Goal: Task Accomplishment & Management: Complete application form

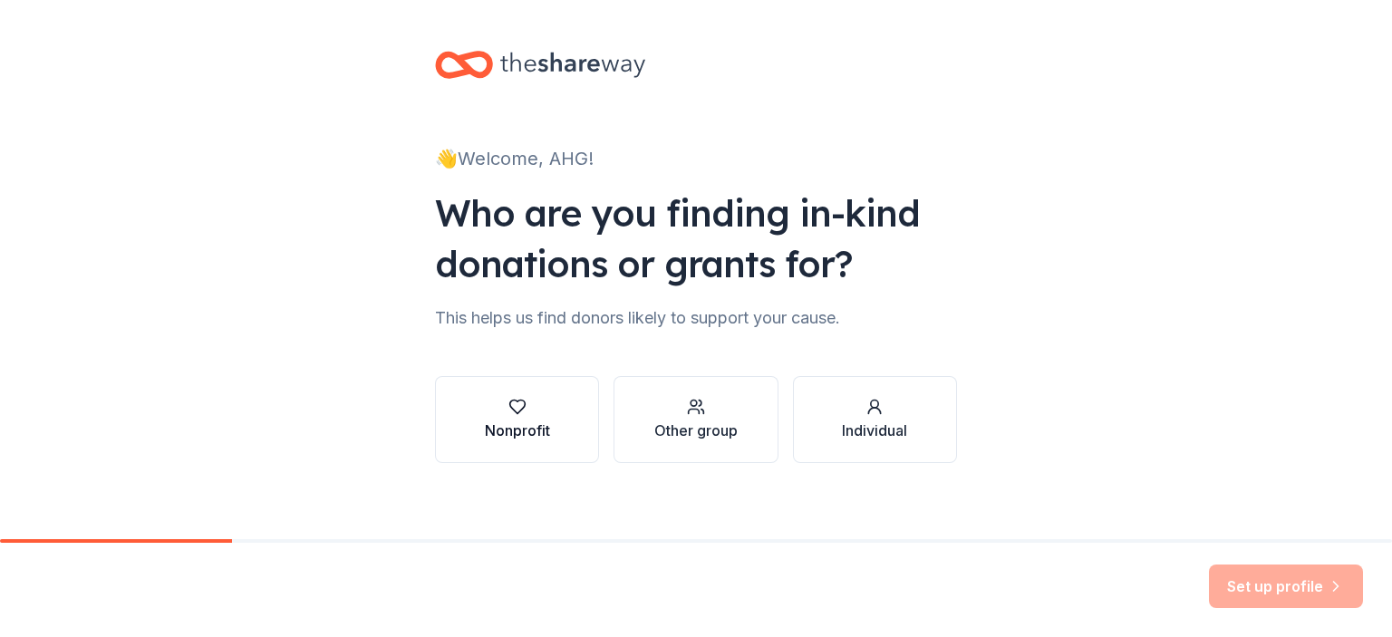
click at [561, 410] on button "Nonprofit" at bounding box center [517, 419] width 164 height 87
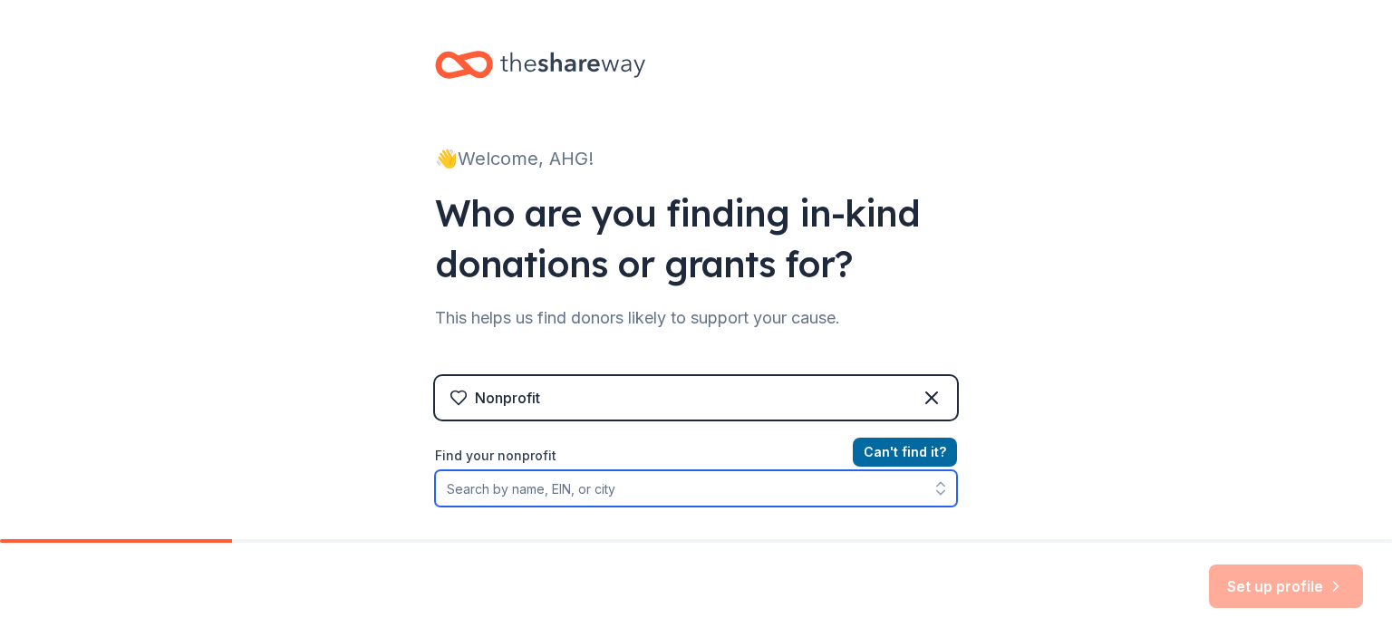
click at [579, 501] on input "Find your nonprofit" at bounding box center [696, 488] width 522 height 36
paste input "[US_EMPLOYER_IDENTIFICATION_NUMBER]"
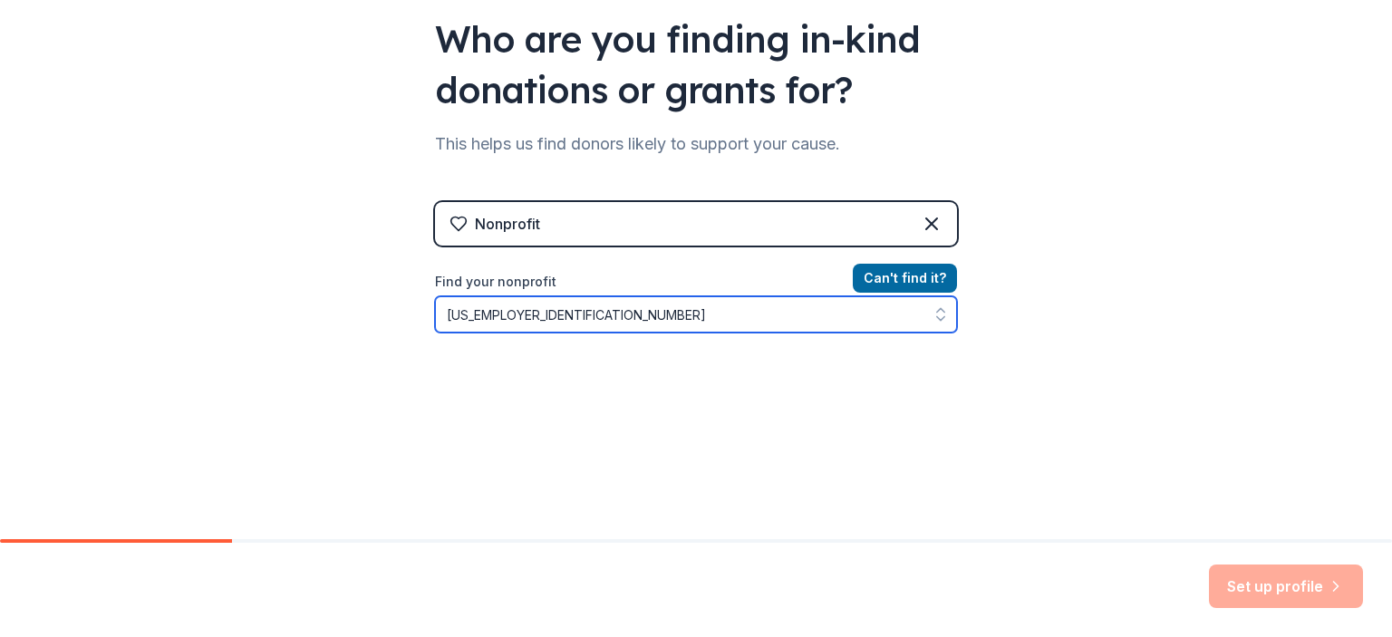
scroll to position [176, 0]
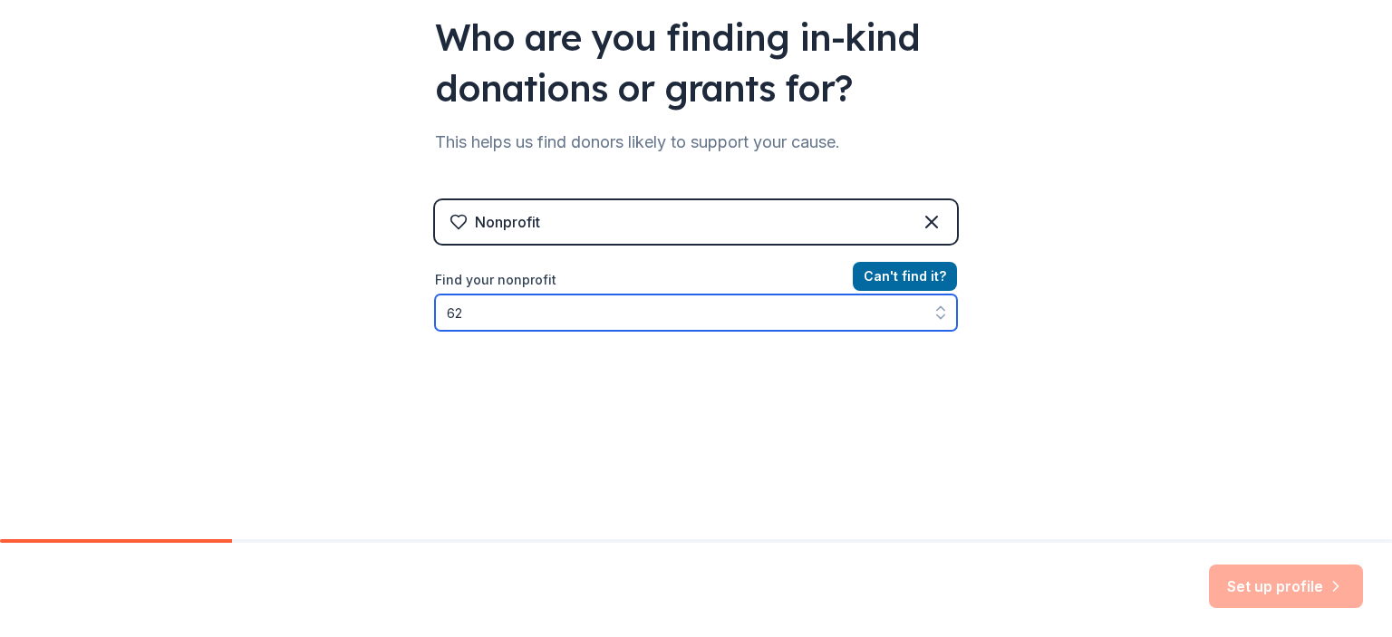
type input "6"
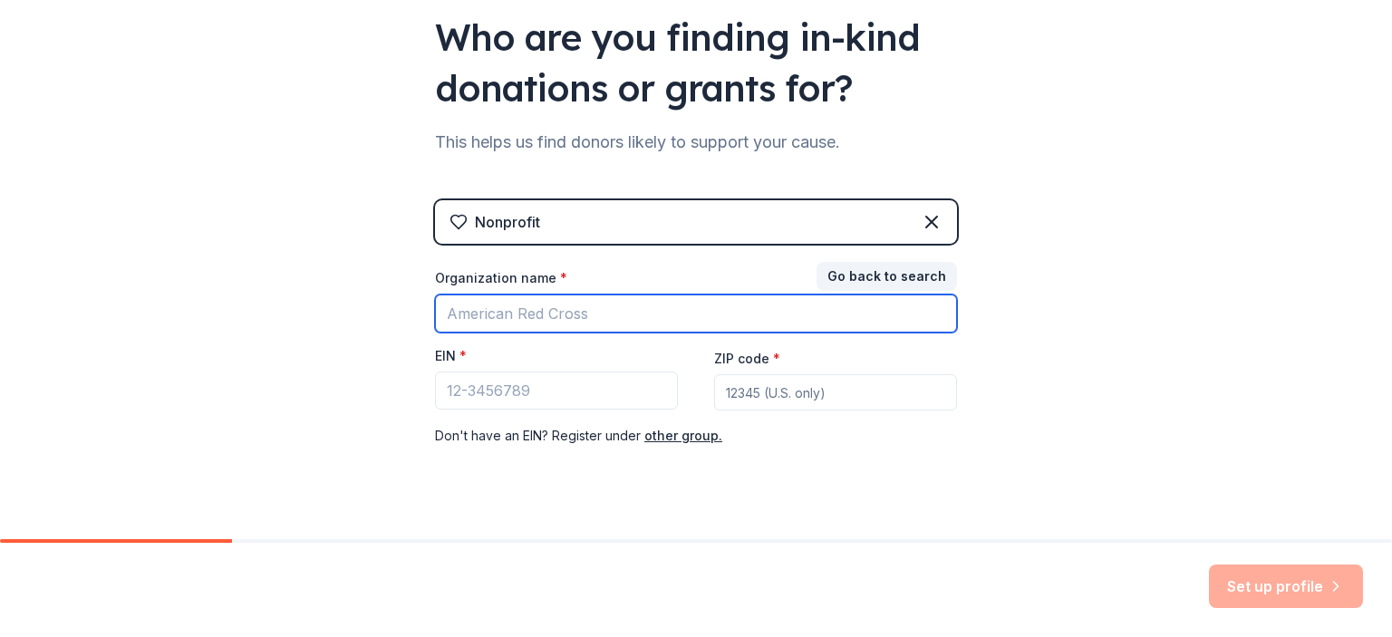
click at [591, 318] on input "Organization name *" at bounding box center [696, 314] width 522 height 38
type input "East Maryville Baptist Church"
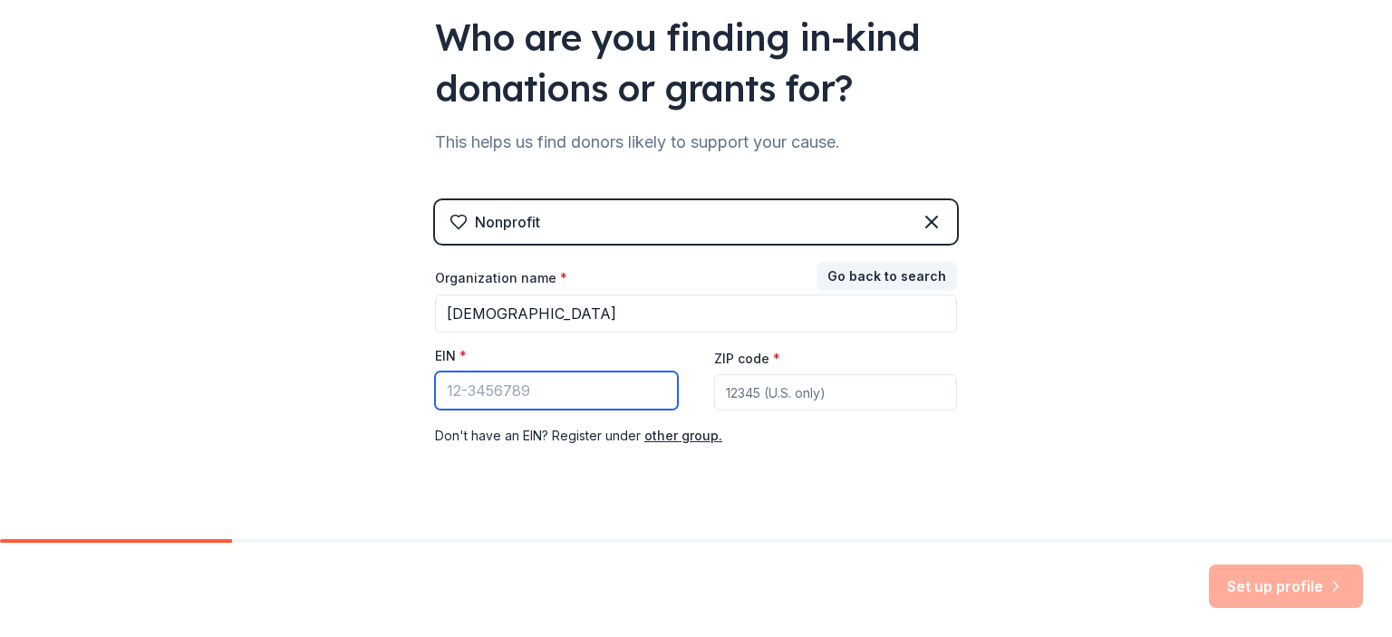
paste input "62-6113536"
type input "62-6113536"
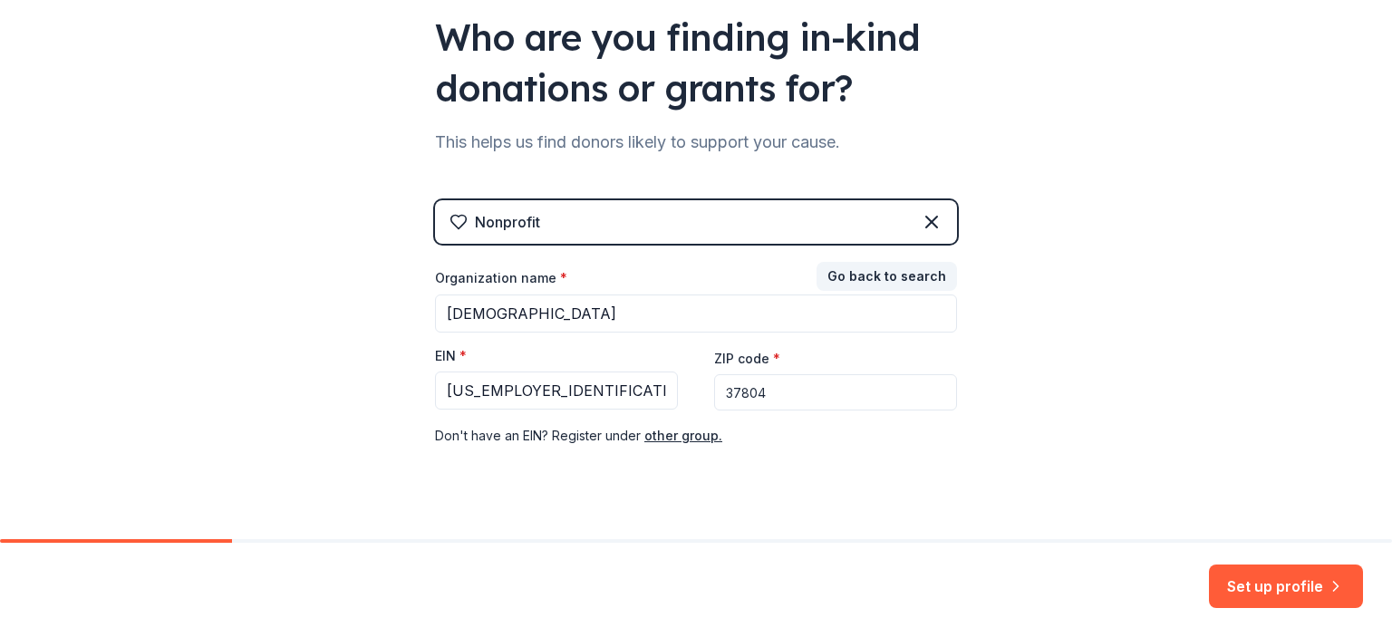
type input "37804"
click at [863, 445] on div "Don ' t have an EIN? Register under other group." at bounding box center [696, 436] width 522 height 22
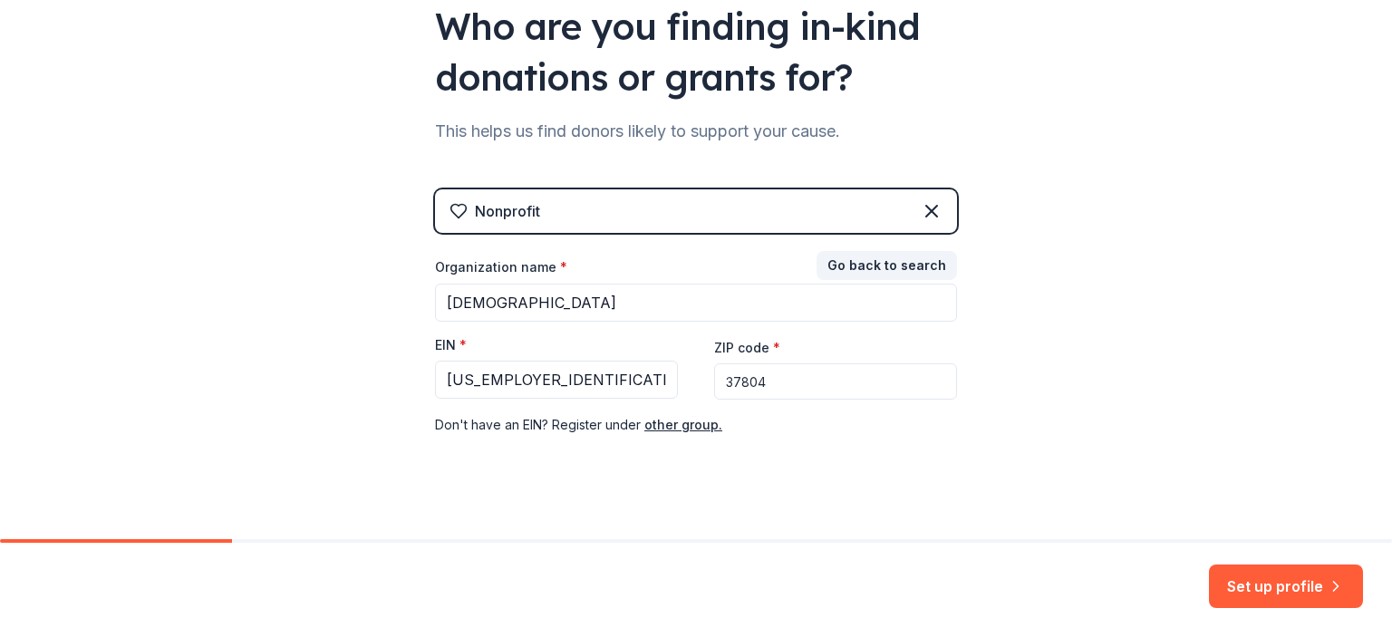
scroll to position [207, 0]
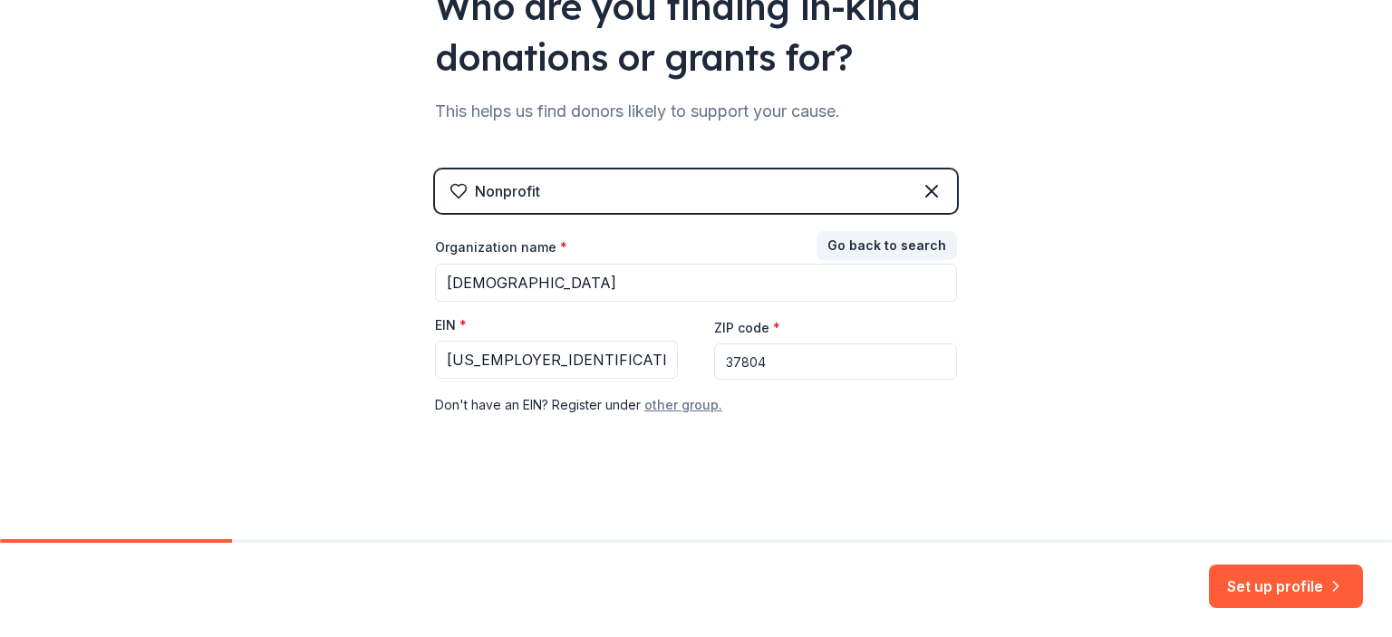
click at [680, 409] on button "other group." at bounding box center [683, 405] width 78 height 22
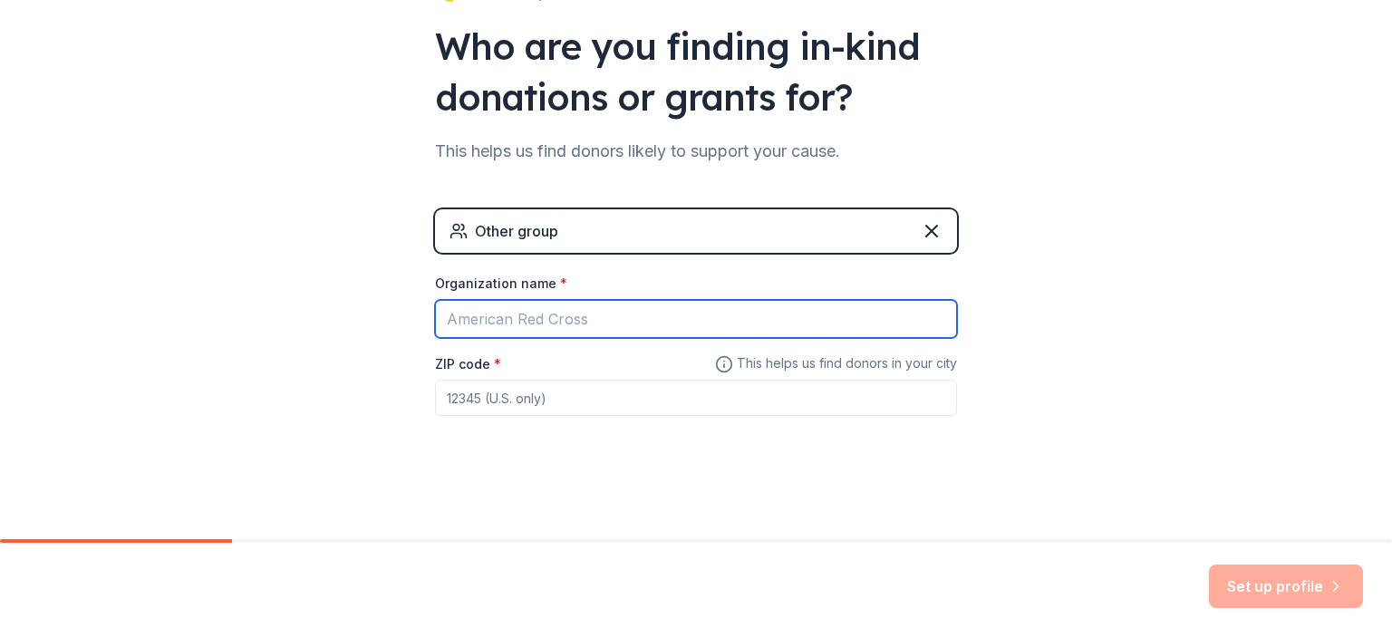
click at [595, 305] on input "Organization name *" at bounding box center [696, 319] width 522 height 38
type input "American Heritage Girls"
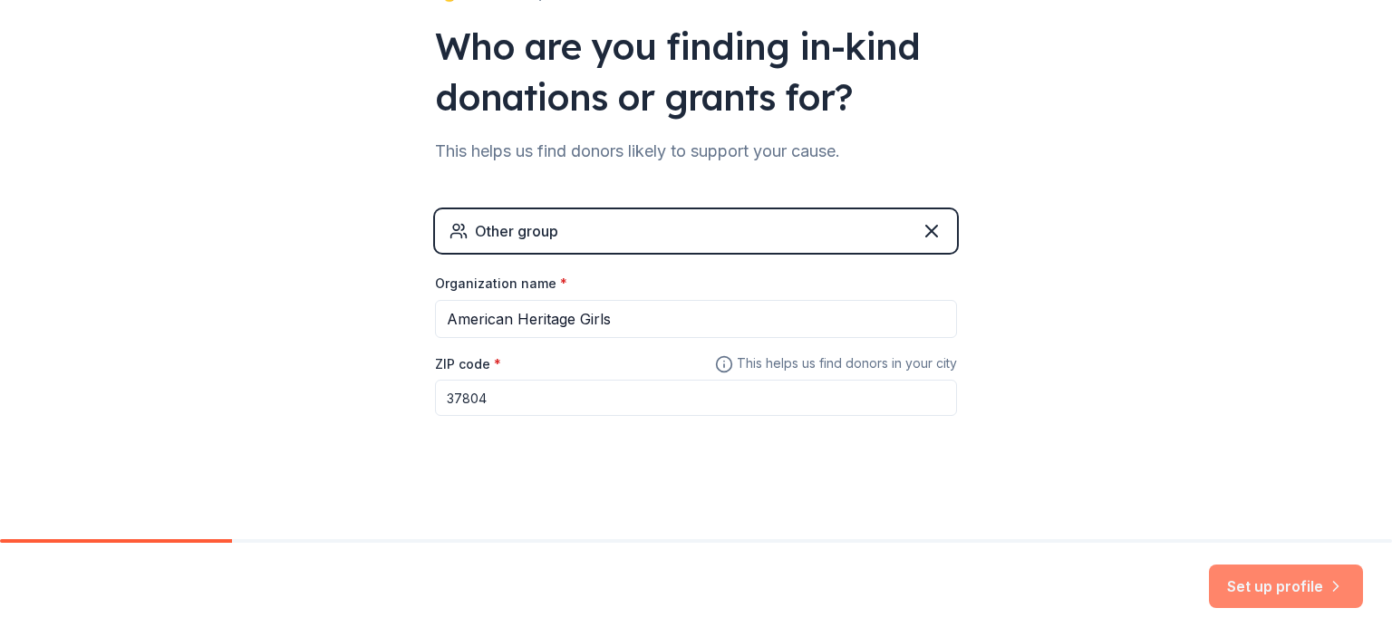
type input "37804"
click at [1265, 570] on button "Set up profile" at bounding box center [1286, 587] width 154 height 44
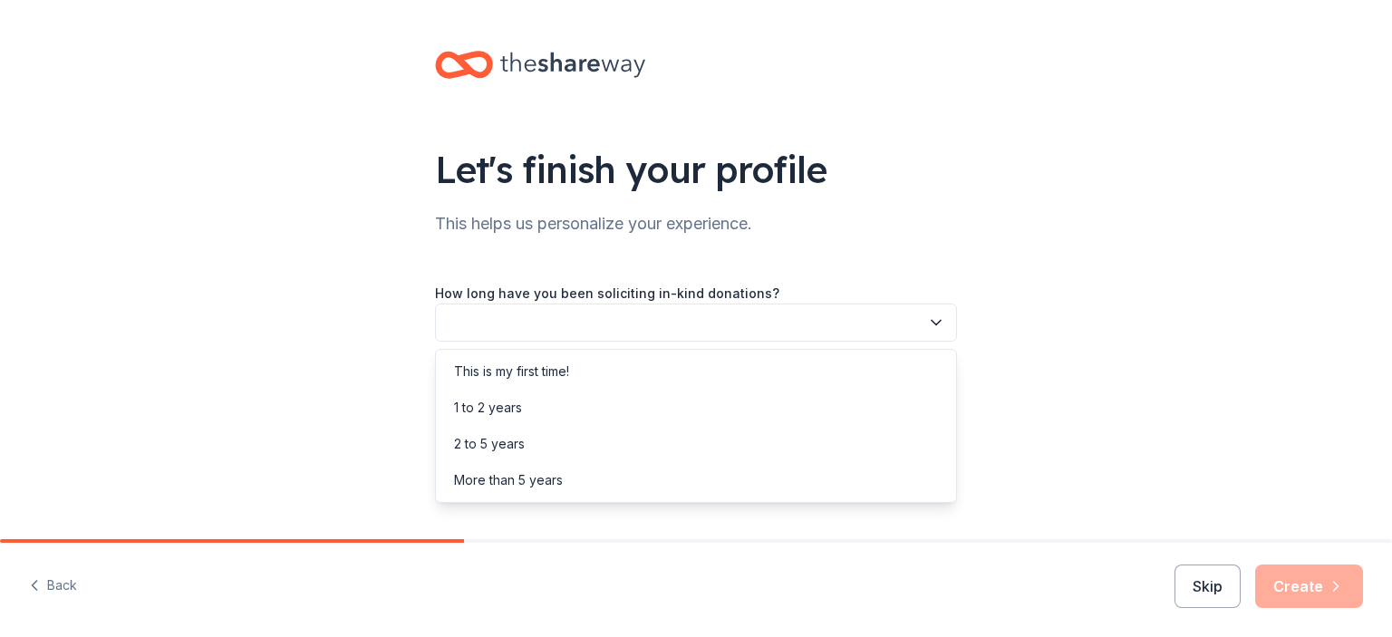
click at [906, 329] on button "button" at bounding box center [696, 323] width 522 height 38
click at [721, 375] on div "This is my first time!" at bounding box center [696, 371] width 513 height 36
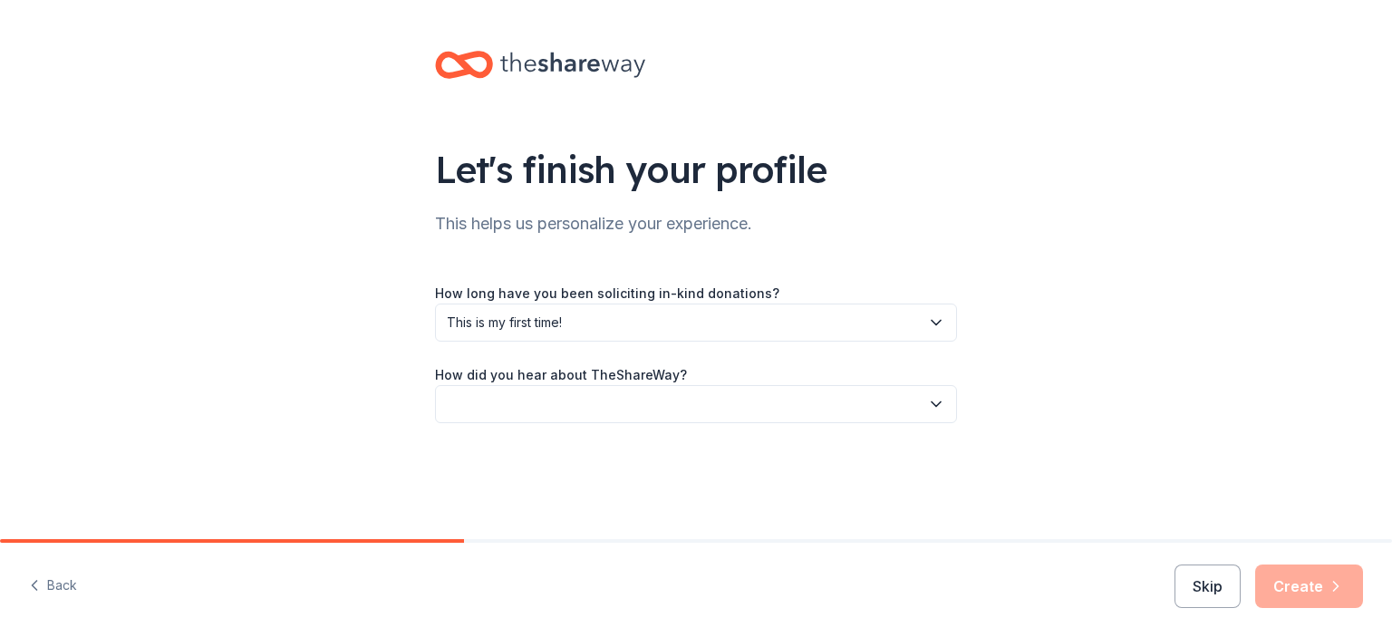
click at [745, 409] on button "button" at bounding box center [696, 404] width 522 height 38
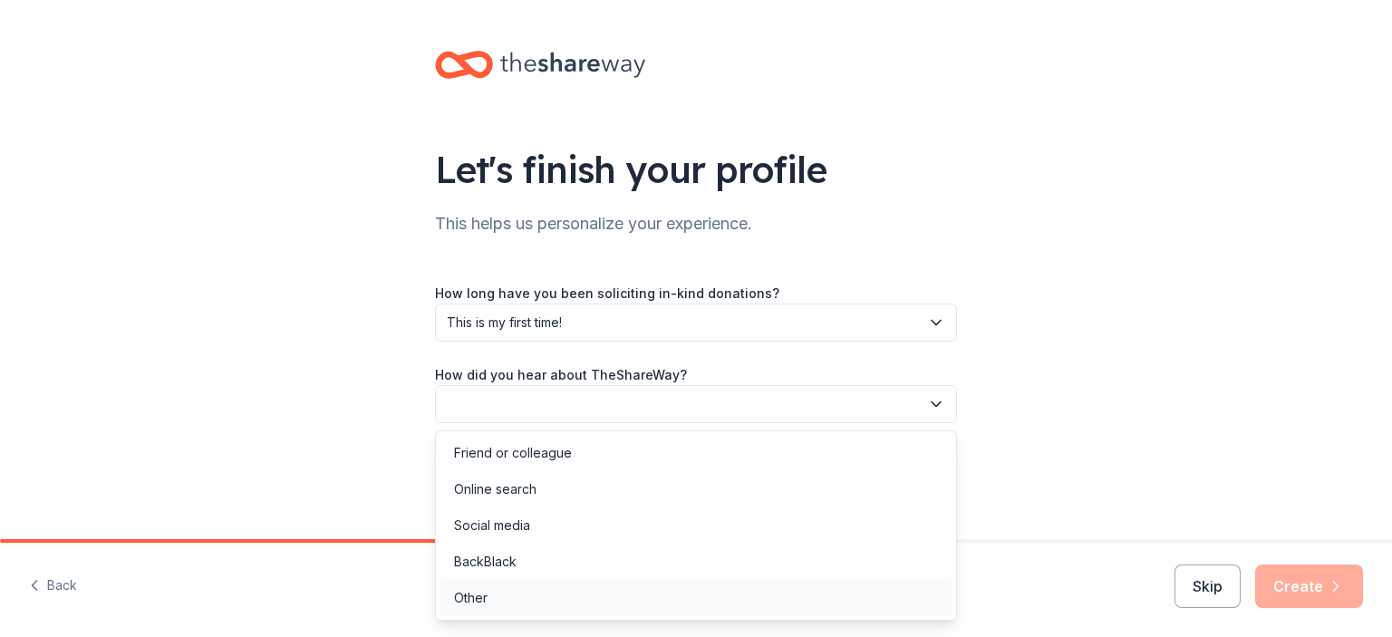
click at [490, 605] on div "Other" at bounding box center [696, 598] width 513 height 36
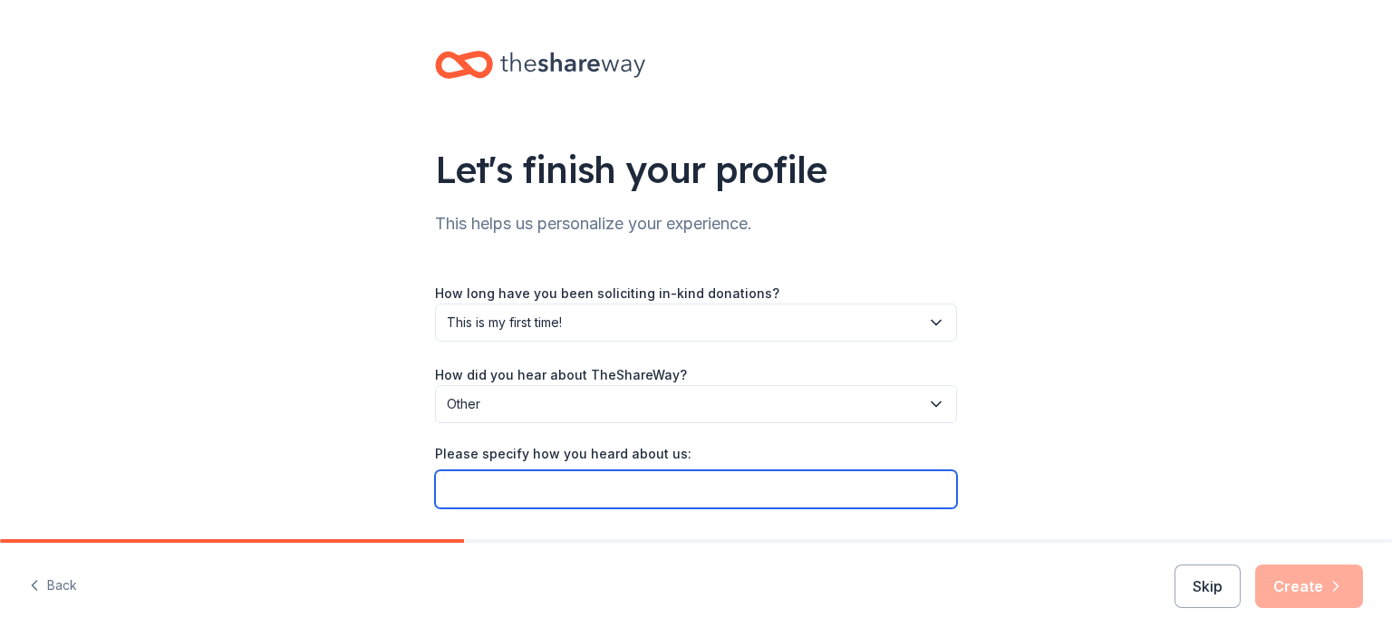
click at [527, 498] on input "Please specify how you heard about us:" at bounding box center [696, 489] width 522 height 38
type input "I"
type input "Texas Roadhouse"
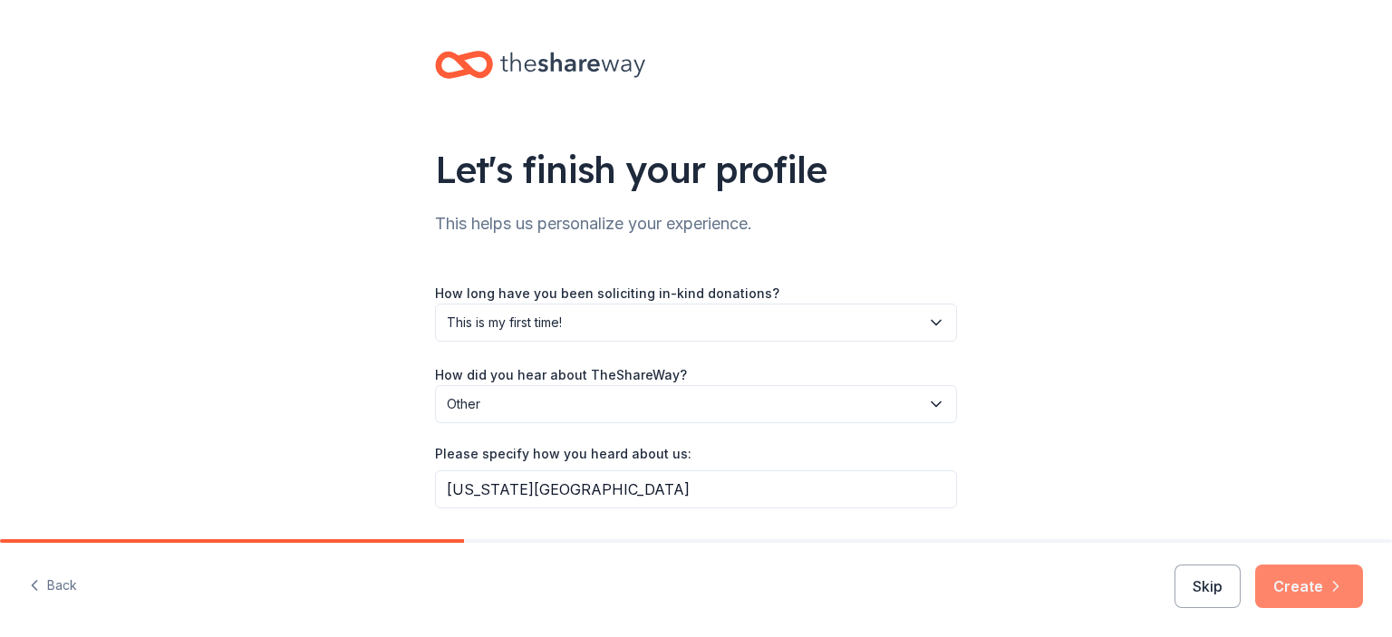
click at [1312, 579] on button "Create" at bounding box center [1309, 587] width 108 height 44
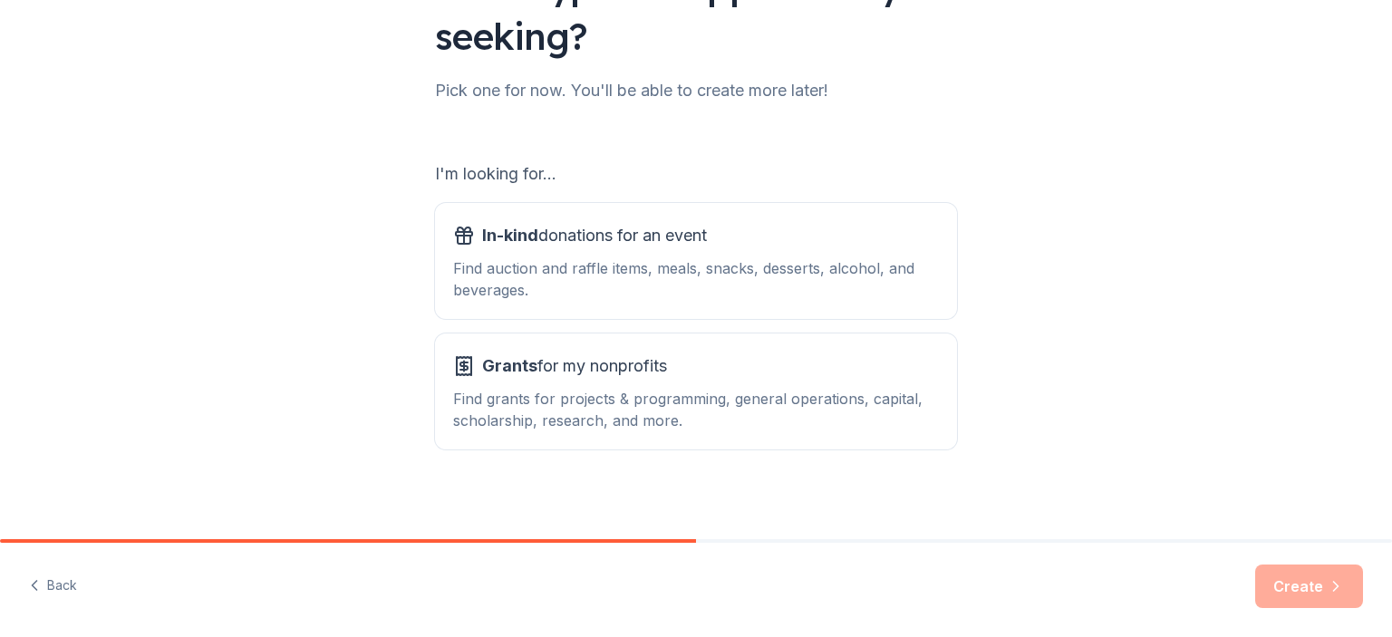
scroll to position [192, 0]
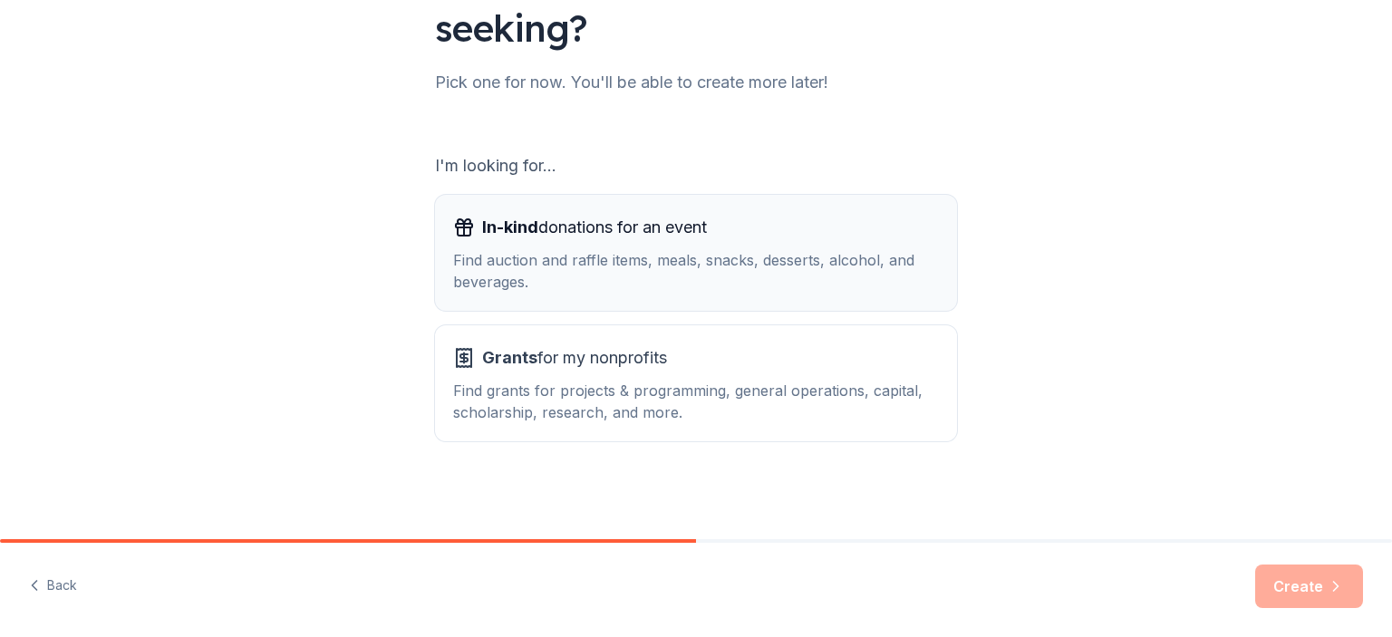
click at [857, 266] on div "Find auction and raffle items, meals, snacks, desserts, alcohol, and beverages." at bounding box center [696, 271] width 486 height 44
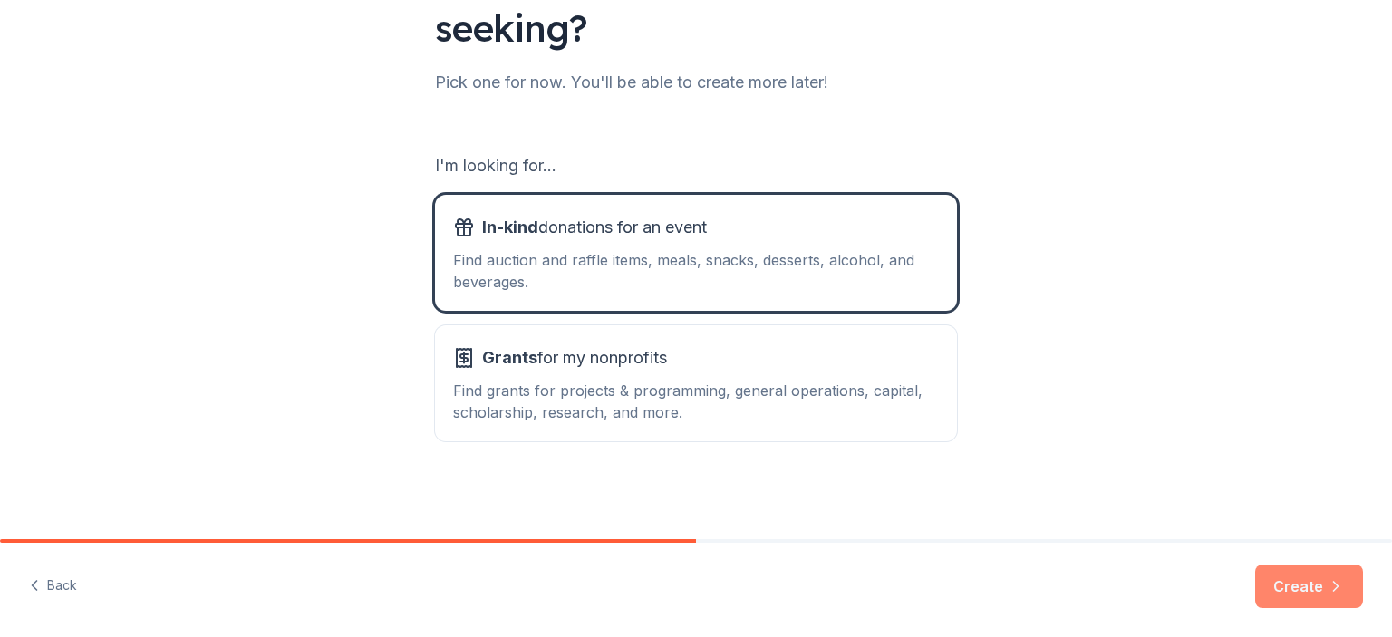
click at [1339, 586] on icon "button" at bounding box center [1336, 586] width 18 height 18
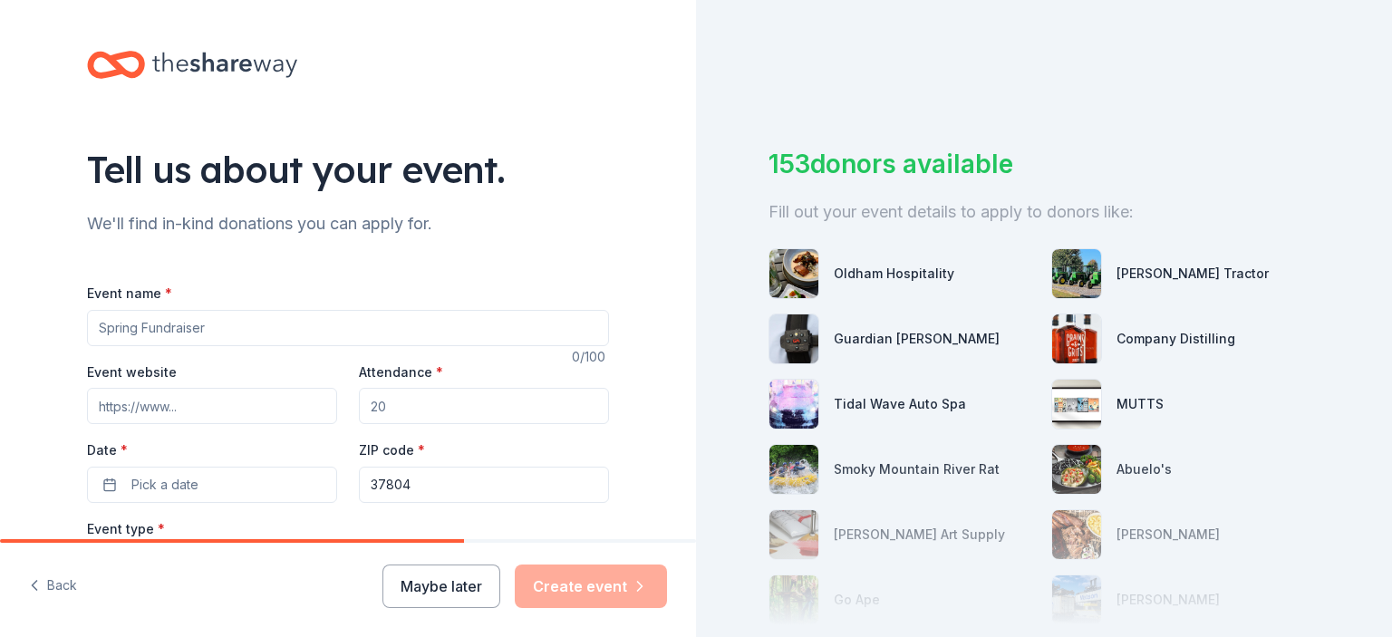
click at [402, 334] on input "Event name *" at bounding box center [348, 328] width 522 height 36
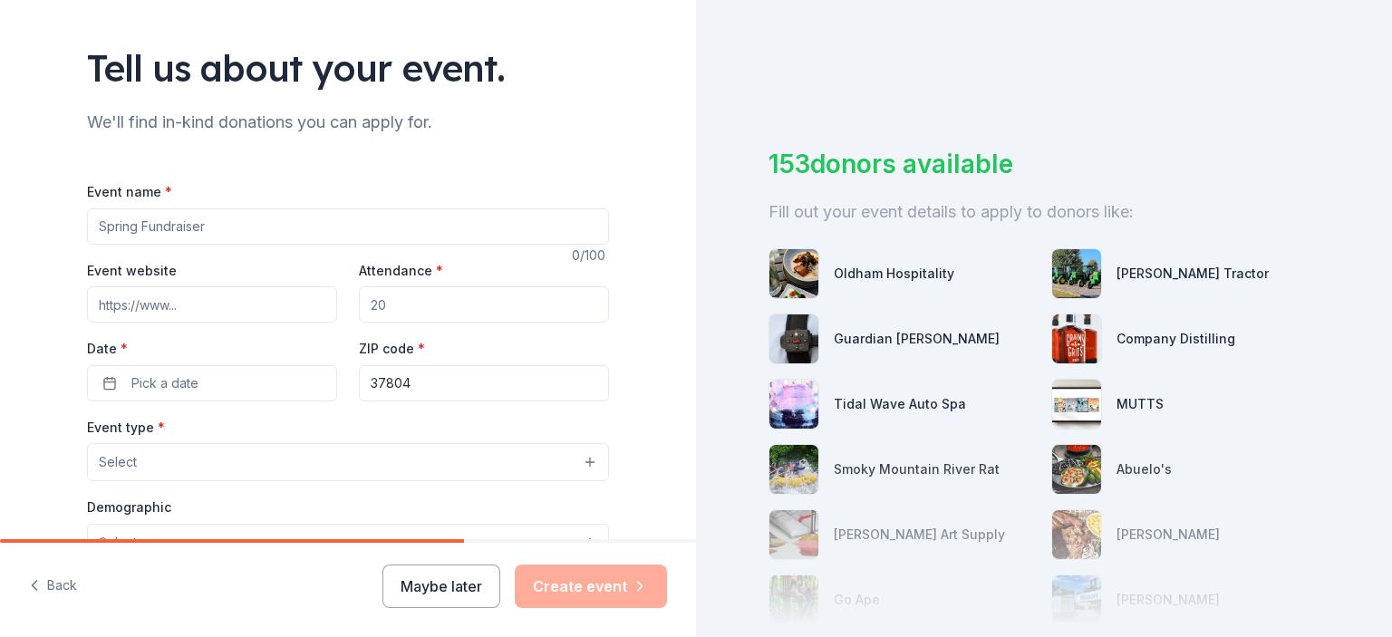
scroll to position [102, 0]
type input "Winter Awards"
drag, startPoint x: 313, startPoint y: 293, endPoint x: 52, endPoint y: 316, distance: 262.1
click at [58, 316] on div "Tell us about your event. We'll find in-kind donations you can apply for. Event…" at bounding box center [348, 501] width 580 height 1206
drag, startPoint x: 126, startPoint y: 305, endPoint x: 108, endPoint y: 315, distance: 20.7
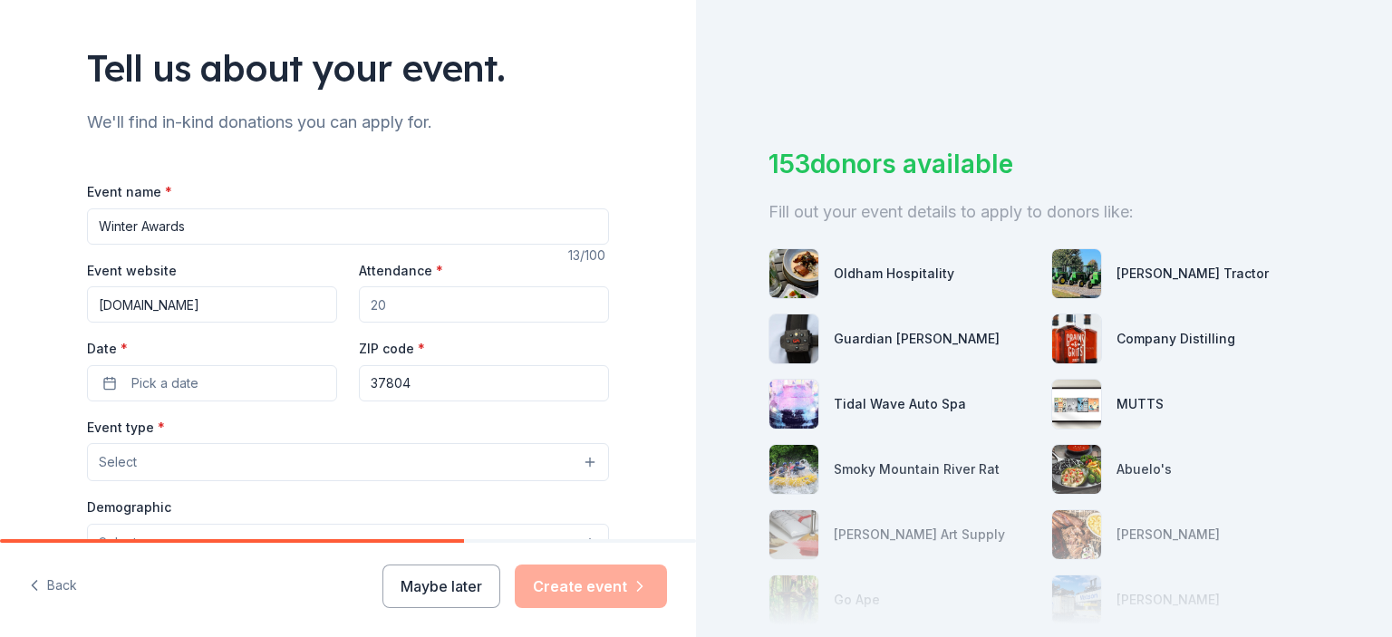
click at [108, 315] on input "www.americanheritagegirls.com" at bounding box center [212, 304] width 250 height 36
drag, startPoint x: 321, startPoint y: 308, endPoint x: 57, endPoint y: 300, distance: 263.9
click at [58, 300] on div "Tell us about your event. We'll find in-kind donations you can apply for. Event…" at bounding box center [348, 501] width 580 height 1206
paste input "americanheritagegirls.org"
type input "americanheritagegirls.org"
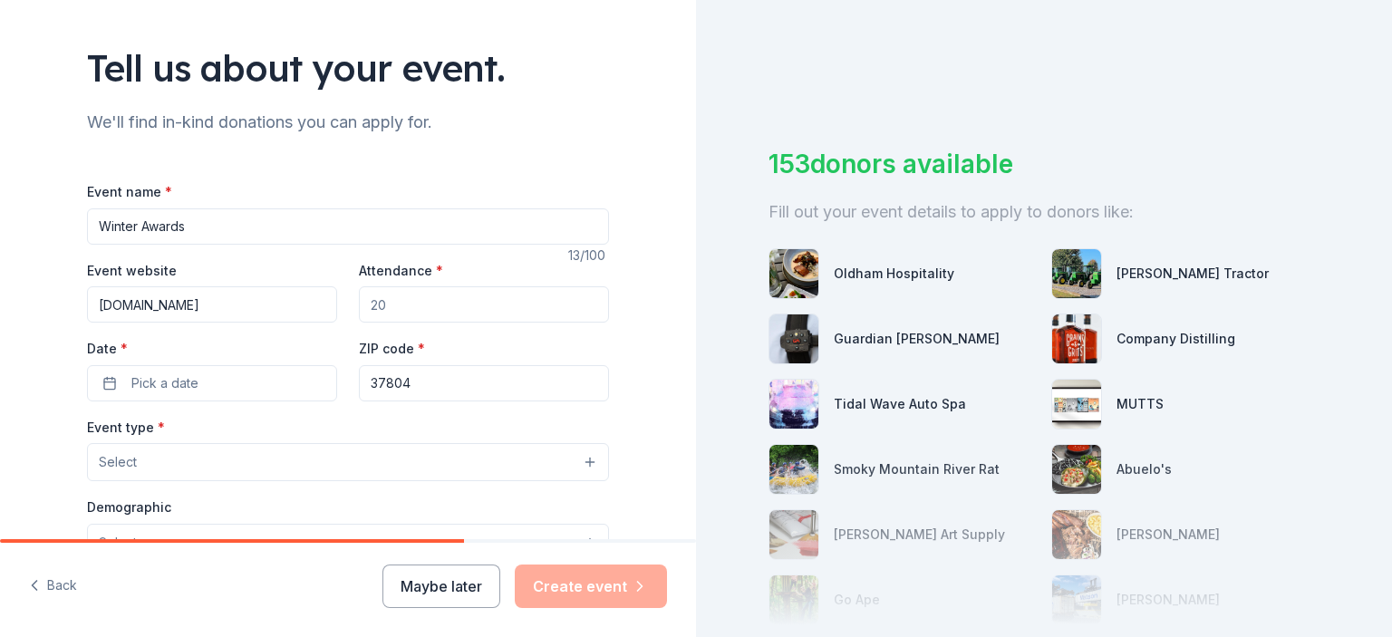
click at [411, 313] on input "Attendance *" at bounding box center [484, 304] width 250 height 36
type input "65"
click at [213, 373] on button "Pick a date" at bounding box center [212, 383] width 250 height 36
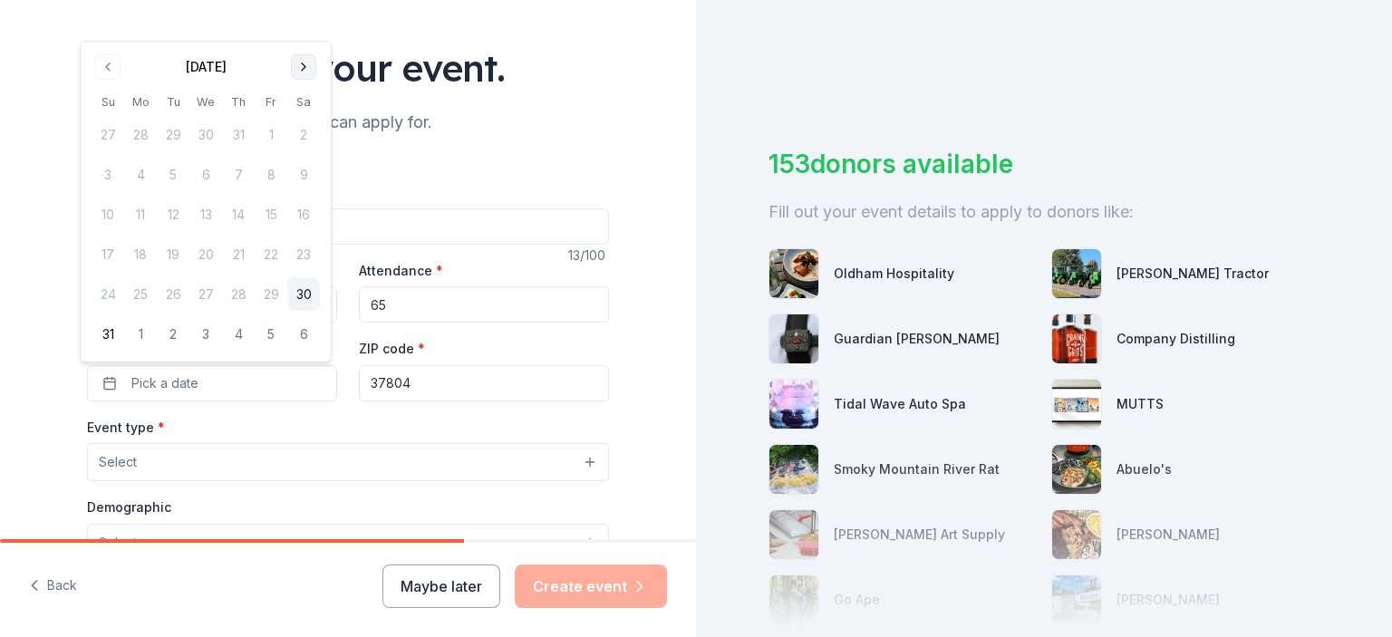
click at [297, 74] on button "Go to next month" at bounding box center [303, 66] width 25 height 25
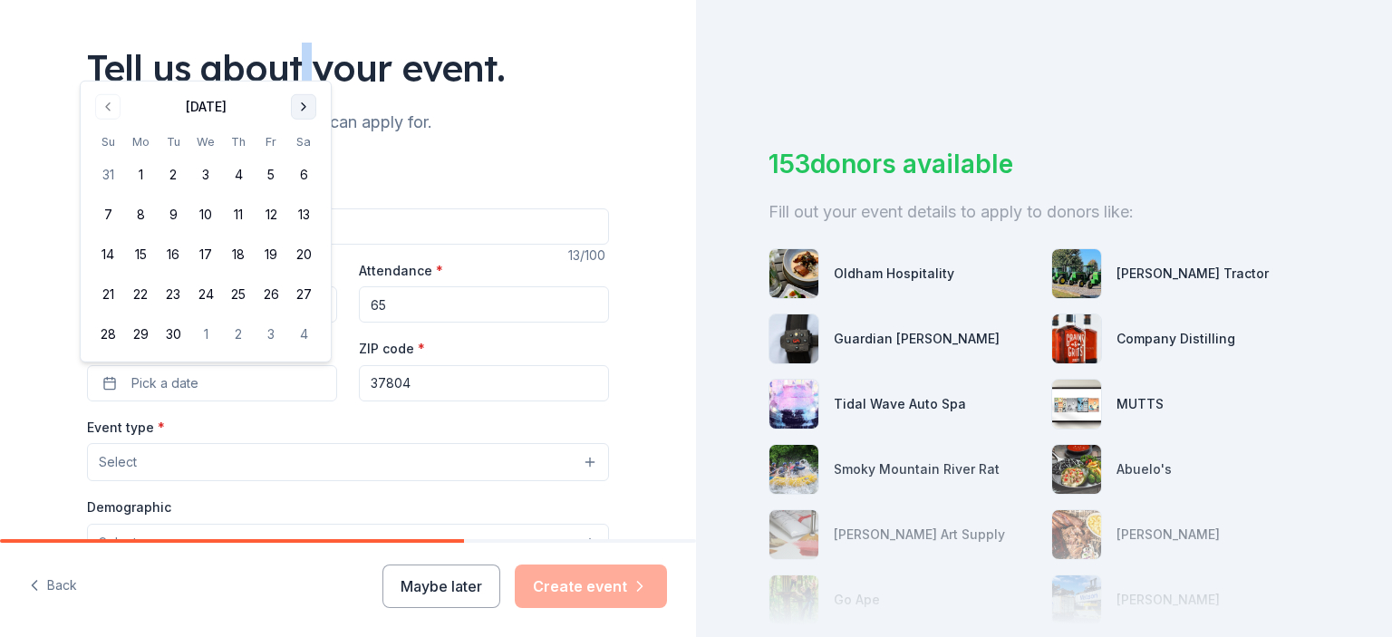
click at [297, 74] on div "Tell us about your event." at bounding box center [348, 68] width 522 height 51
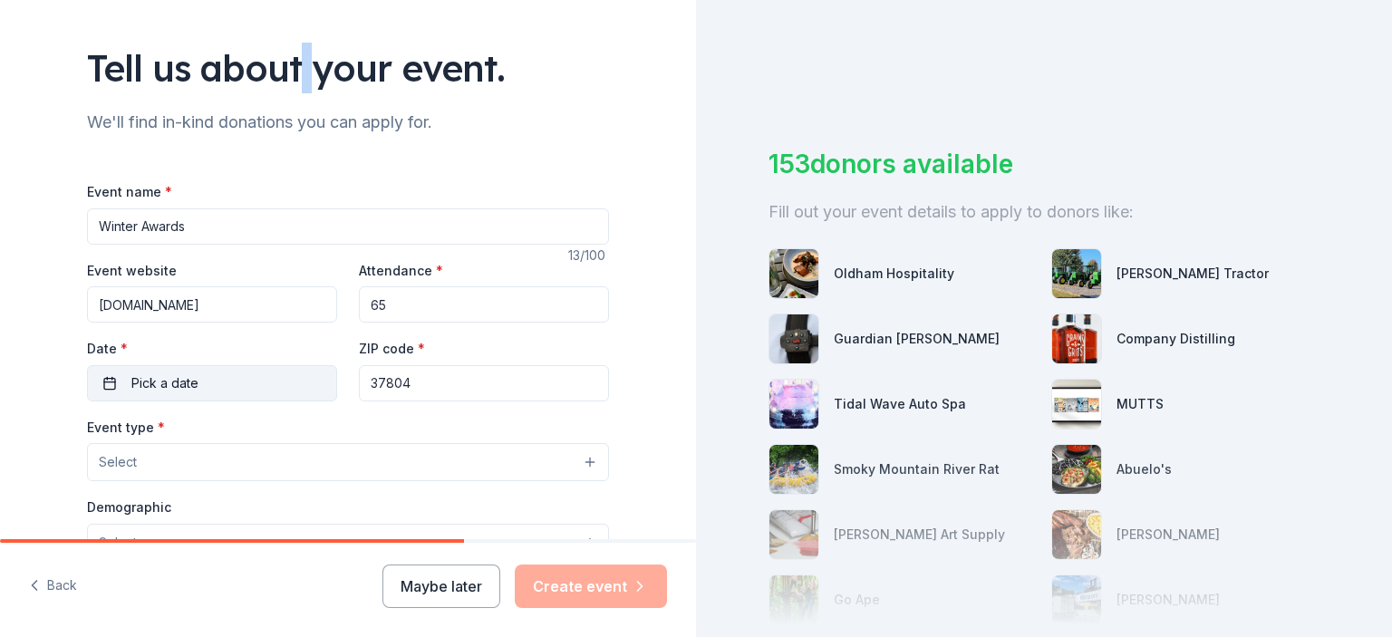
click at [240, 394] on button "Pick a date" at bounding box center [212, 383] width 250 height 36
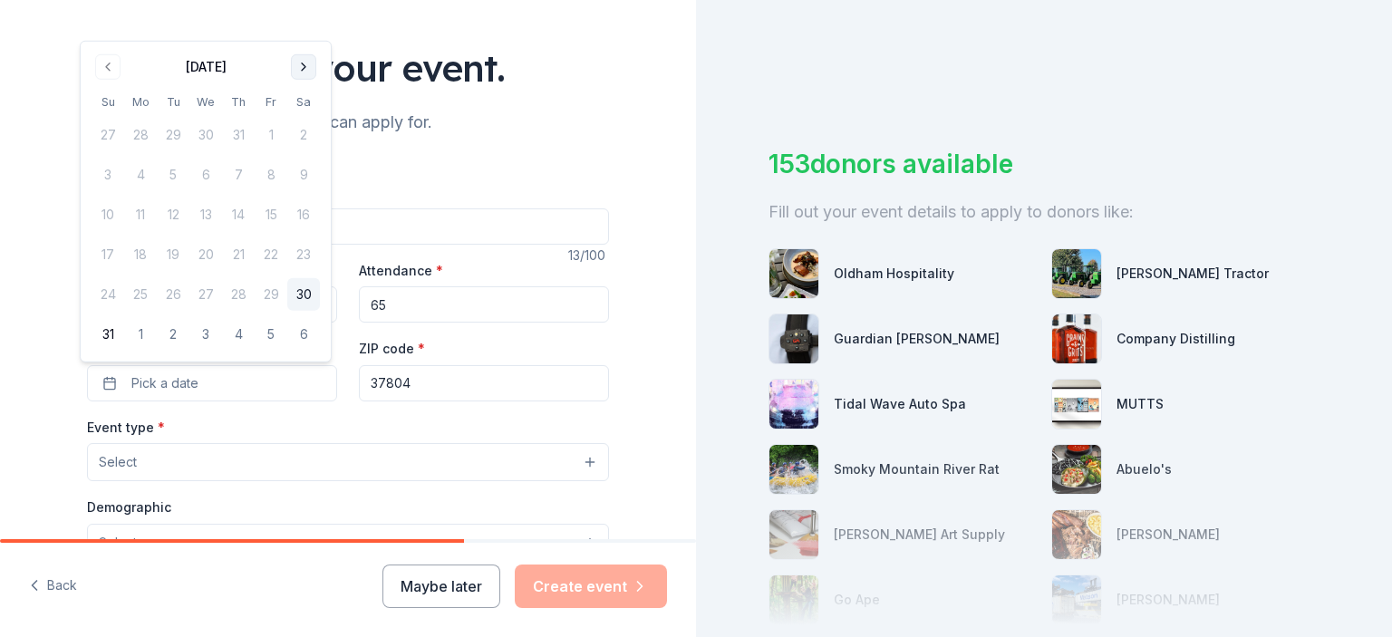
click at [306, 64] on button "Go to next month" at bounding box center [303, 66] width 25 height 25
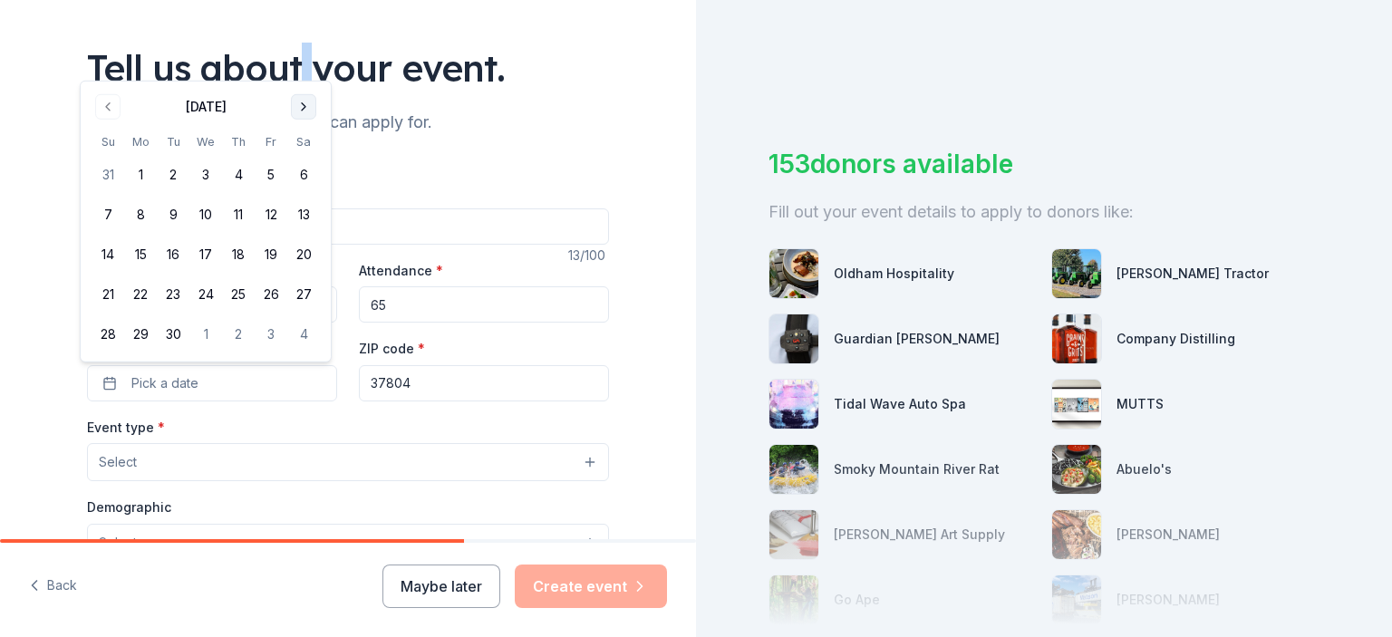
click at [303, 108] on button "Go to next month" at bounding box center [303, 106] width 25 height 25
click at [301, 111] on button "Go to next month" at bounding box center [303, 106] width 25 height 25
click at [302, 67] on button "Go to next month" at bounding box center [303, 66] width 25 height 25
click at [178, 212] on button "9" at bounding box center [173, 214] width 33 height 33
click at [170, 224] on button "9" at bounding box center [173, 214] width 33 height 33
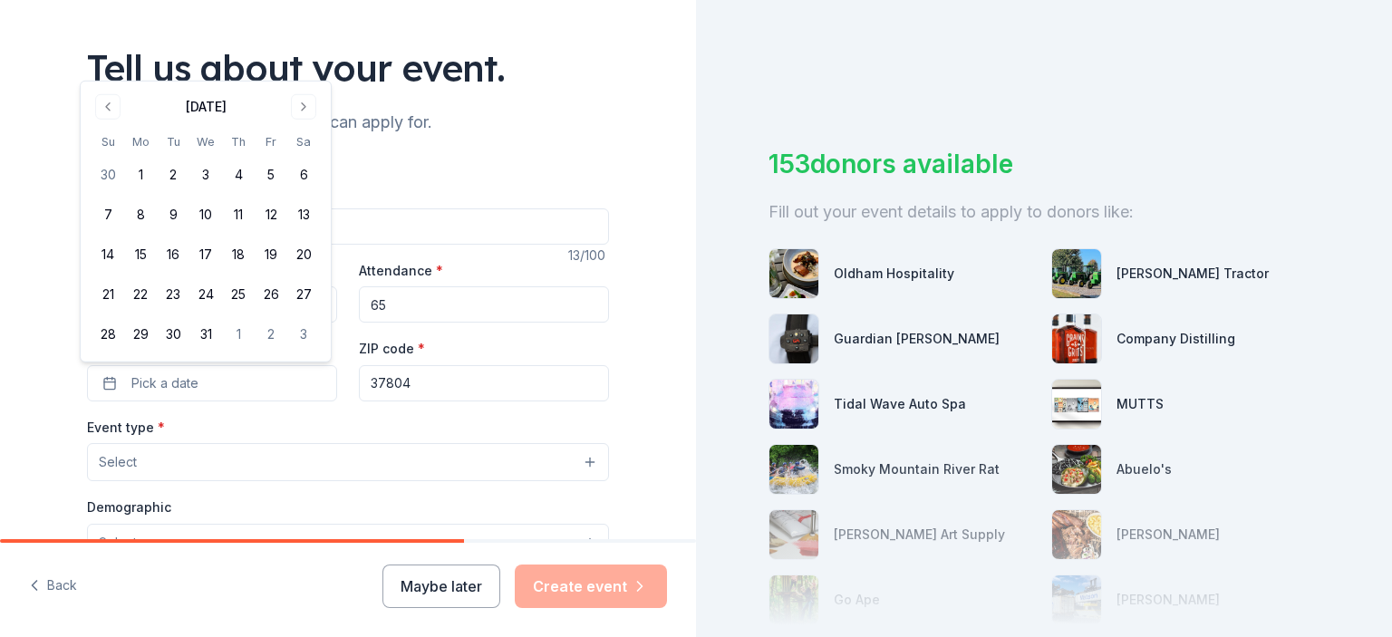
click at [632, 394] on div "Tell us about your event. We'll find in-kind donations you can apply for. Event…" at bounding box center [348, 501] width 696 height 1206
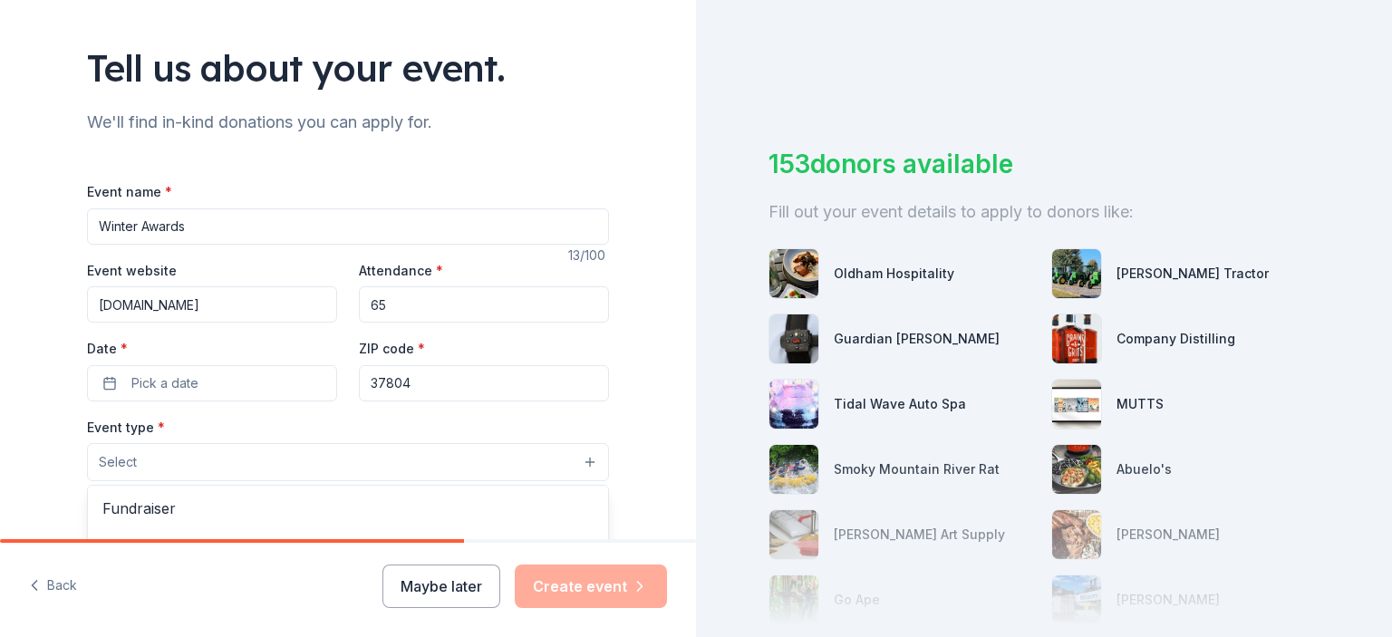
click at [142, 466] on button "Select" at bounding box center [348, 462] width 522 height 38
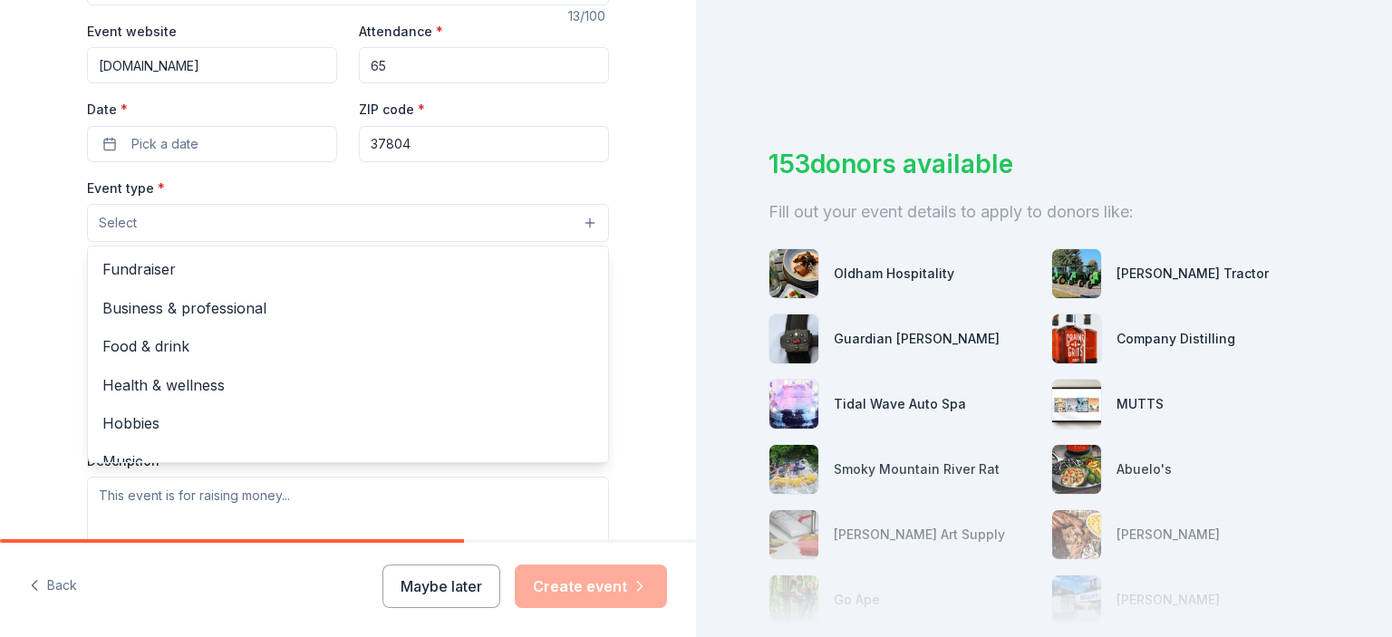
scroll to position [334, 0]
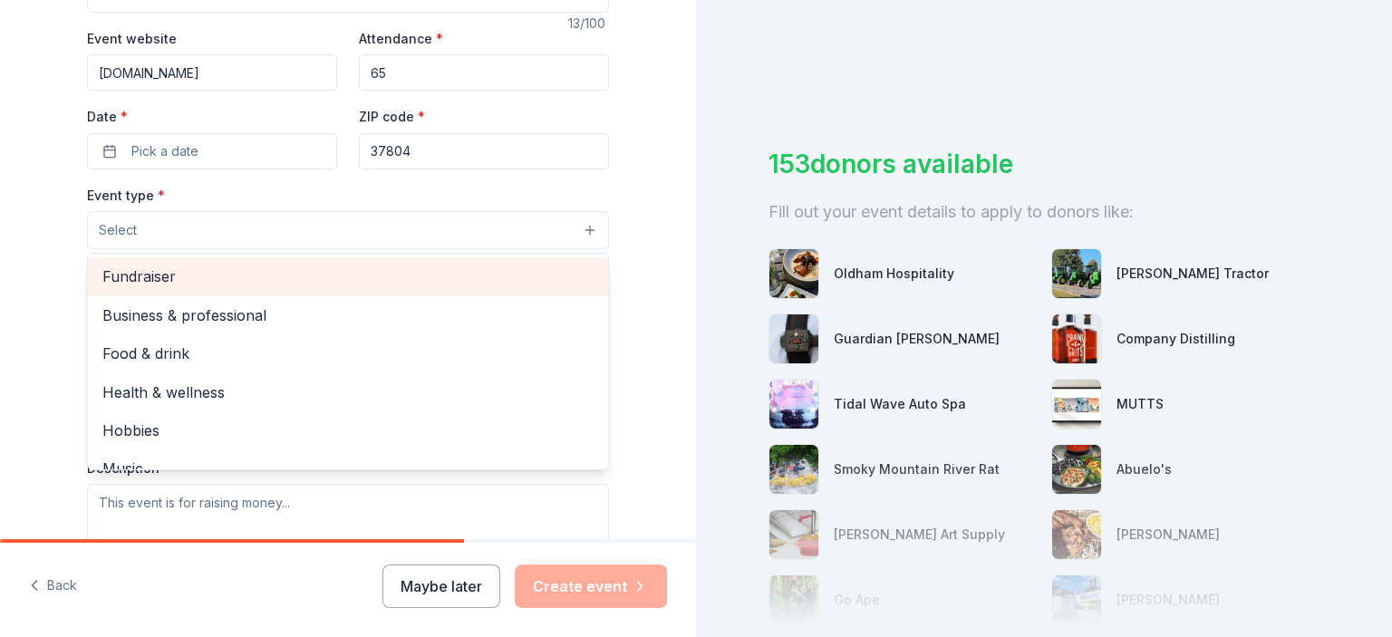
click at [164, 278] on span "Fundraiser" at bounding box center [347, 277] width 491 height 24
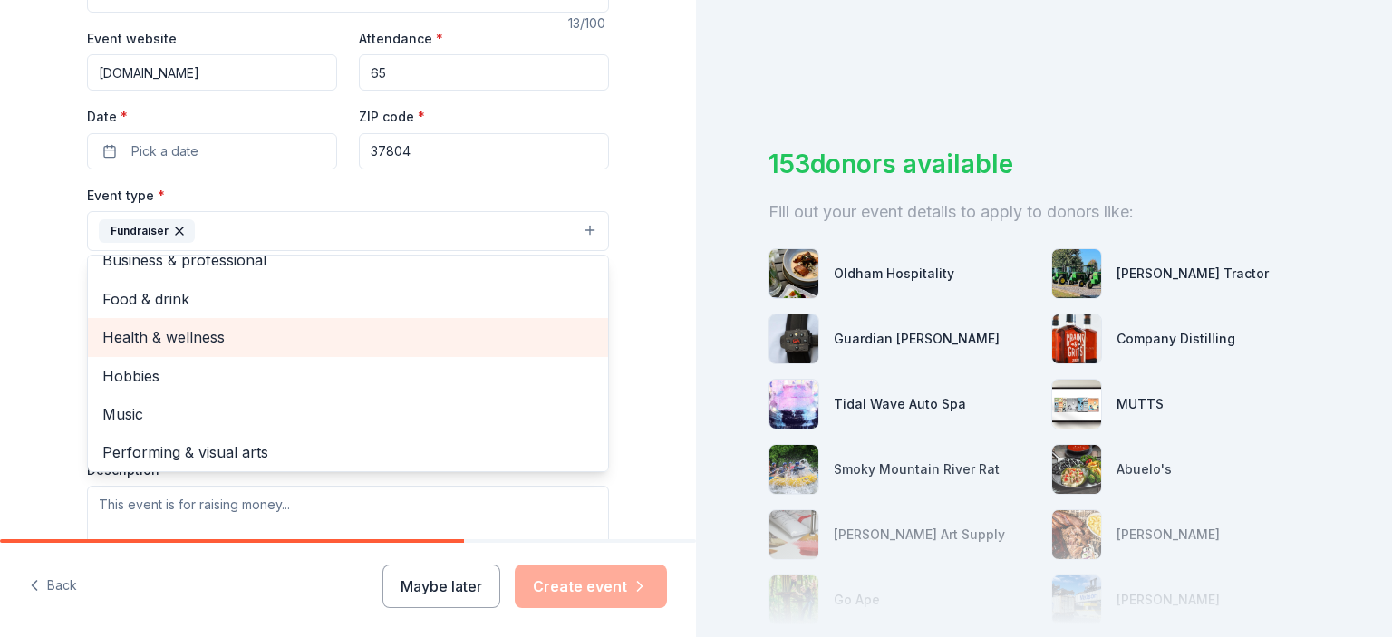
scroll to position [22, 0]
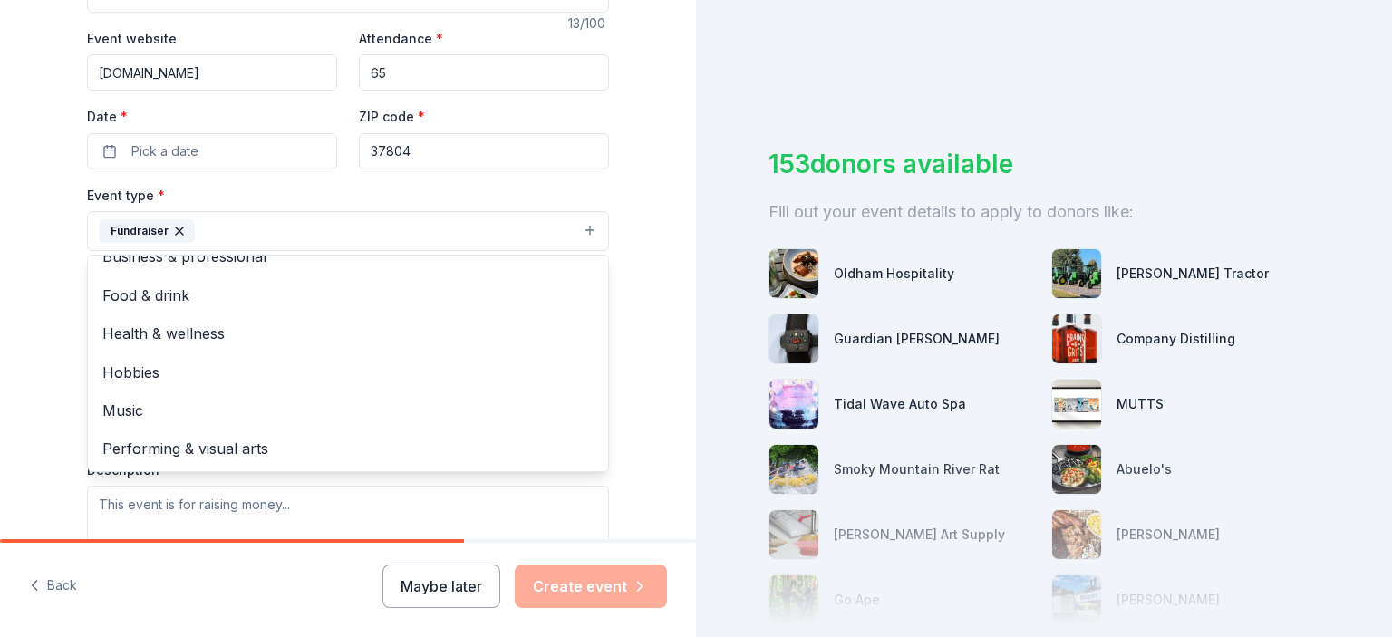
click at [58, 340] on div "Tell us about your event. We'll find in-kind donations you can apply for. Event…" at bounding box center [348, 270] width 580 height 1208
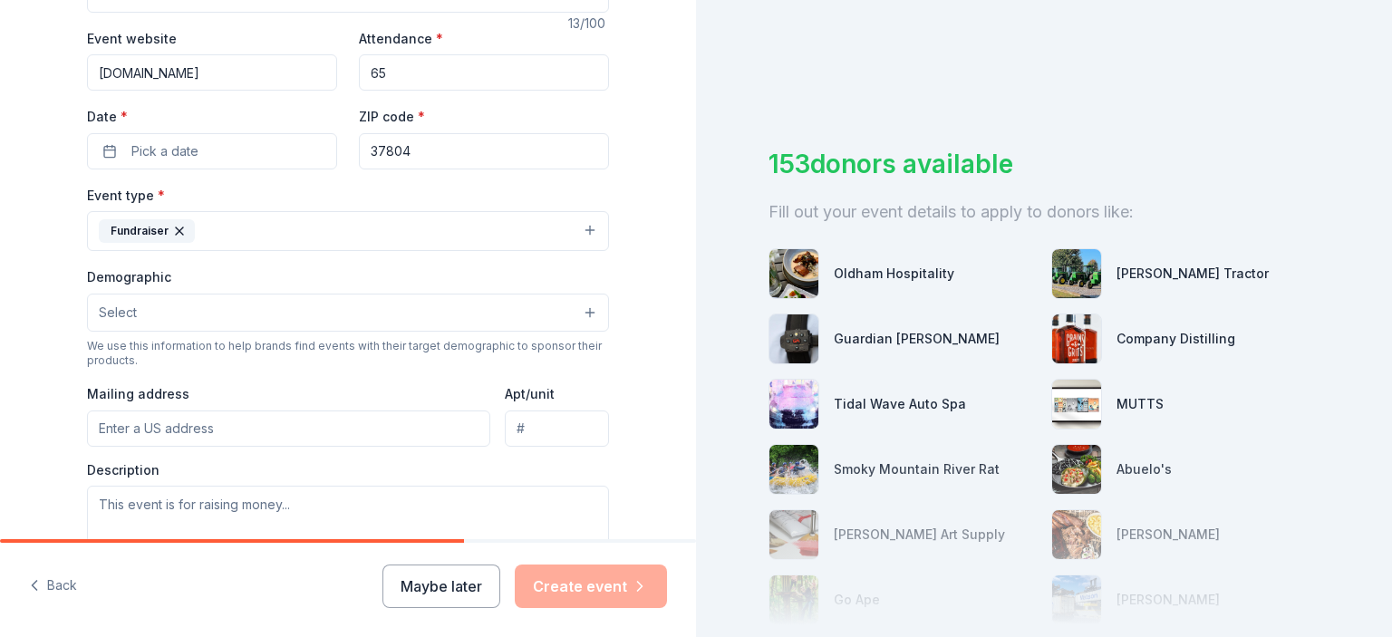
click at [127, 311] on span "Select" at bounding box center [118, 313] width 38 height 22
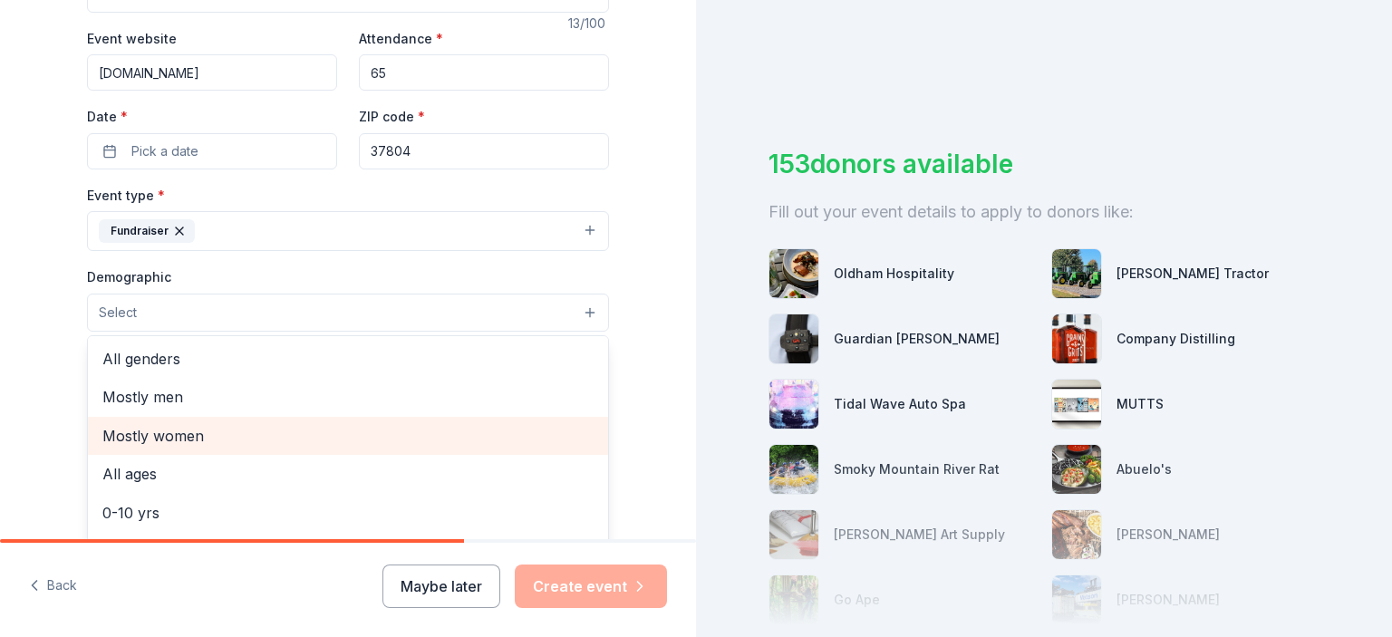
click at [161, 430] on span "Mostly women" at bounding box center [347, 436] width 491 height 24
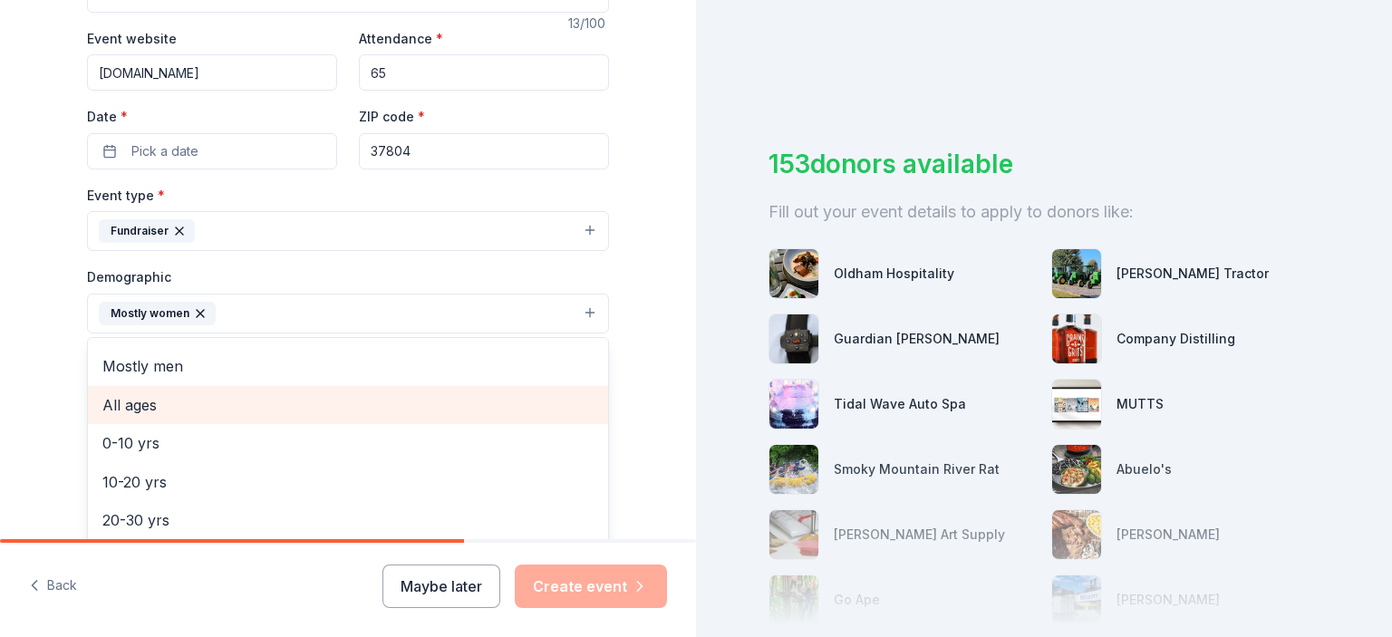
click at [168, 401] on span "All ages" at bounding box center [347, 405] width 491 height 24
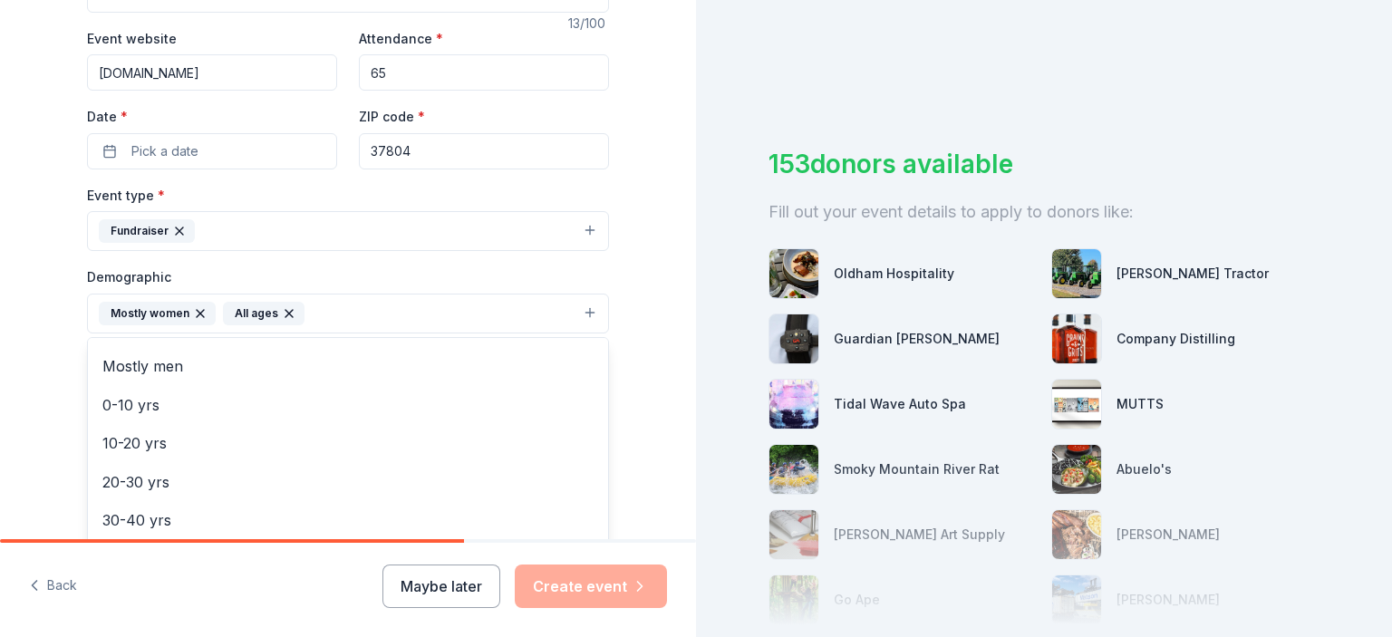
click at [58, 402] on div "Tell us about your event. We'll find in-kind donations you can apply for. Event…" at bounding box center [348, 271] width 580 height 1210
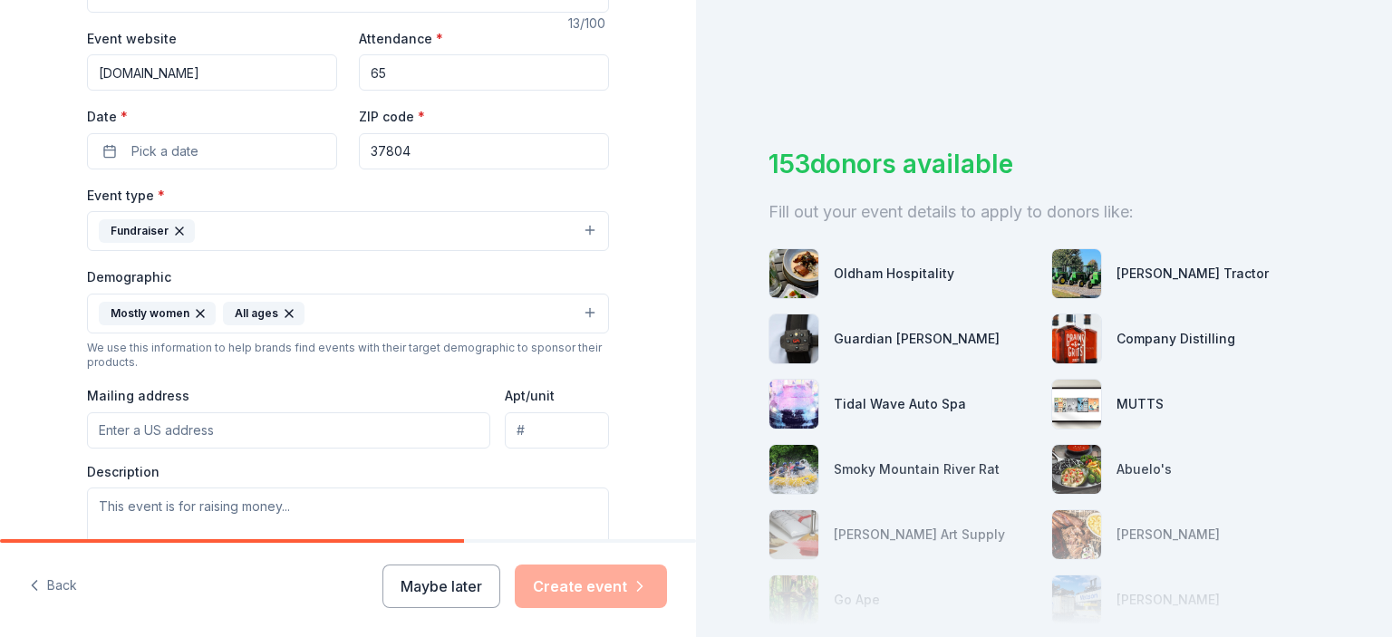
click at [228, 437] on input "Mailing address" at bounding box center [288, 430] width 403 height 36
click at [240, 133] on div "Date * Pick a date" at bounding box center [212, 137] width 250 height 64
click at [240, 133] on button "Pick a date" at bounding box center [212, 151] width 250 height 36
click at [239, 137] on button "Pick a date" at bounding box center [212, 151] width 250 height 36
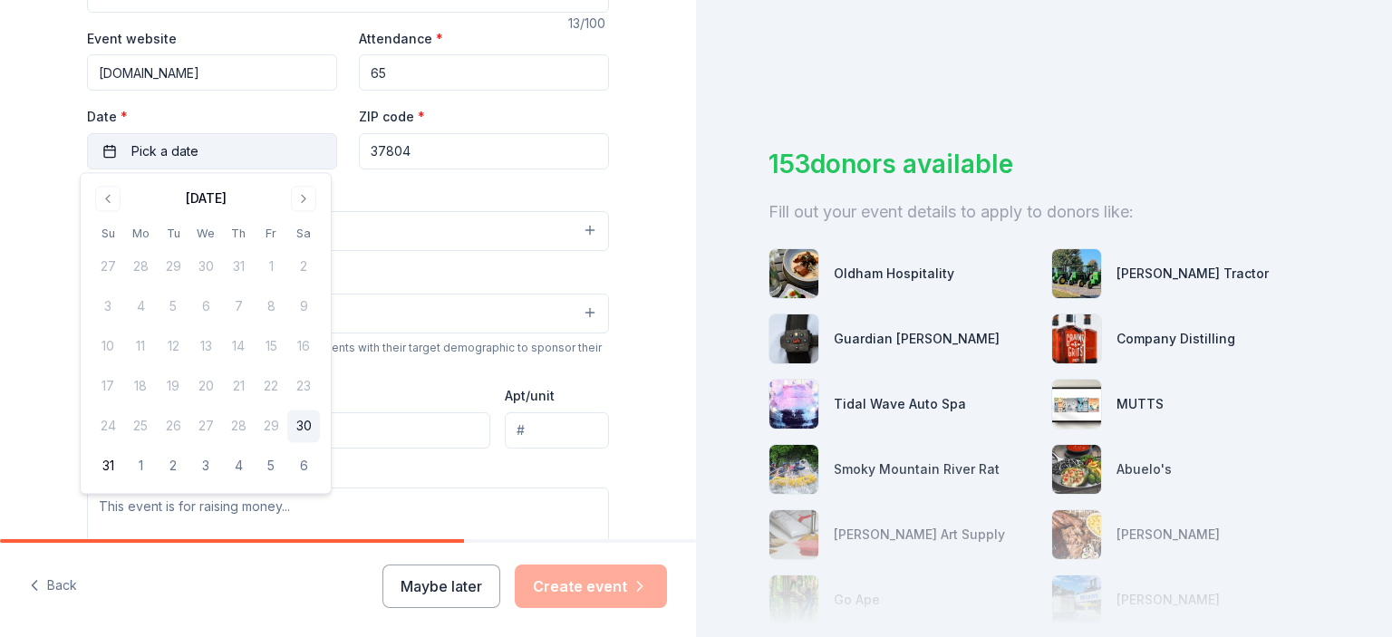
click at [237, 160] on button "Pick a date" at bounding box center [212, 151] width 250 height 36
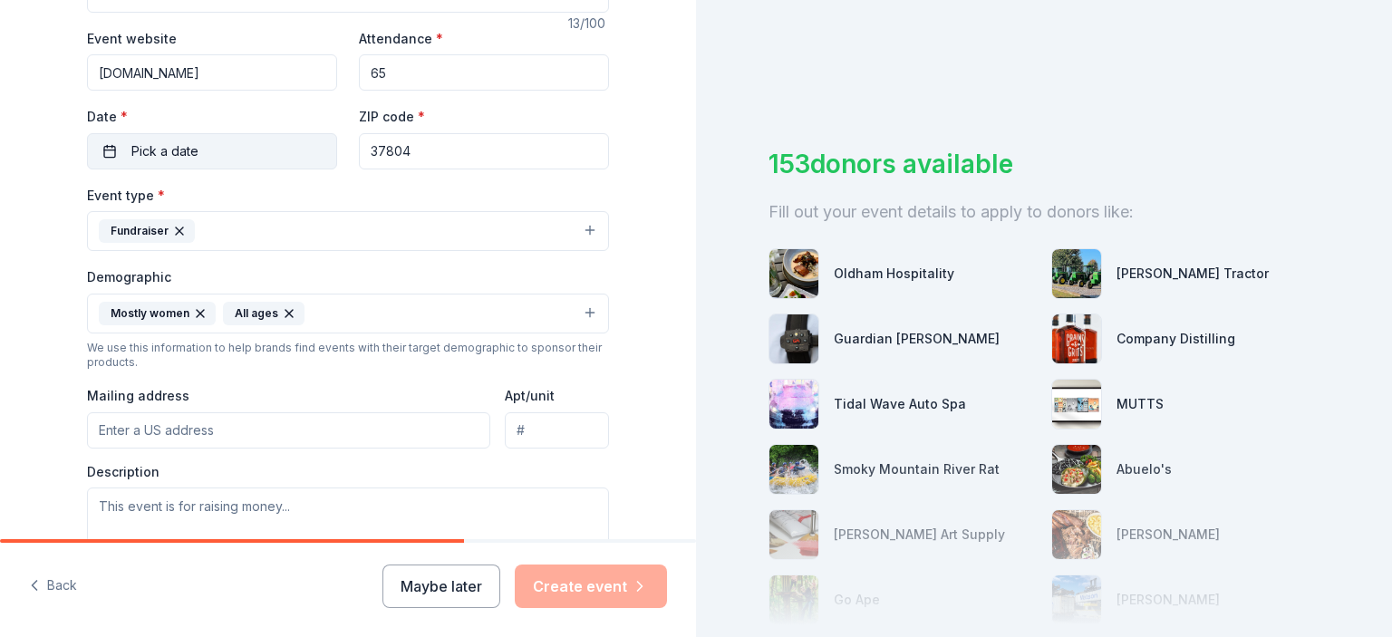
click at [230, 151] on button "Pick a date" at bounding box center [212, 151] width 250 height 36
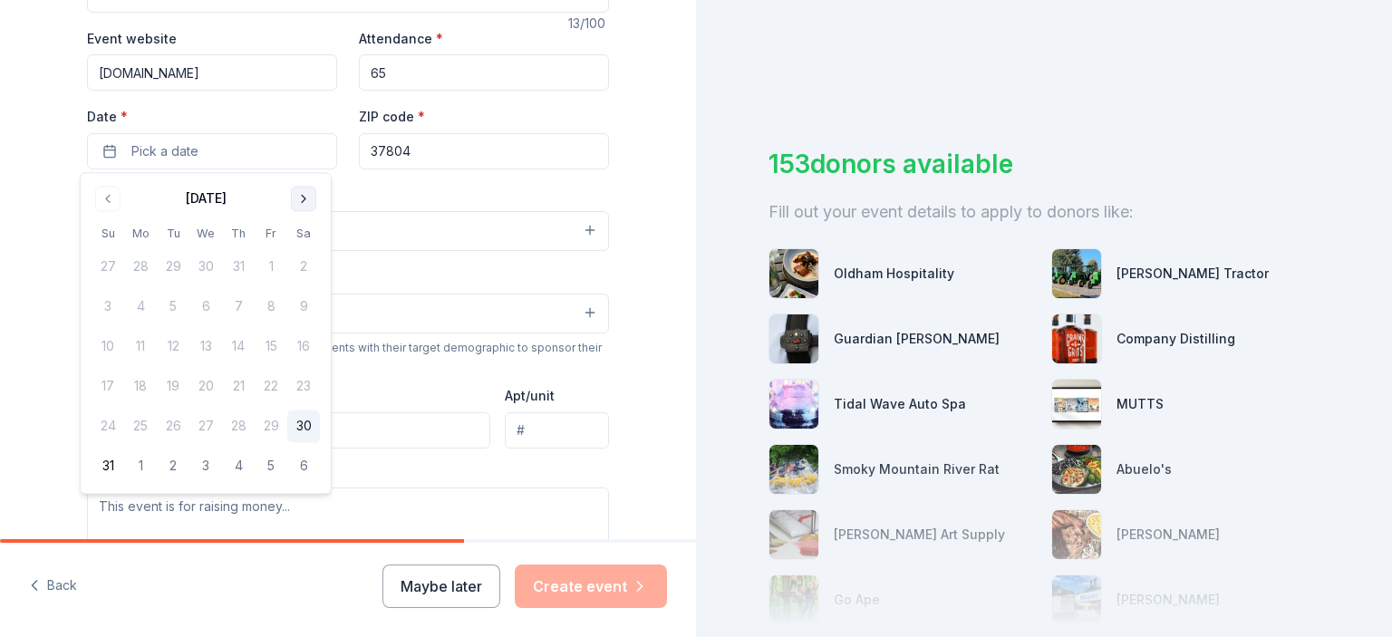
click at [301, 198] on button "Go to next month" at bounding box center [303, 198] width 25 height 25
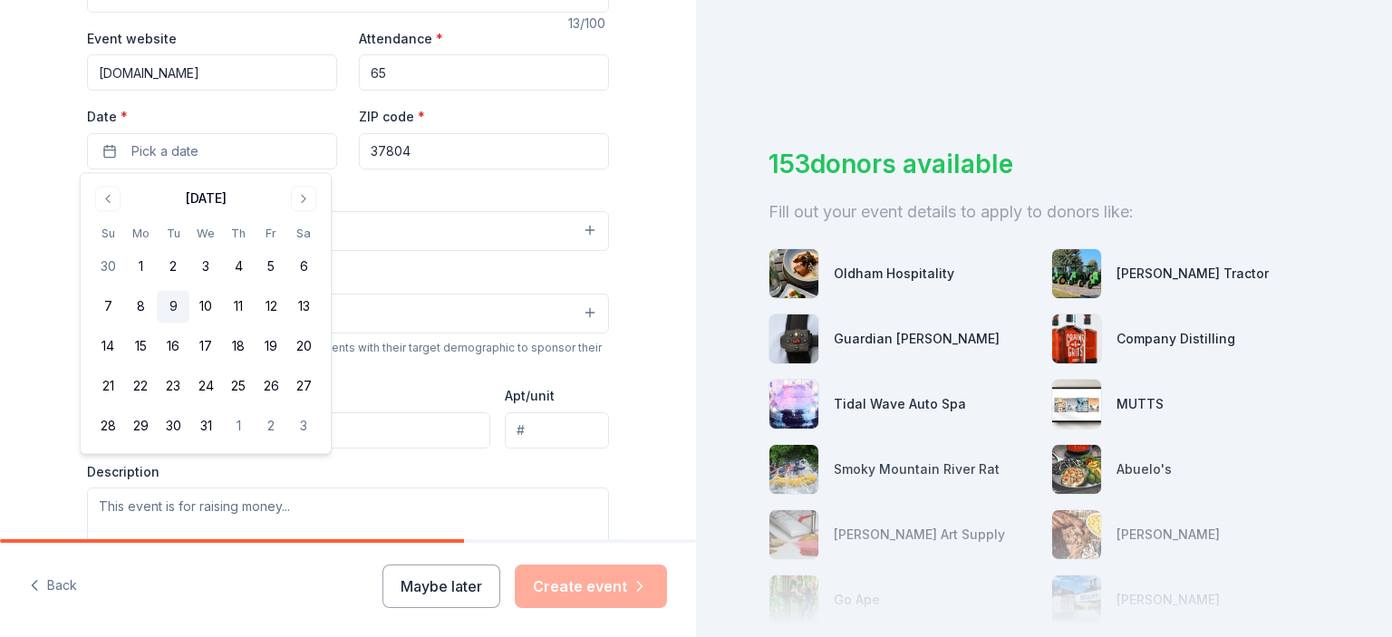
click at [178, 307] on button "9" at bounding box center [173, 307] width 33 height 33
click at [623, 190] on div "Tell us about your event. We'll find in-kind donations you can apply for. Event…" at bounding box center [348, 271] width 580 height 1210
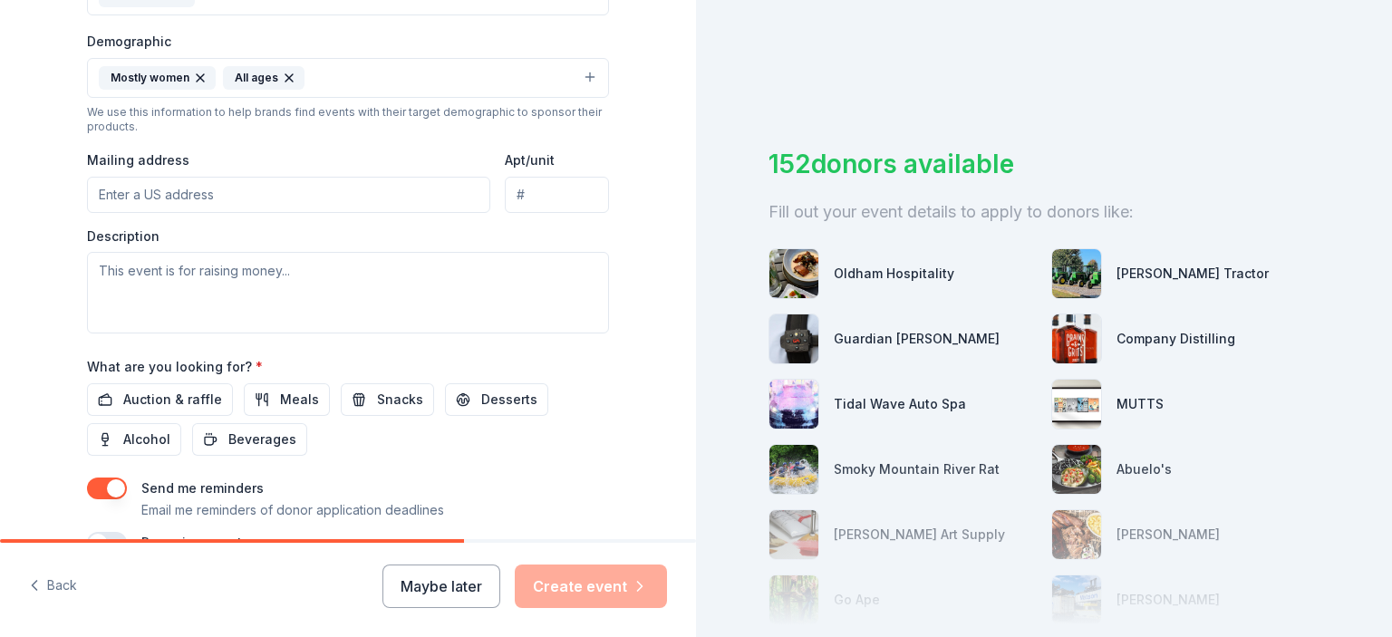
scroll to position [562, 0]
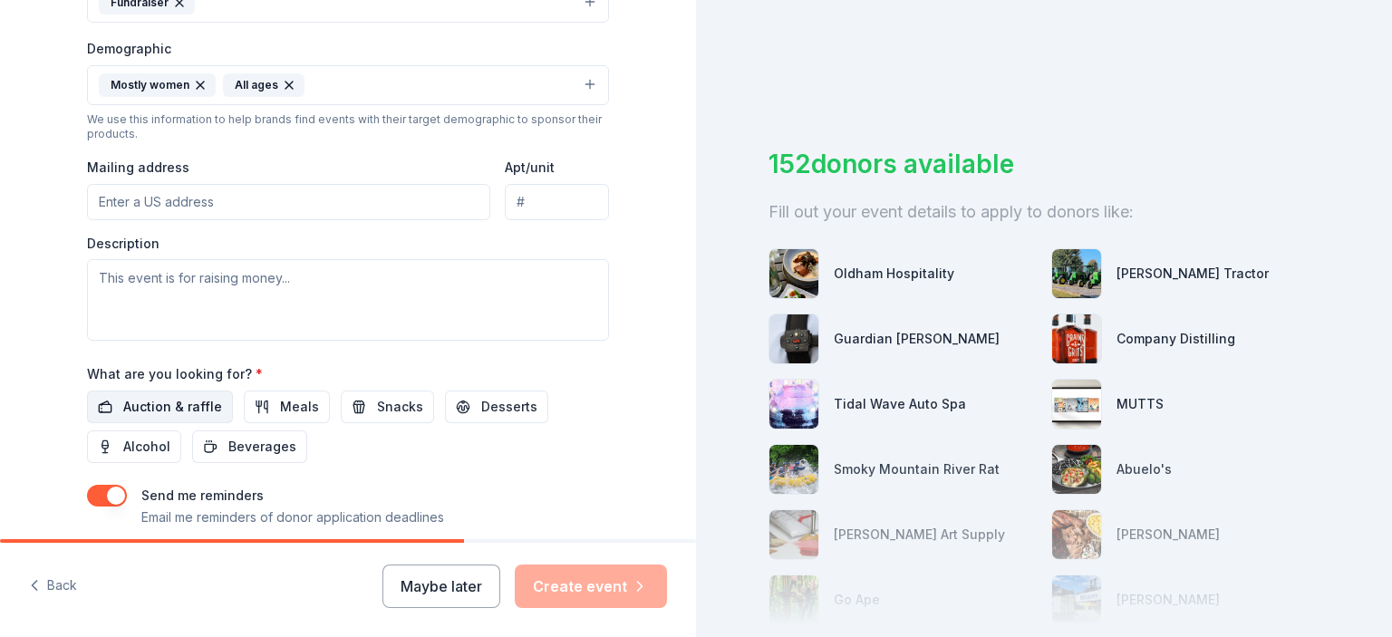
click at [207, 419] on button "Auction & raffle" at bounding box center [160, 407] width 146 height 33
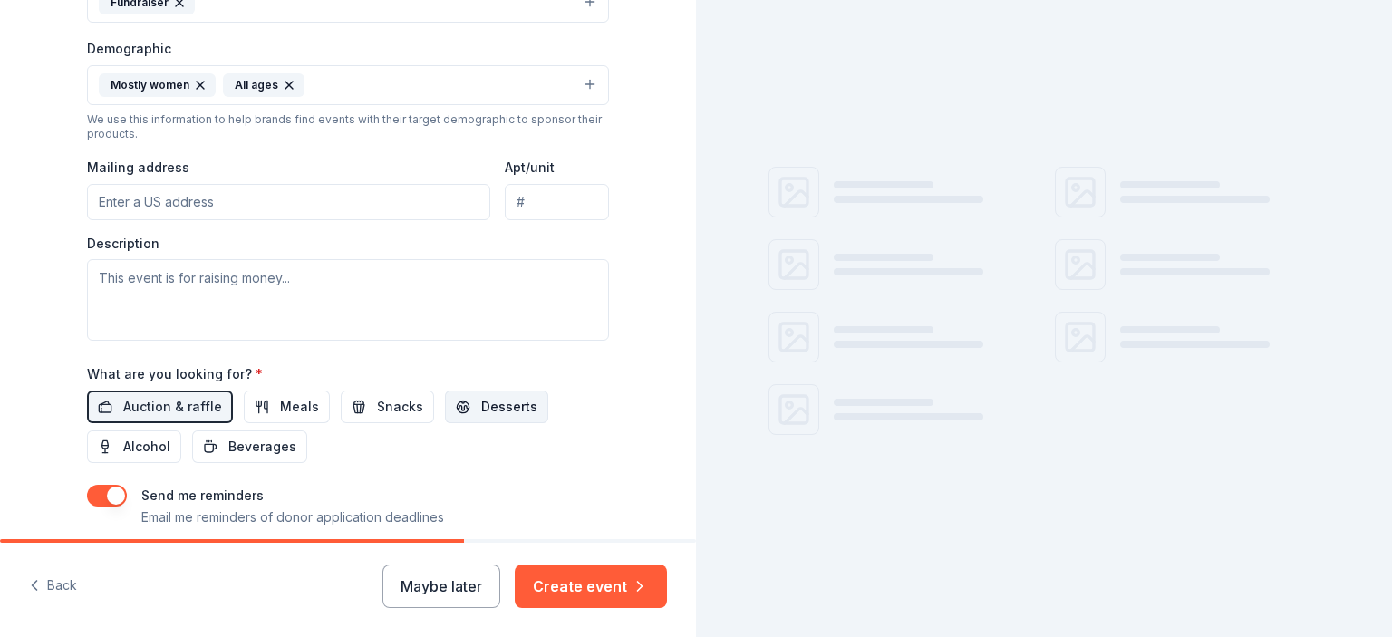
click at [523, 398] on button "Desserts" at bounding box center [496, 407] width 103 height 33
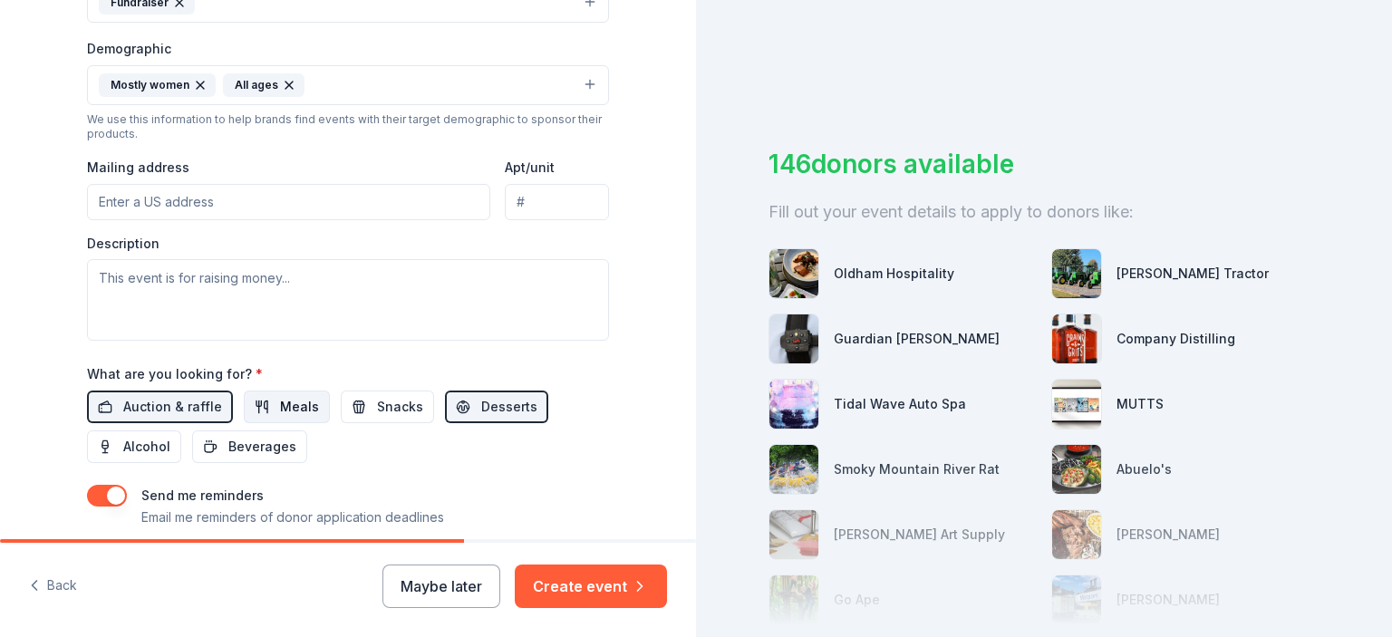
click at [295, 401] on span "Meals" at bounding box center [299, 407] width 39 height 22
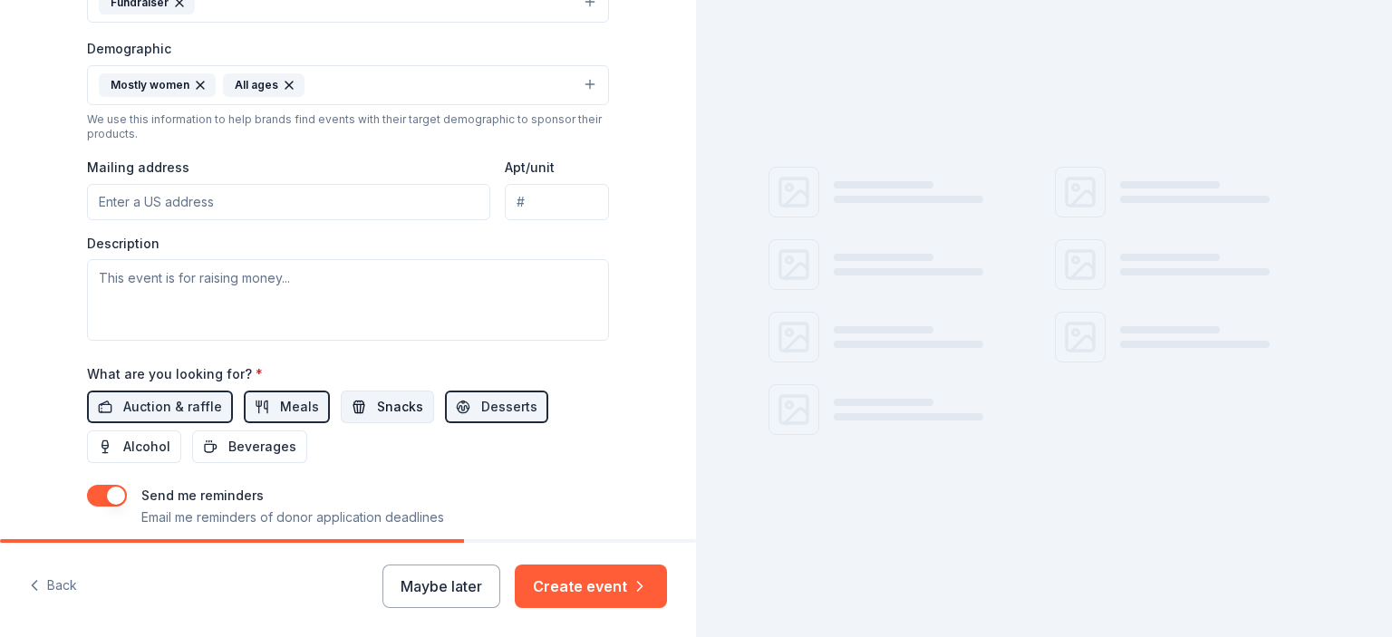
click at [377, 410] on span "Snacks" at bounding box center [400, 407] width 46 height 22
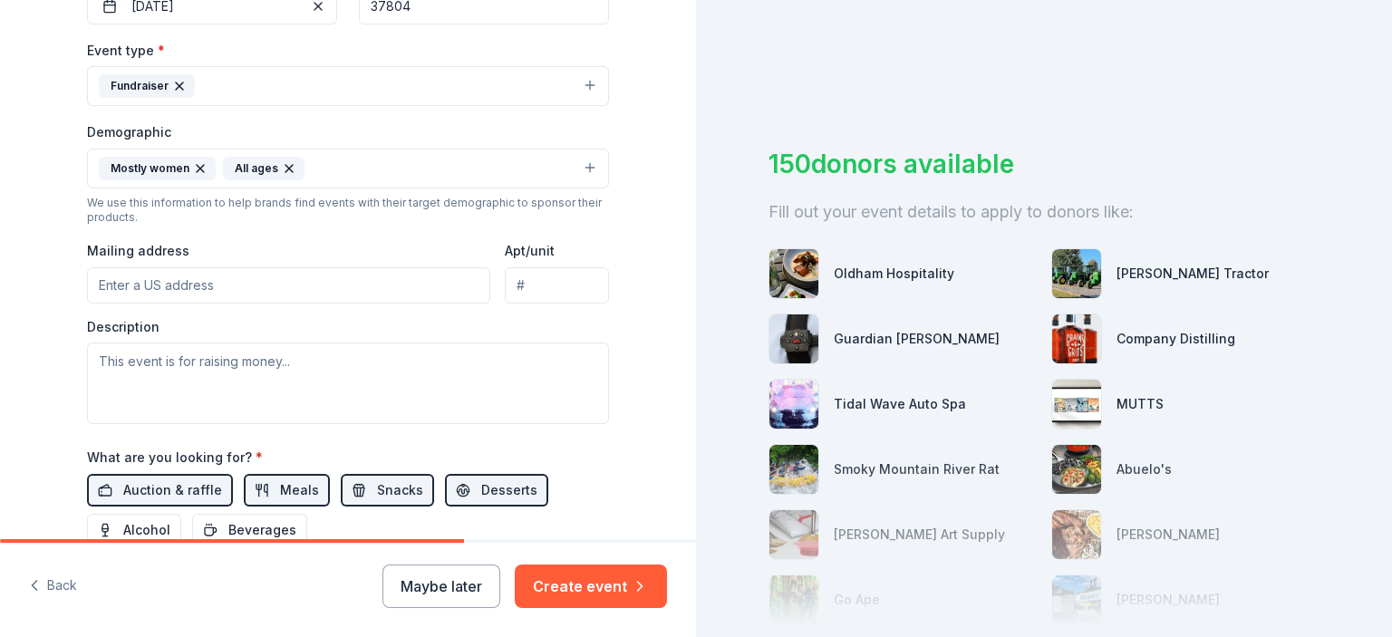
scroll to position [475, 0]
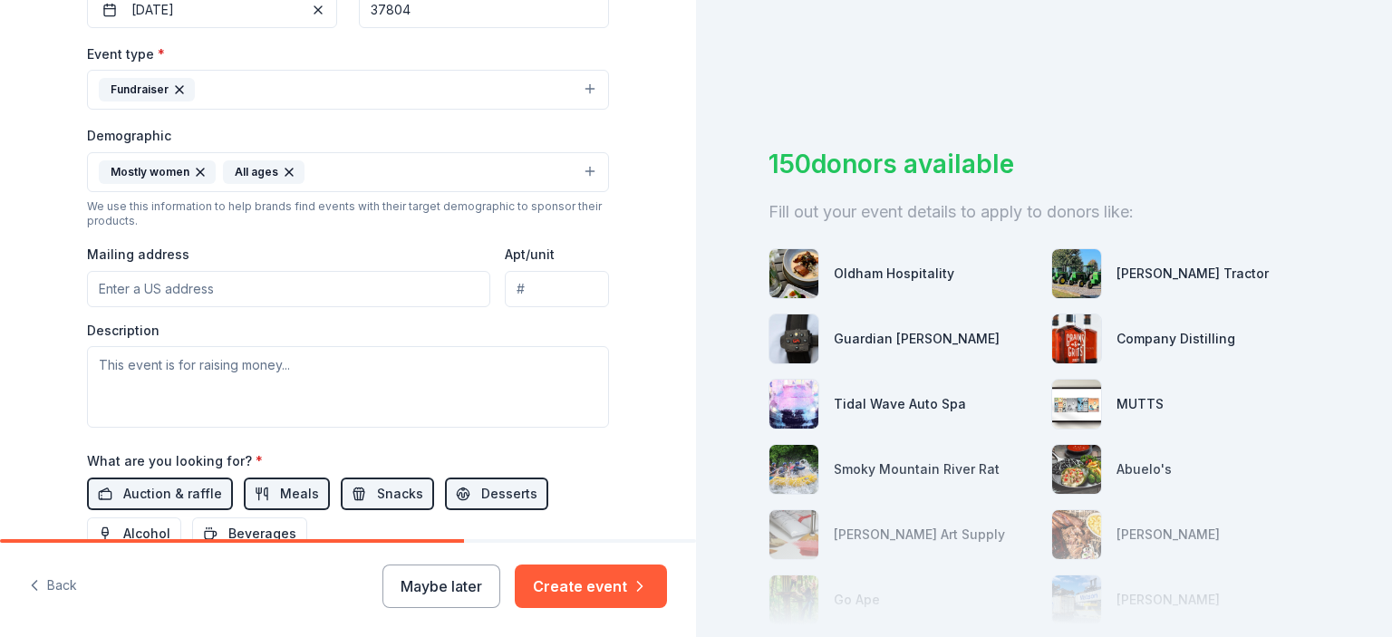
click at [227, 287] on input "Mailing address" at bounding box center [288, 289] width 403 height 36
paste input "1150 Brown School Rd, Maryville, TN 37804"
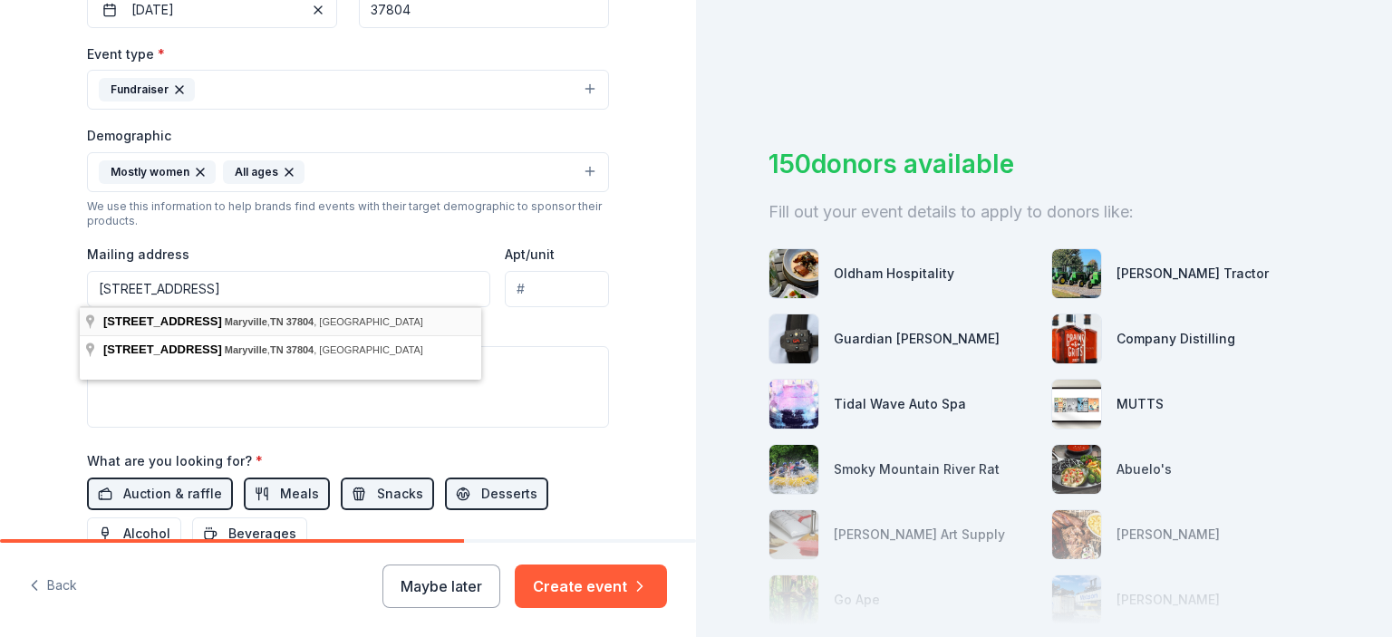
type input "1150 Brown School Road, Maryville, TN, 37804"
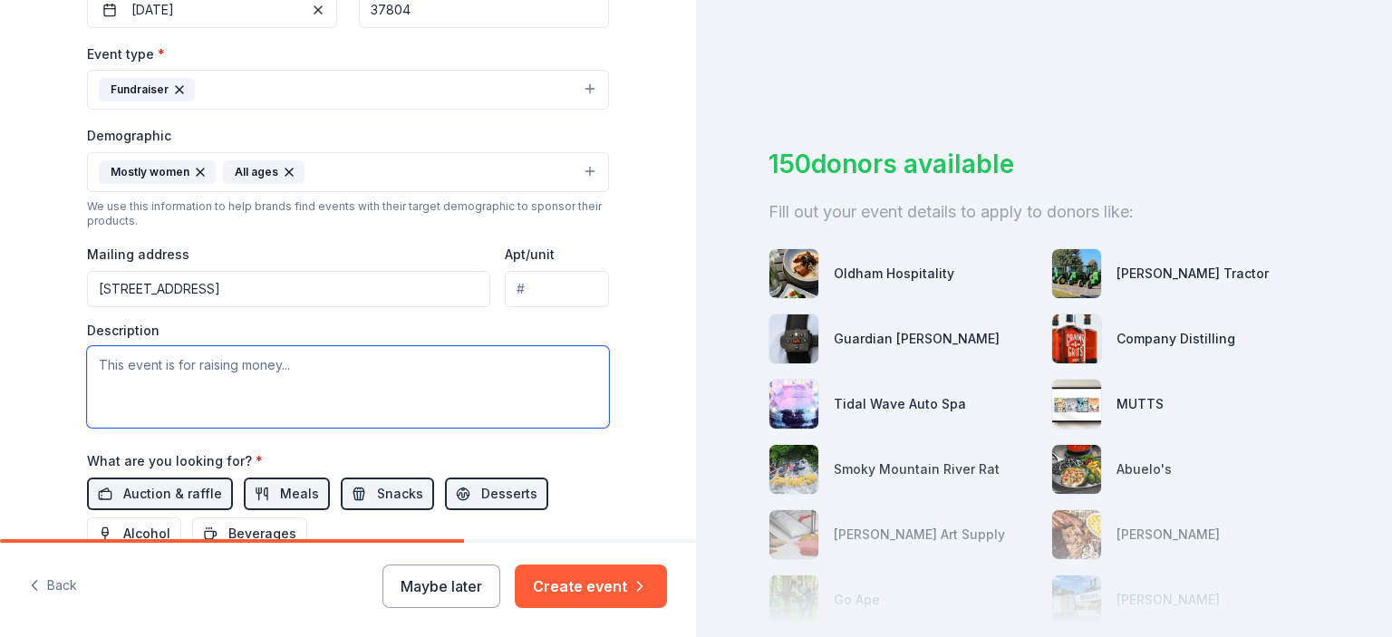
click at [315, 366] on textarea at bounding box center [348, 387] width 522 height 82
type textarea "W"
drag, startPoint x: 569, startPoint y: 364, endPoint x: 0, endPoint y: 303, distance: 572.5
click at [0, 303] on div "Tell us about your event. We'll find in-kind donations you can apply for. Event…" at bounding box center [348, 130] width 696 height 1210
paste textarea "We’re raising funds to help cover badges, camping trips, and leadership events …"
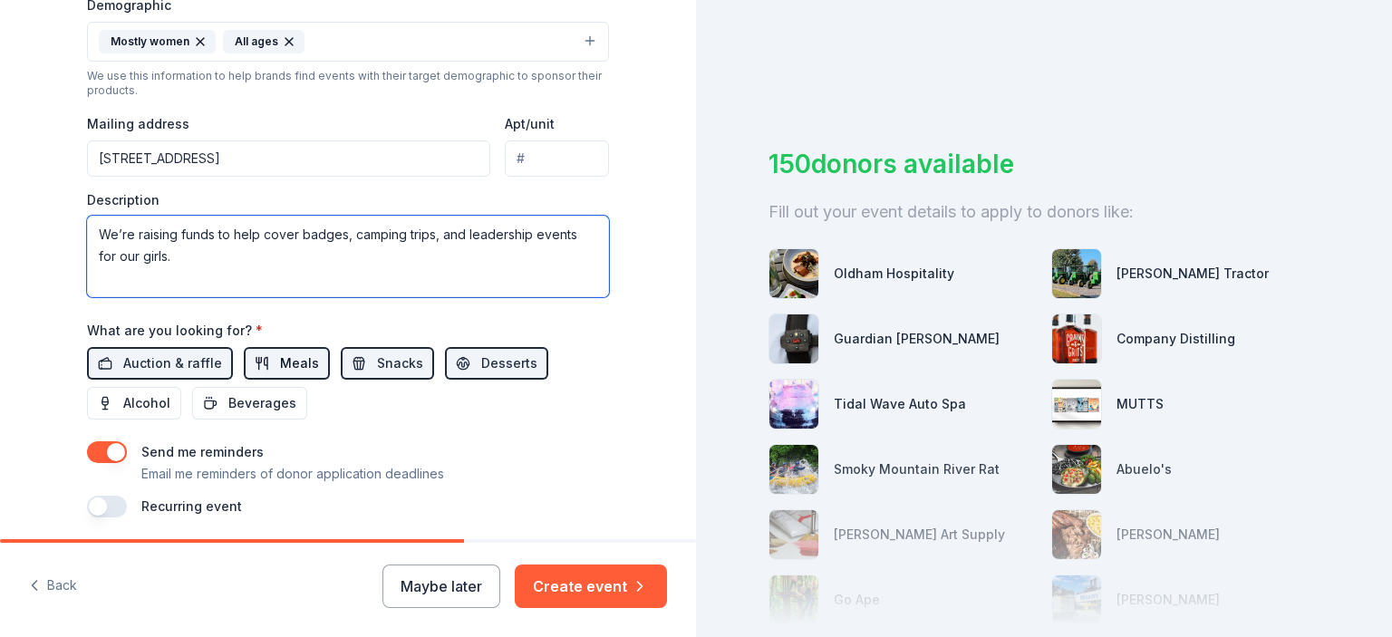
scroll to position [670, 0]
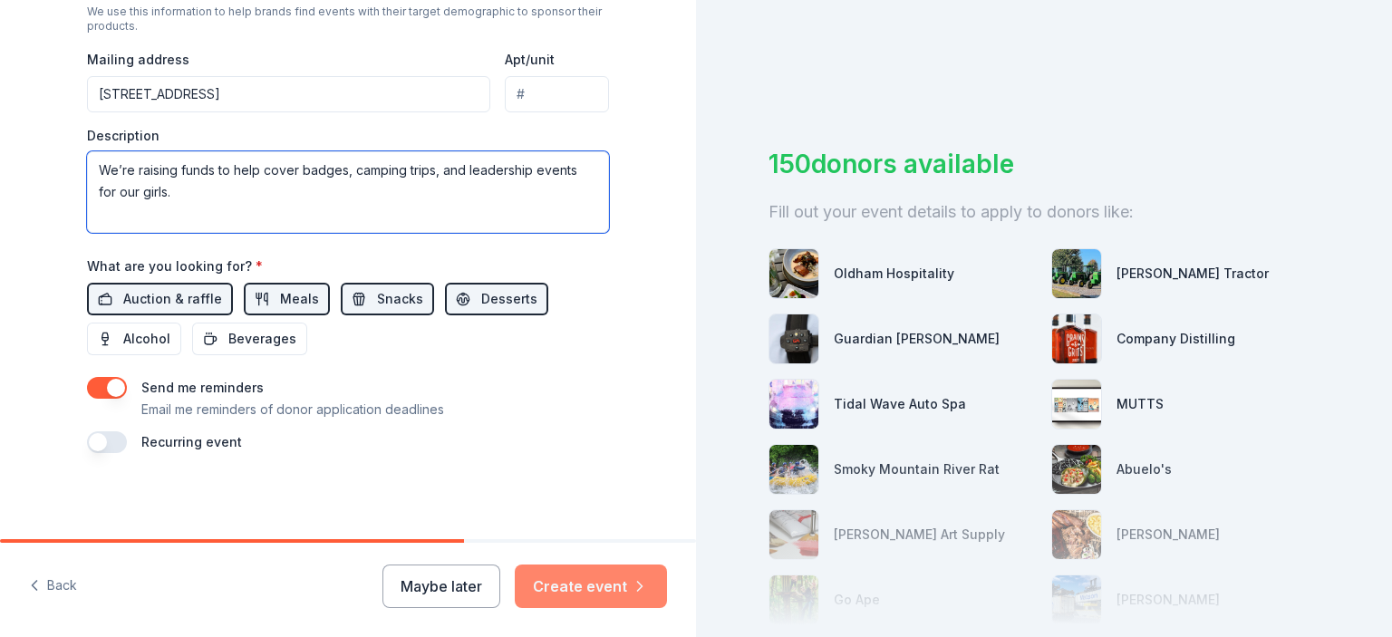
type textarea "We’re raising funds to help cover badges, camping trips, and leadership events …"
click at [604, 585] on button "Create event" at bounding box center [591, 587] width 152 height 44
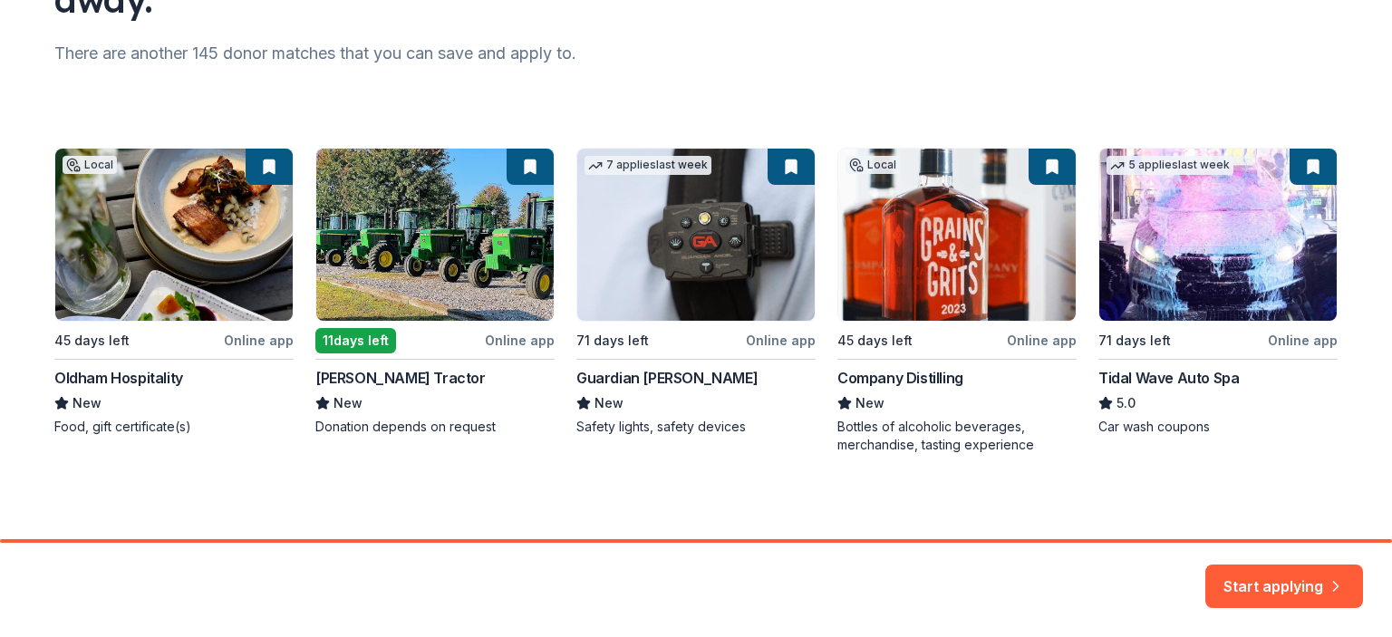
scroll to position [222, 0]
click at [1310, 171] on div "Local 45 days left Online app Oldham Hospitality New Food, gift certificate(s) …" at bounding box center [695, 300] width 1283 height 306
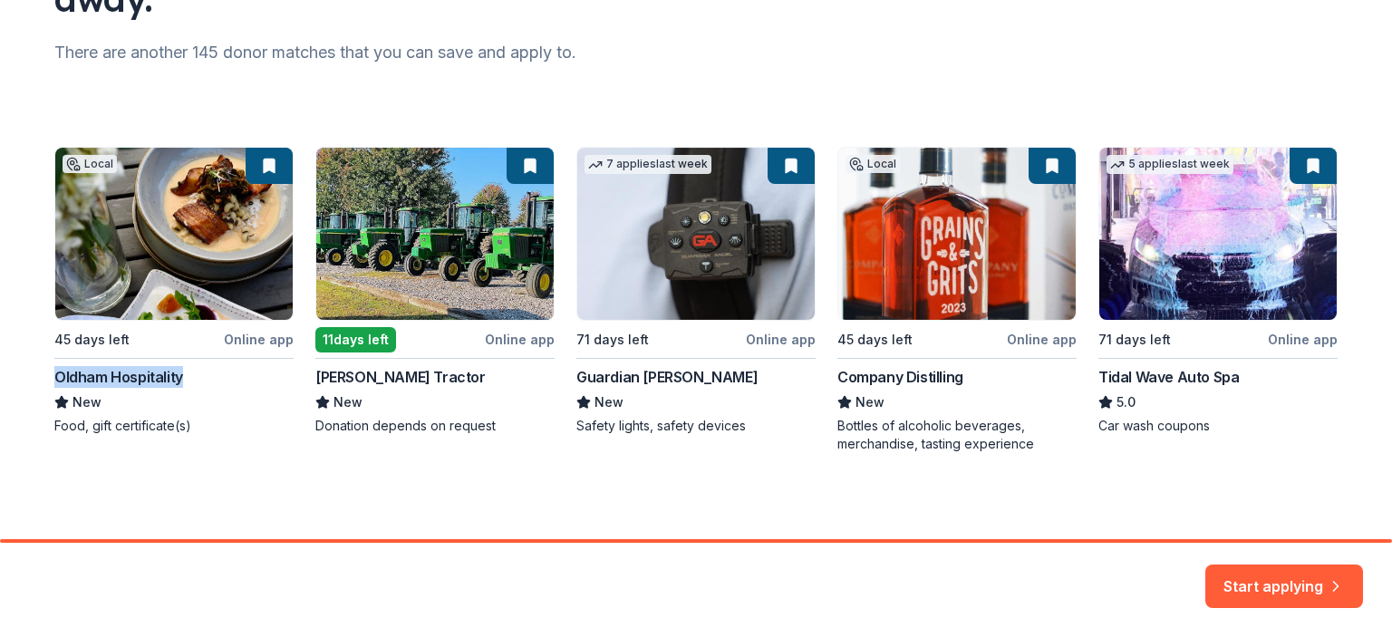
drag, startPoint x: 44, startPoint y: 372, endPoint x: 191, endPoint y: 374, distance: 147.7
click at [191, 374] on div "Here are your top matches. They're saved to help you start applying right away.…" at bounding box center [695, 159] width 1341 height 762
click at [225, 208] on div "Local 45 days left Online app Oldham Hospitality New Food, gift certificate(s) …" at bounding box center [695, 300] width 1283 height 306
click at [1280, 582] on button "Start applying" at bounding box center [1284, 576] width 158 height 44
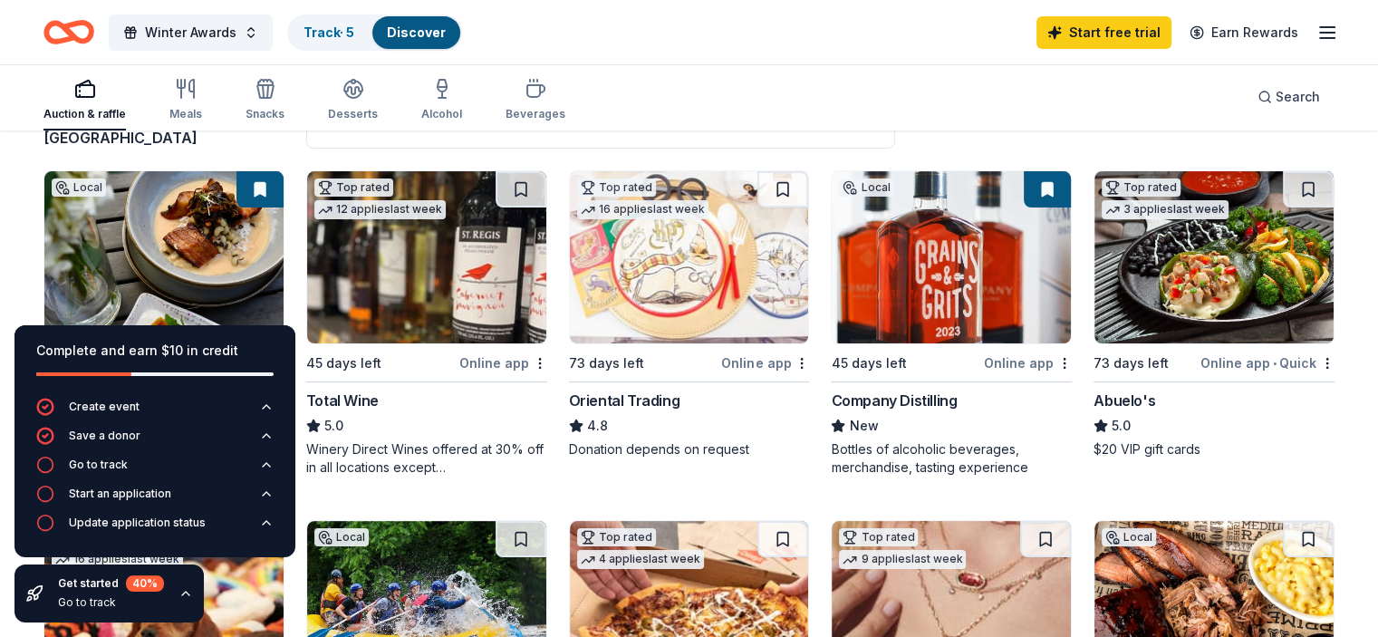
scroll to position [162, 0]
click at [136, 239] on img at bounding box center [163, 258] width 239 height 172
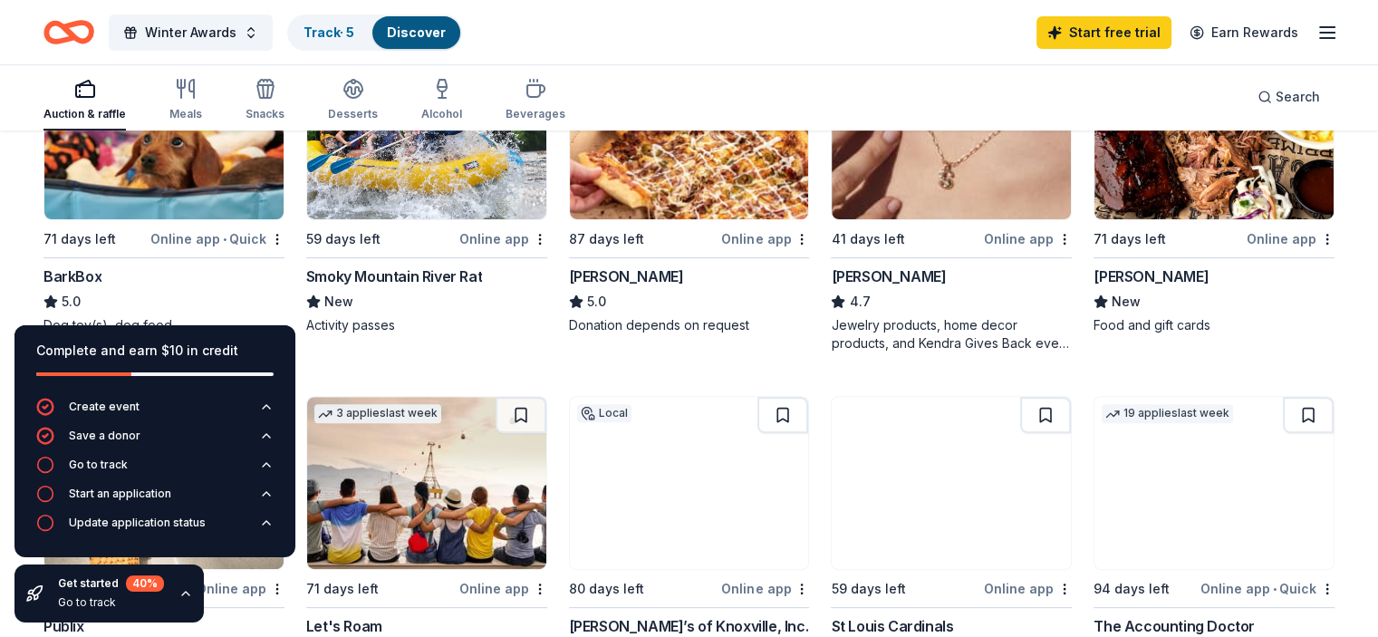
scroll to position [638, 0]
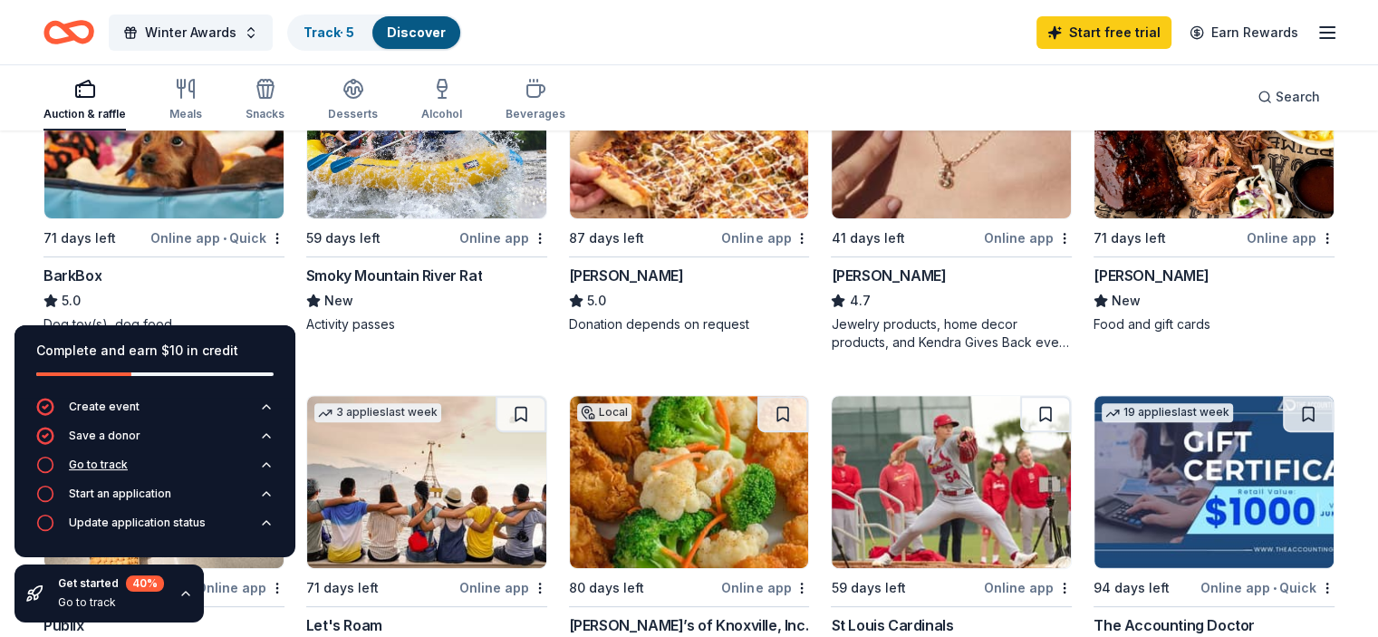
click at [103, 464] on div "Go to track" at bounding box center [98, 465] width 59 height 15
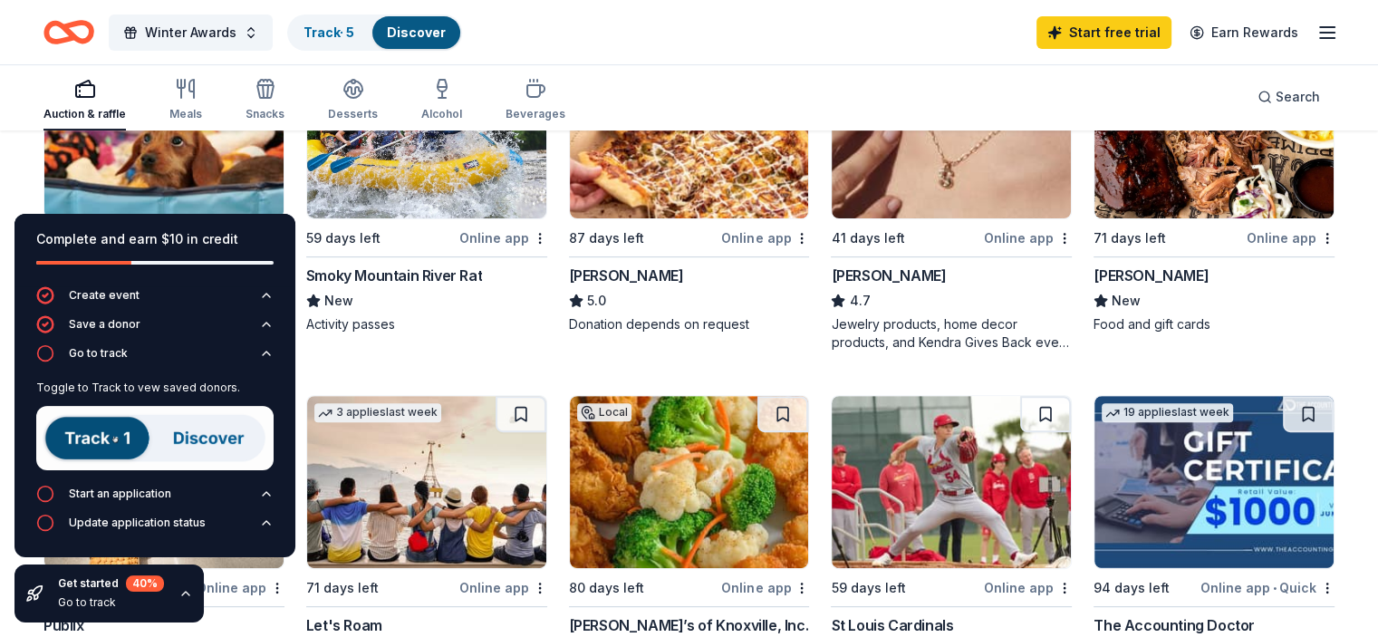
click at [97, 438] on img at bounding box center [154, 438] width 237 height 64
click at [201, 441] on img at bounding box center [154, 438] width 237 height 64
click at [107, 492] on div "Start an application" at bounding box center [120, 494] width 102 height 15
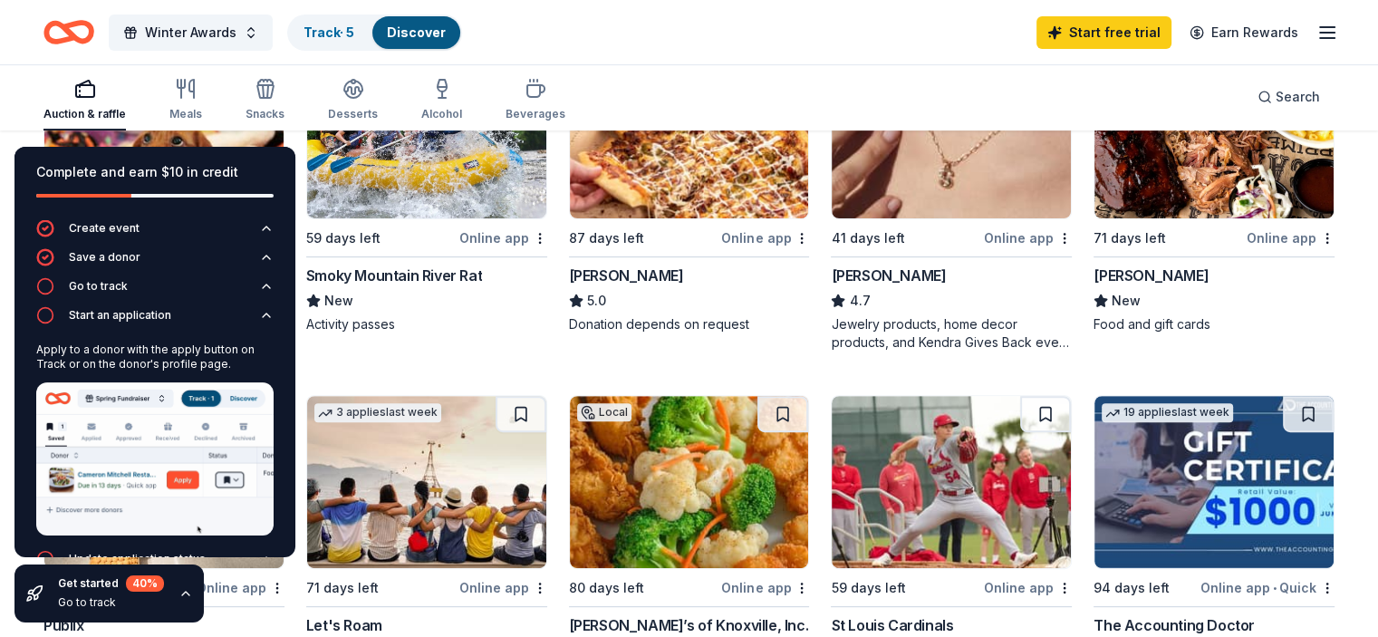
click at [160, 555] on div "Update application status" at bounding box center [137, 559] width 137 height 15
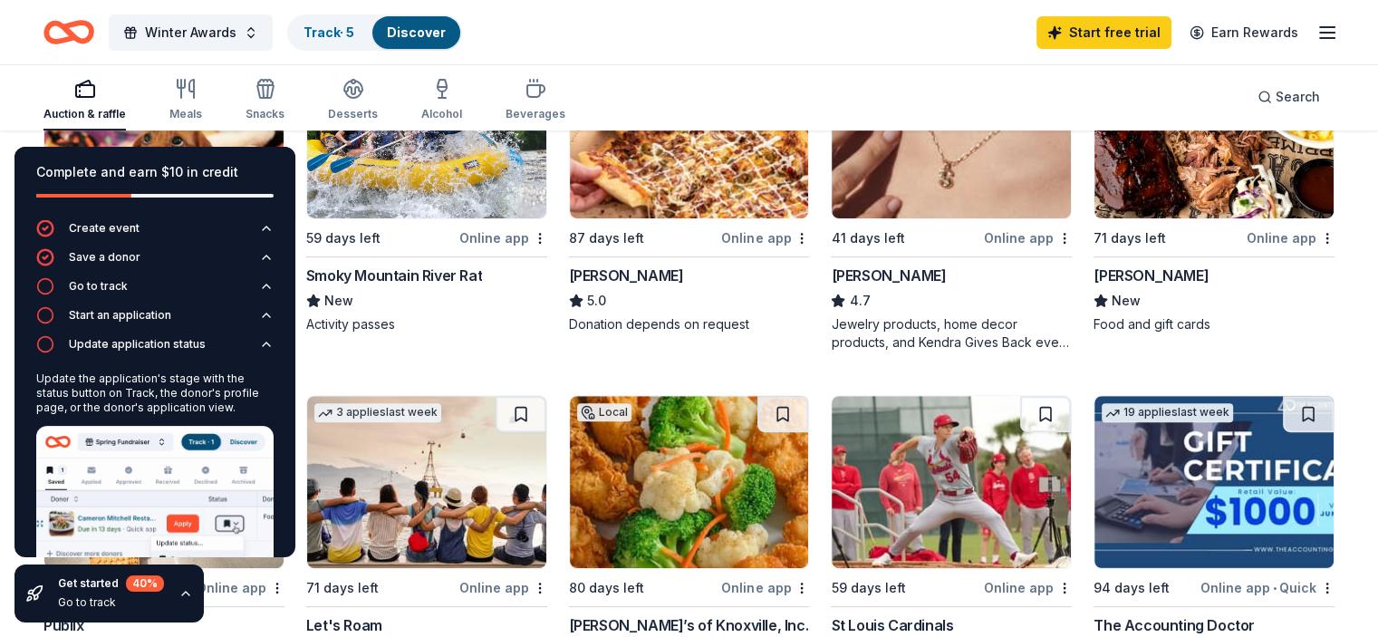
click at [48, 106] on div "Auction & raffle Meals Snacks Desserts Alcohol Beverages Search" at bounding box center [689, 96] width 1378 height 67
click at [179, 595] on icon "button" at bounding box center [186, 593] width 15 height 15
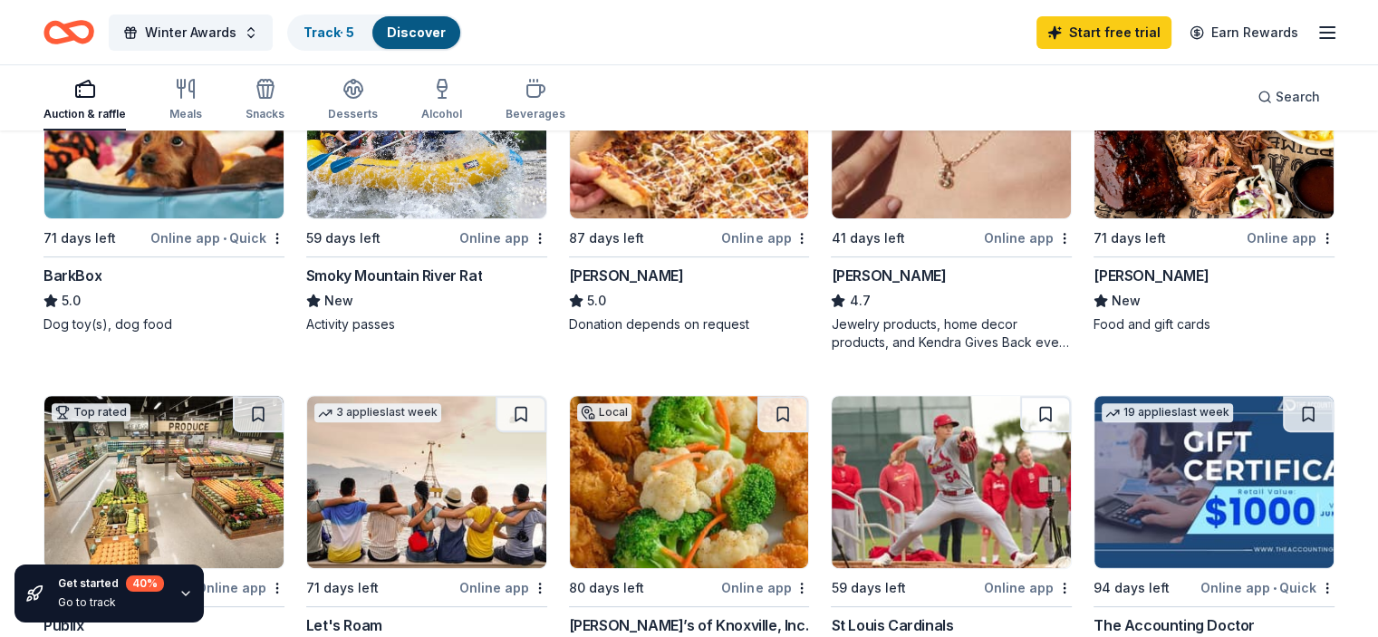
click at [72, 604] on div "Go to track" at bounding box center [111, 602] width 106 height 15
click at [41, 592] on icon at bounding box center [34, 594] width 18 height 18
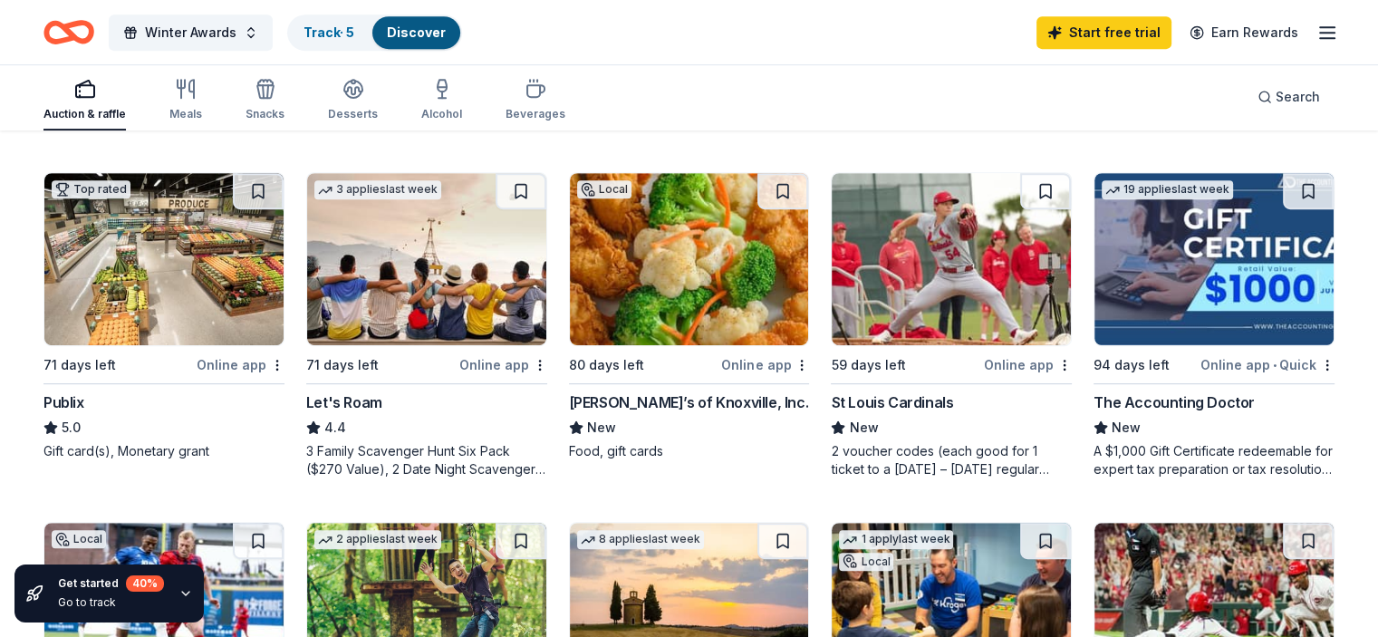
scroll to position [862, 0]
click at [252, 249] on img at bounding box center [163, 258] width 239 height 172
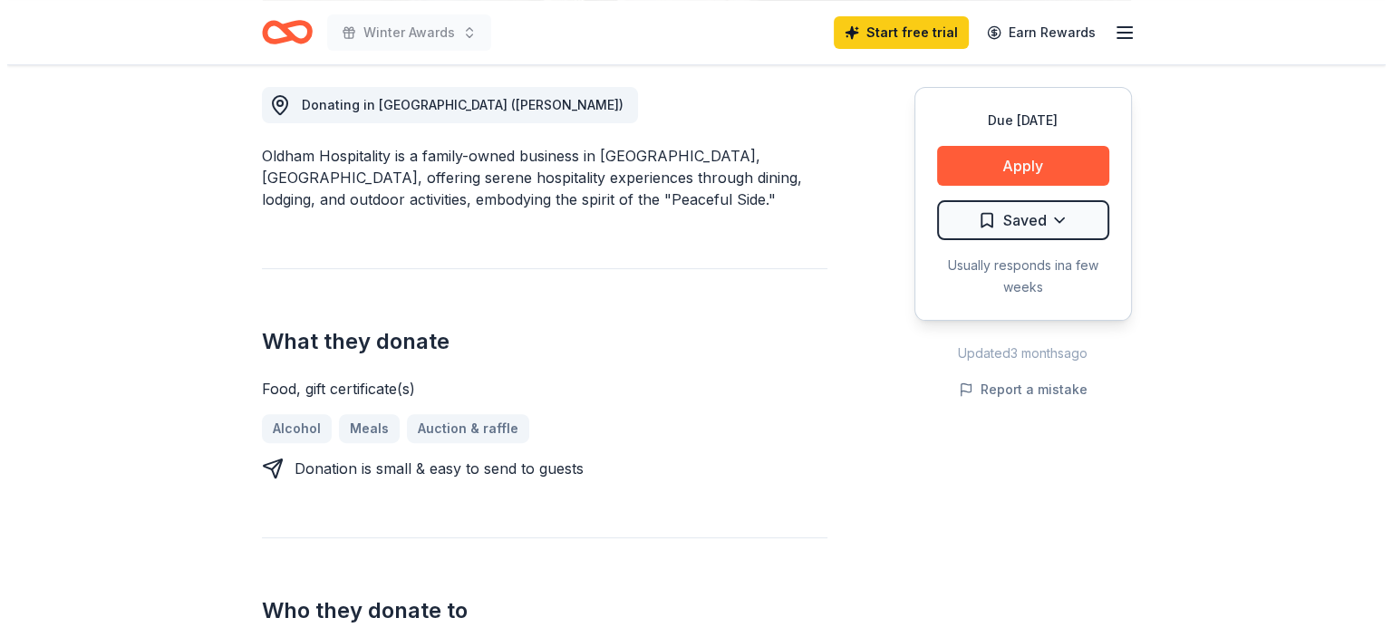
scroll to position [477, 0]
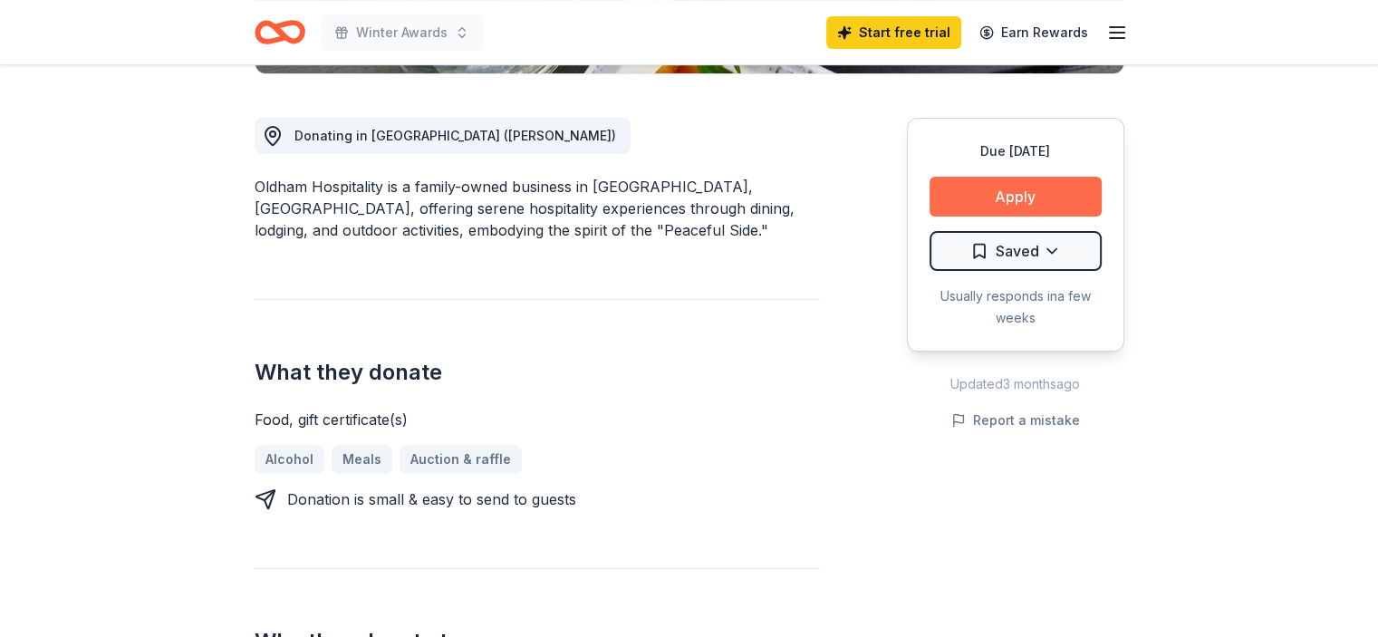
click at [1048, 191] on button "Apply" at bounding box center [1016, 197] width 172 height 40
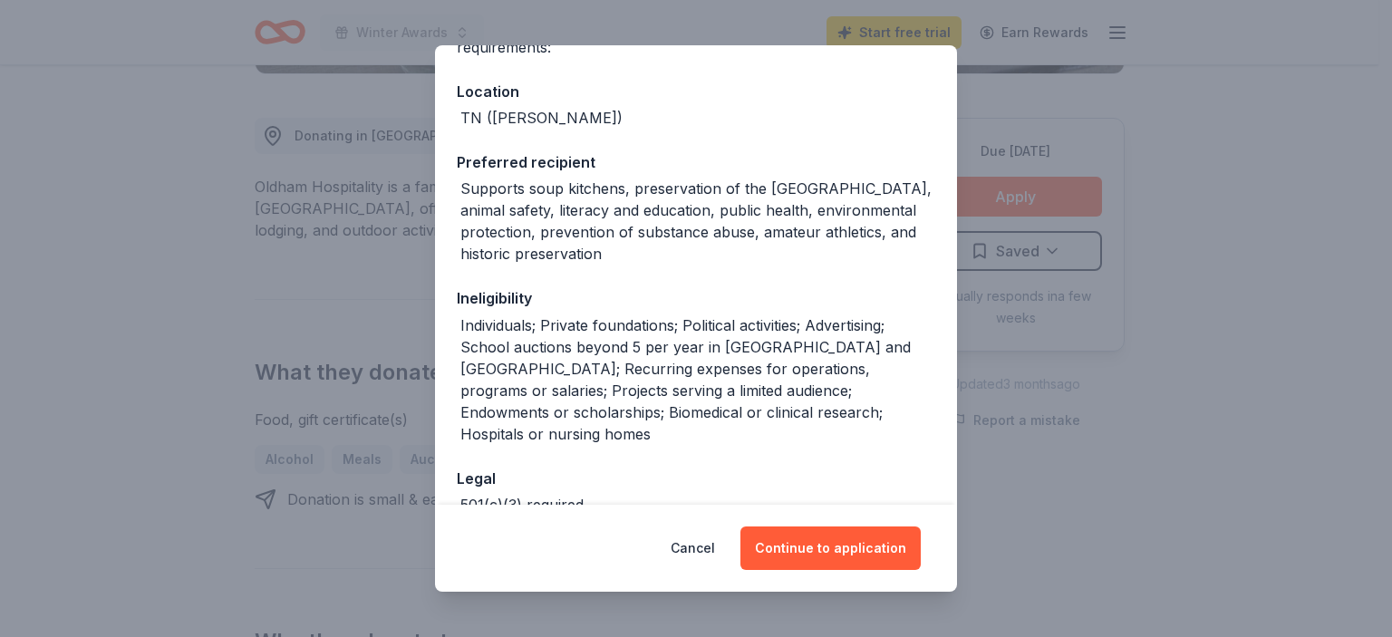
scroll to position [0, 0]
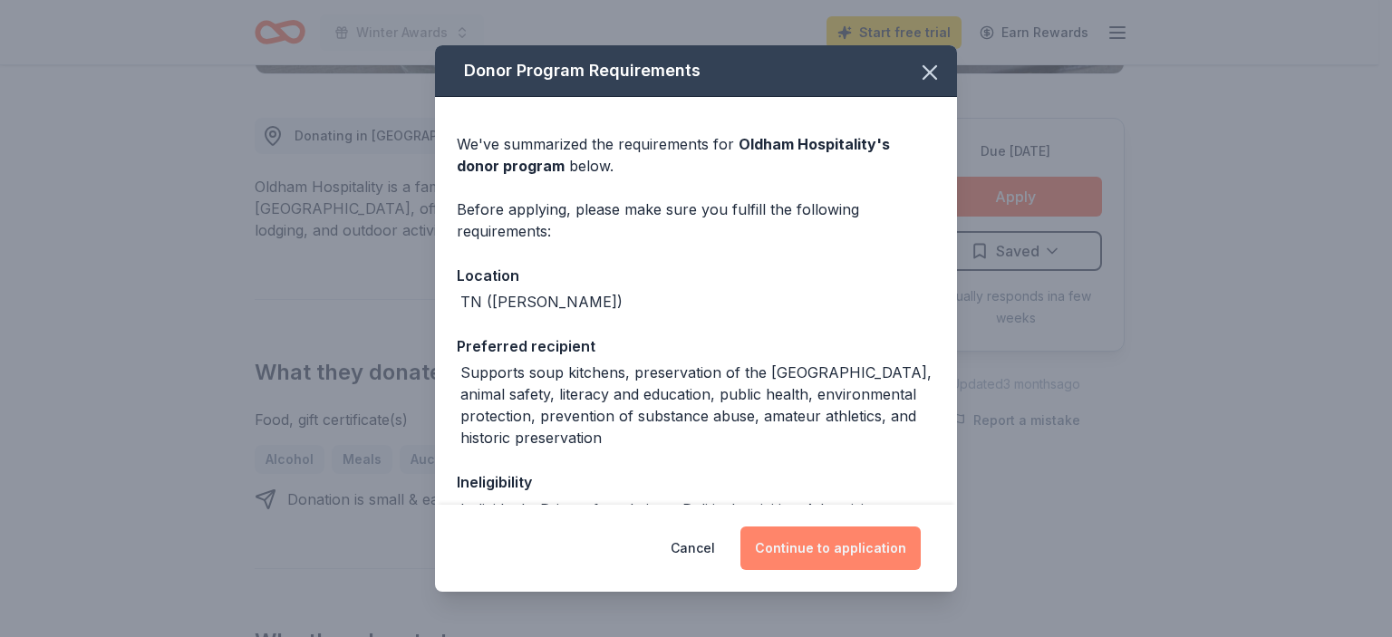
click at [883, 559] on button "Continue to application" at bounding box center [830, 549] width 180 height 44
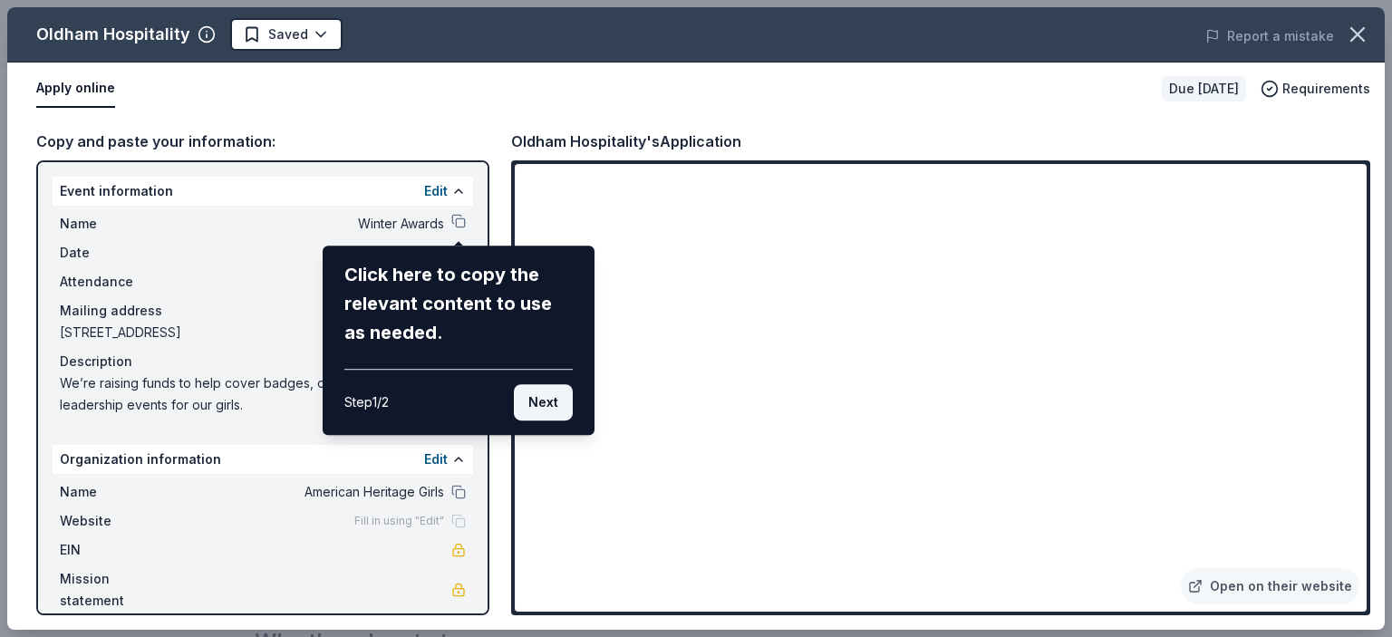
click at [549, 403] on button "Next" at bounding box center [543, 402] width 59 height 36
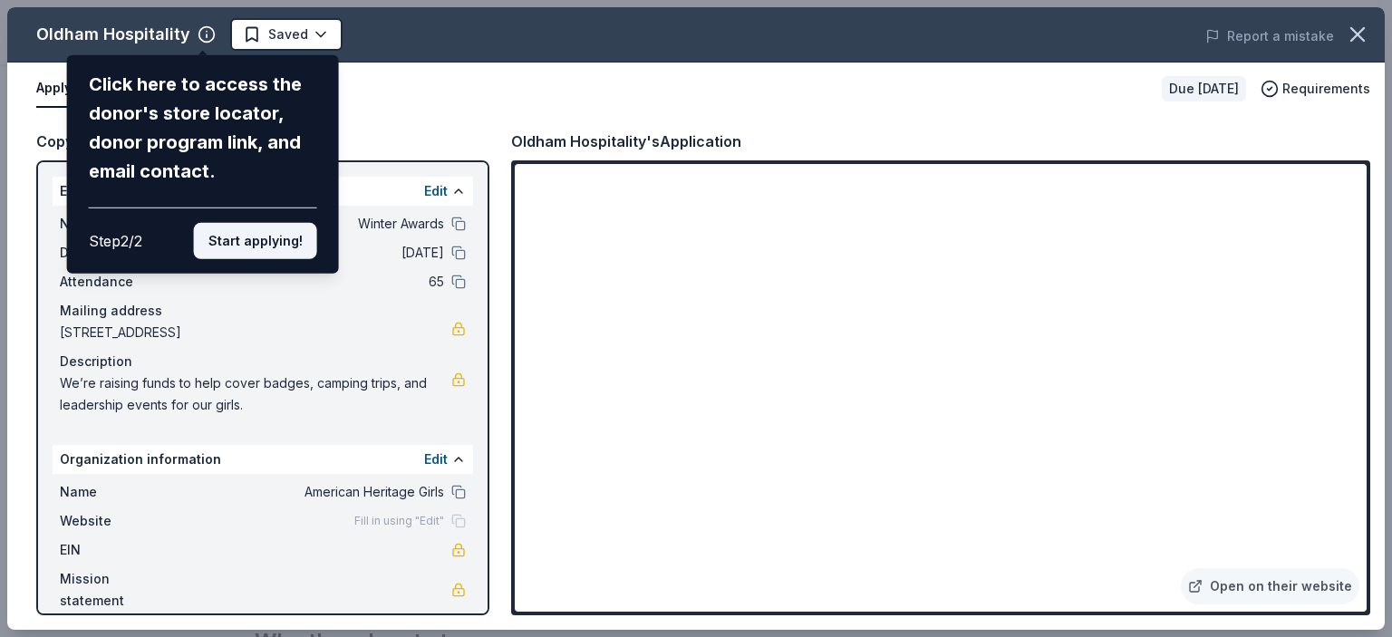
click at [258, 251] on button "Start applying!" at bounding box center [255, 241] width 123 height 36
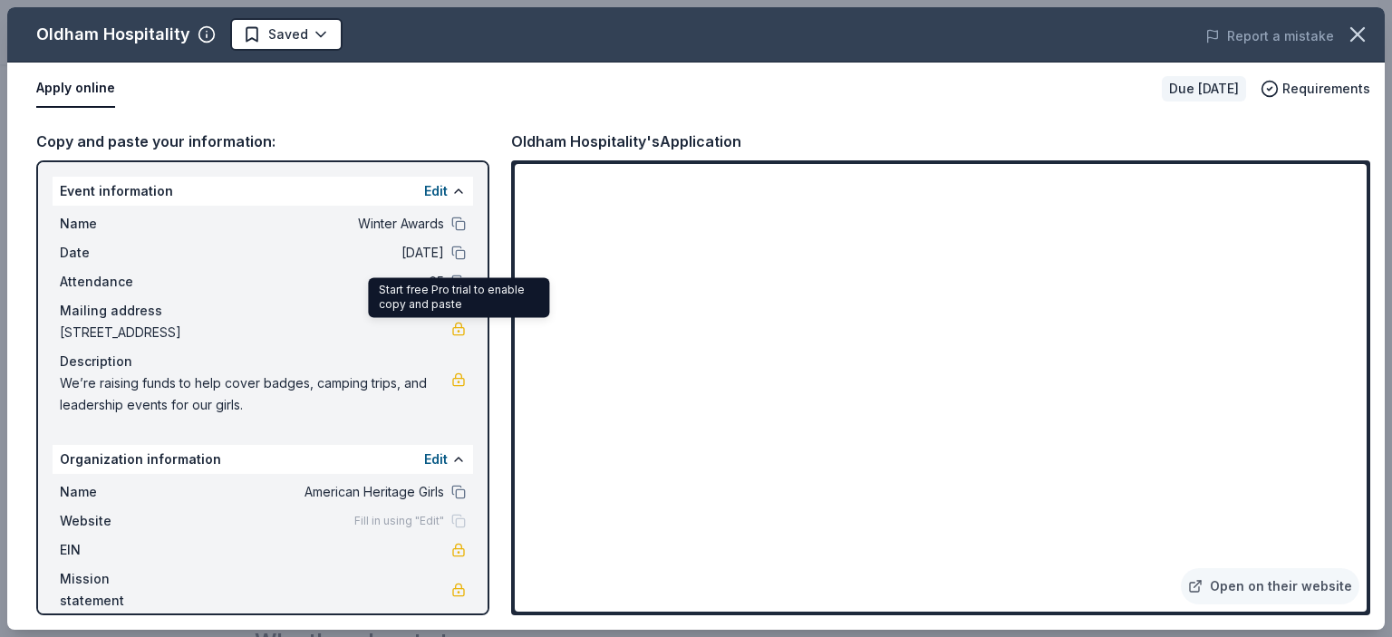
click at [461, 324] on link at bounding box center [458, 329] width 15 height 15
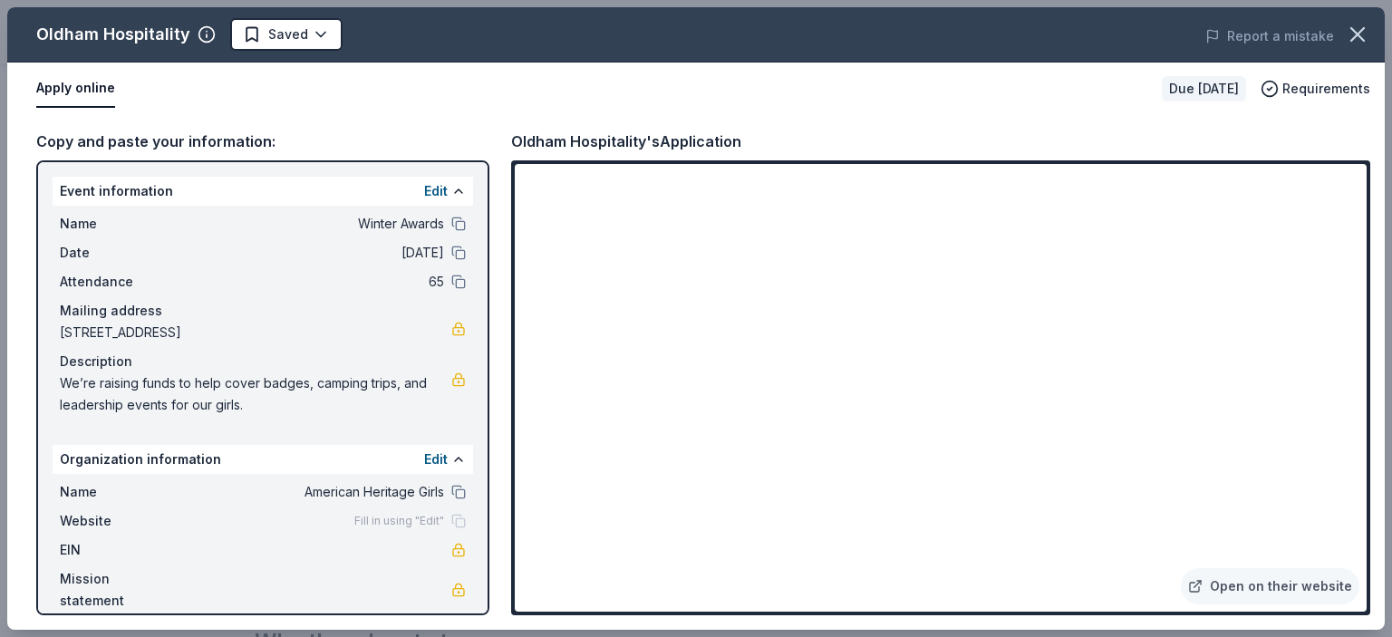
drag, startPoint x: 58, startPoint y: 328, endPoint x: 330, endPoint y: 332, distance: 271.9
click at [324, 333] on div "Name Winter Awards Date [DATE] Attendance 65 Mailing address [STREET_ADDRESS] D…" at bounding box center [263, 315] width 421 height 218
drag, startPoint x: 338, startPoint y: 331, endPoint x: 518, endPoint y: 388, distance: 189.2
click at [140, 324] on span "[STREET_ADDRESS]" at bounding box center [256, 333] width 392 height 22
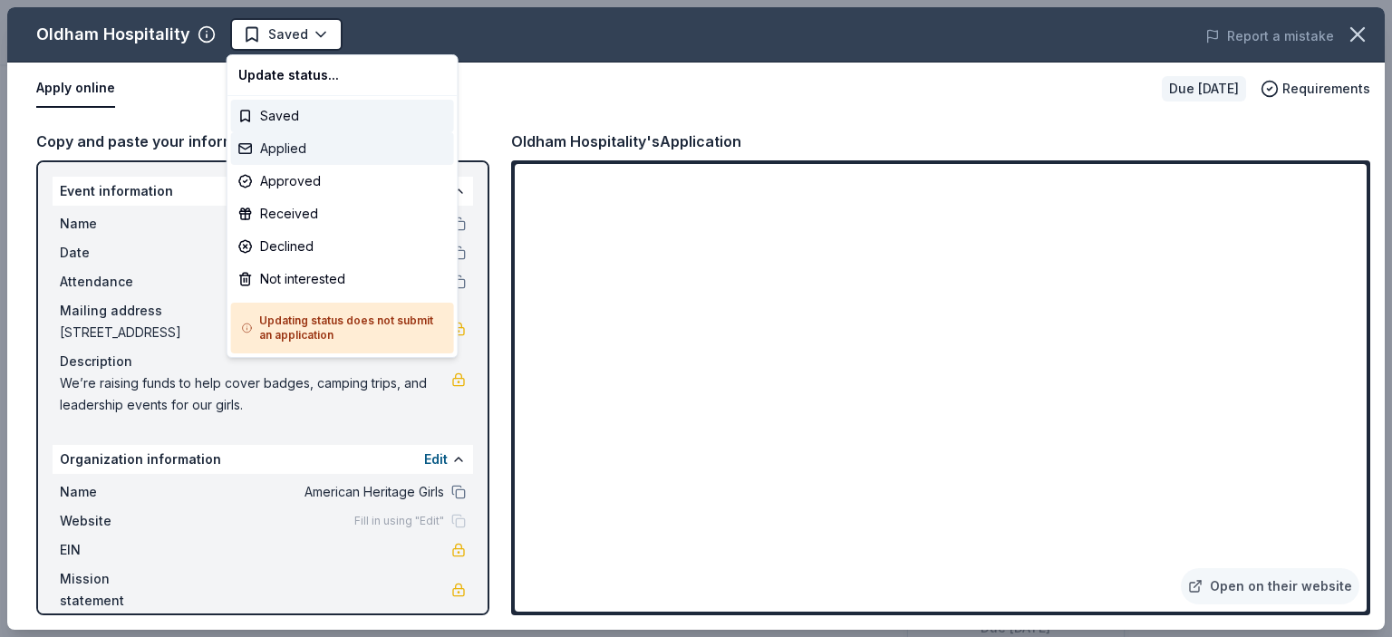
click at [299, 156] on div "Applied" at bounding box center [342, 148] width 223 height 33
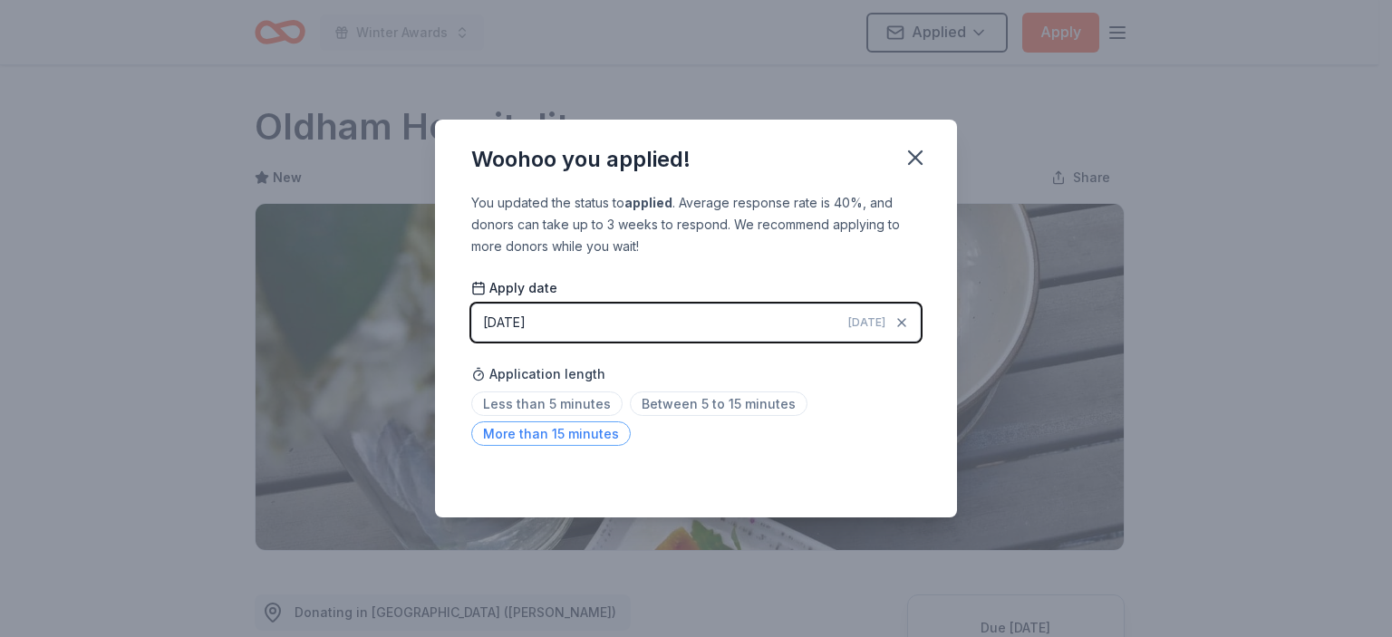
click at [600, 439] on span "More than 15 minutes" at bounding box center [551, 433] width 160 height 24
click at [914, 159] on icon "button" at bounding box center [915, 157] width 13 height 13
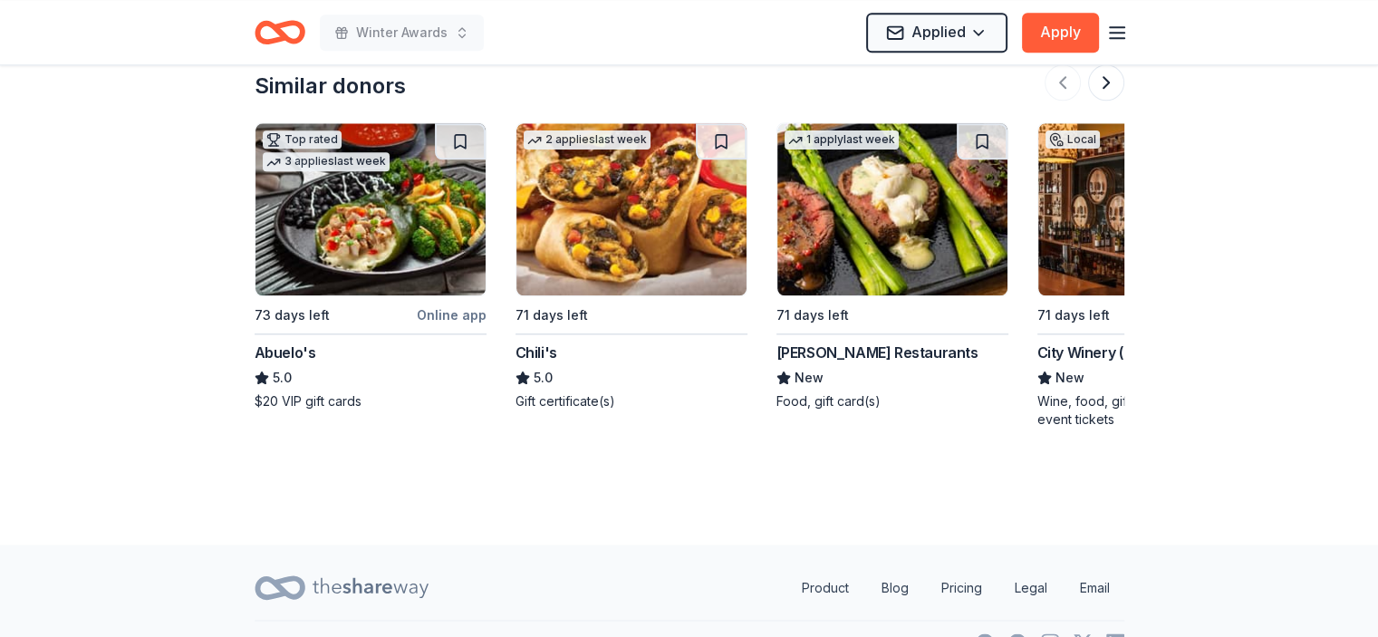
scroll to position [2112, 0]
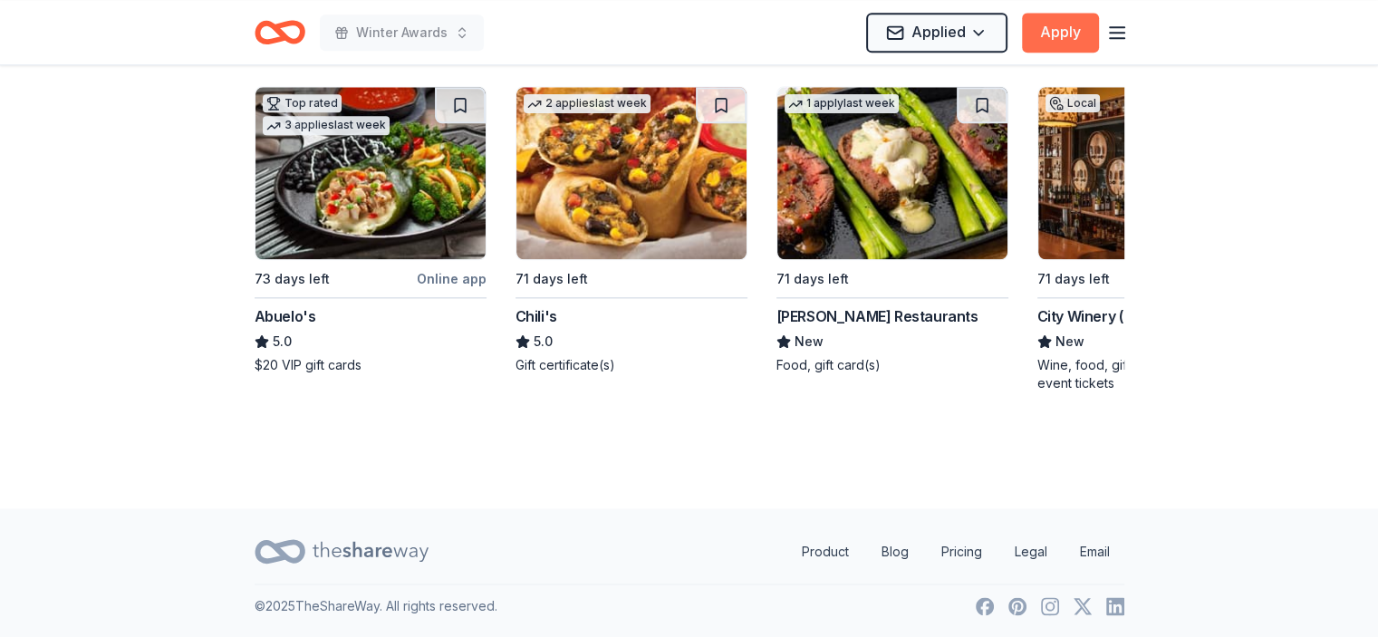
click at [1048, 24] on button "Apply" at bounding box center [1060, 33] width 77 height 40
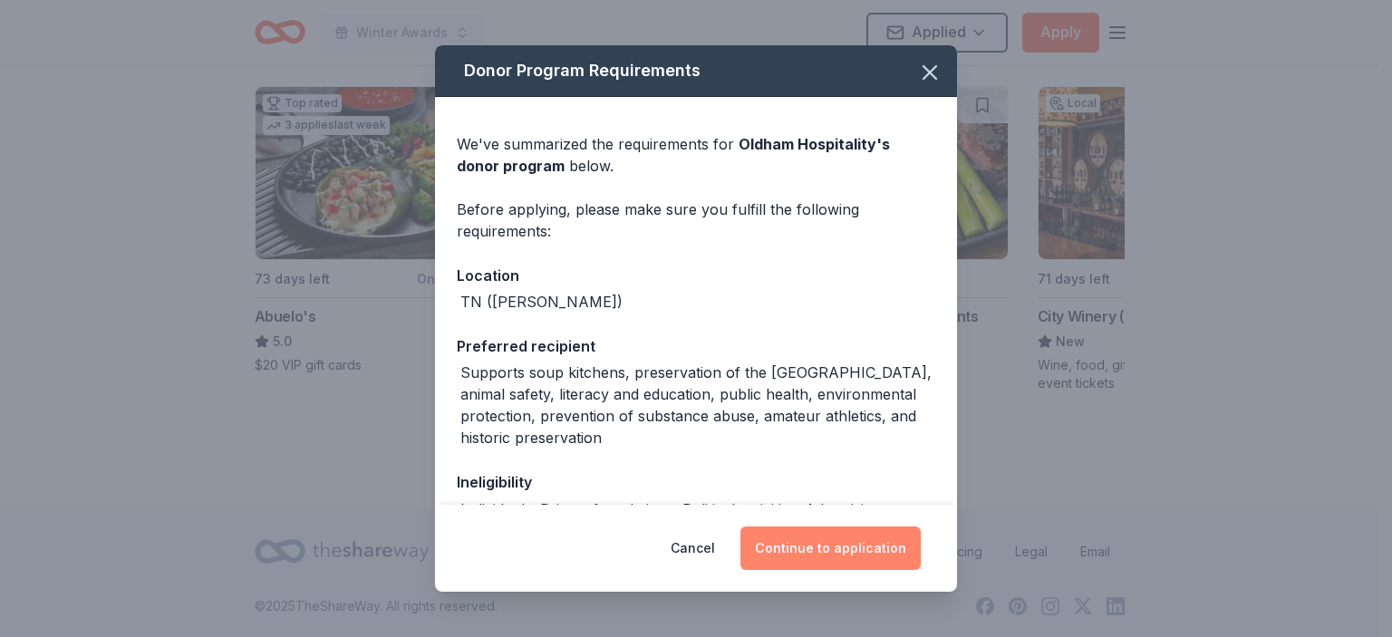
click at [854, 550] on button "Continue to application" at bounding box center [830, 549] width 180 height 44
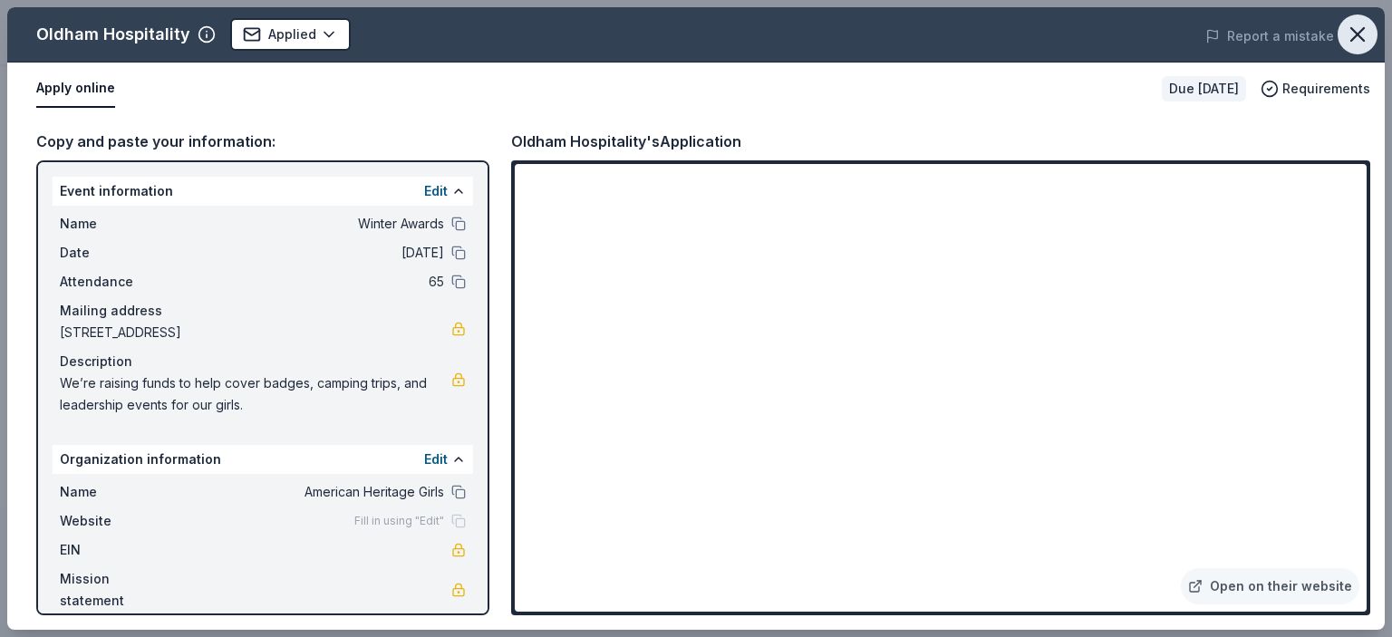
click at [1361, 22] on icon "button" at bounding box center [1357, 34] width 25 height 25
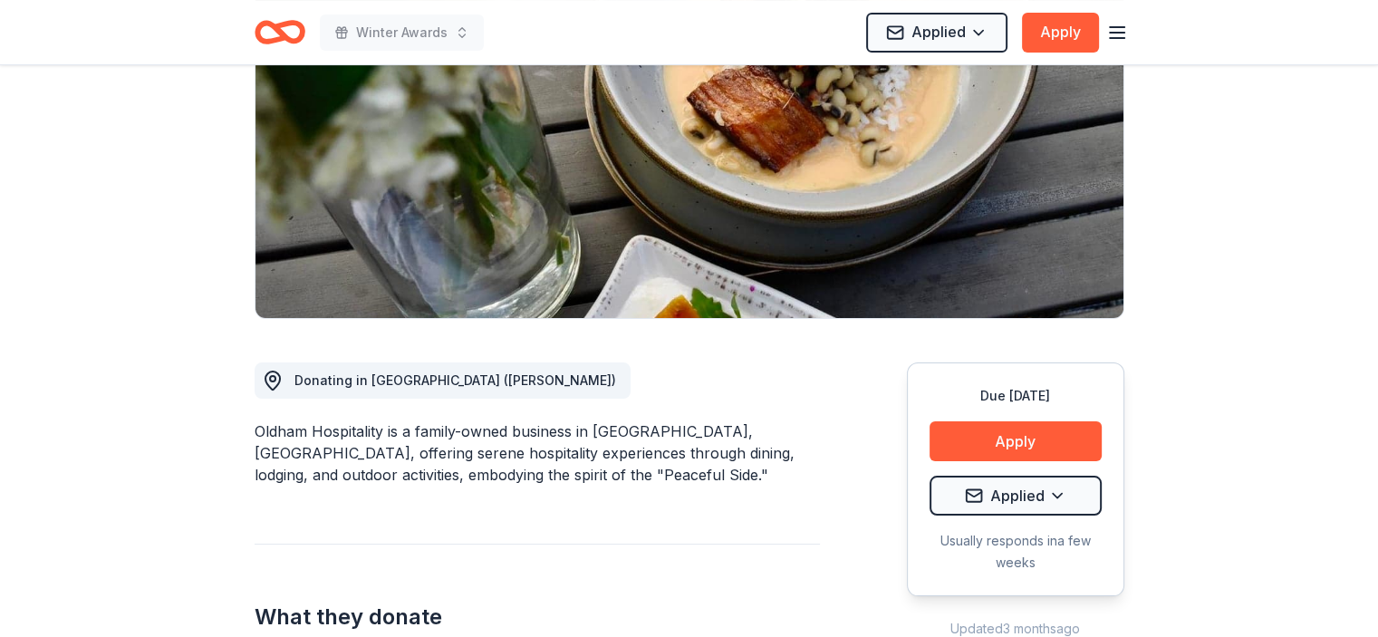
scroll to position [0, 0]
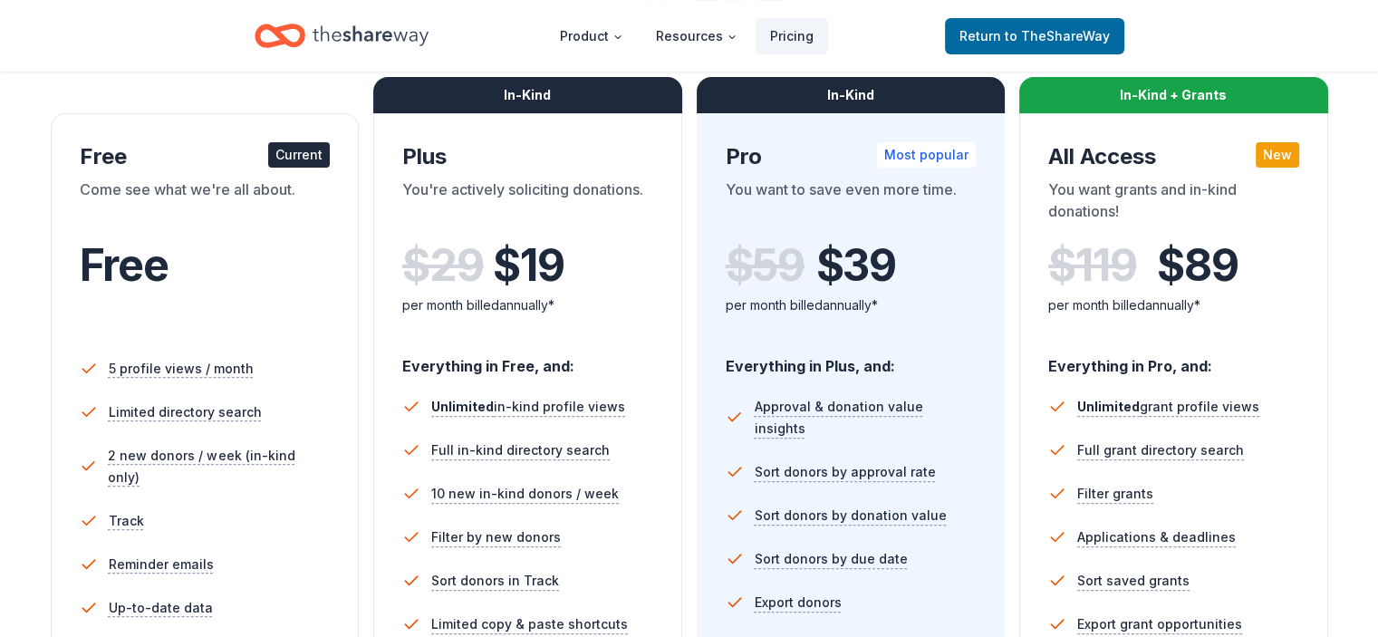
scroll to position [281, 0]
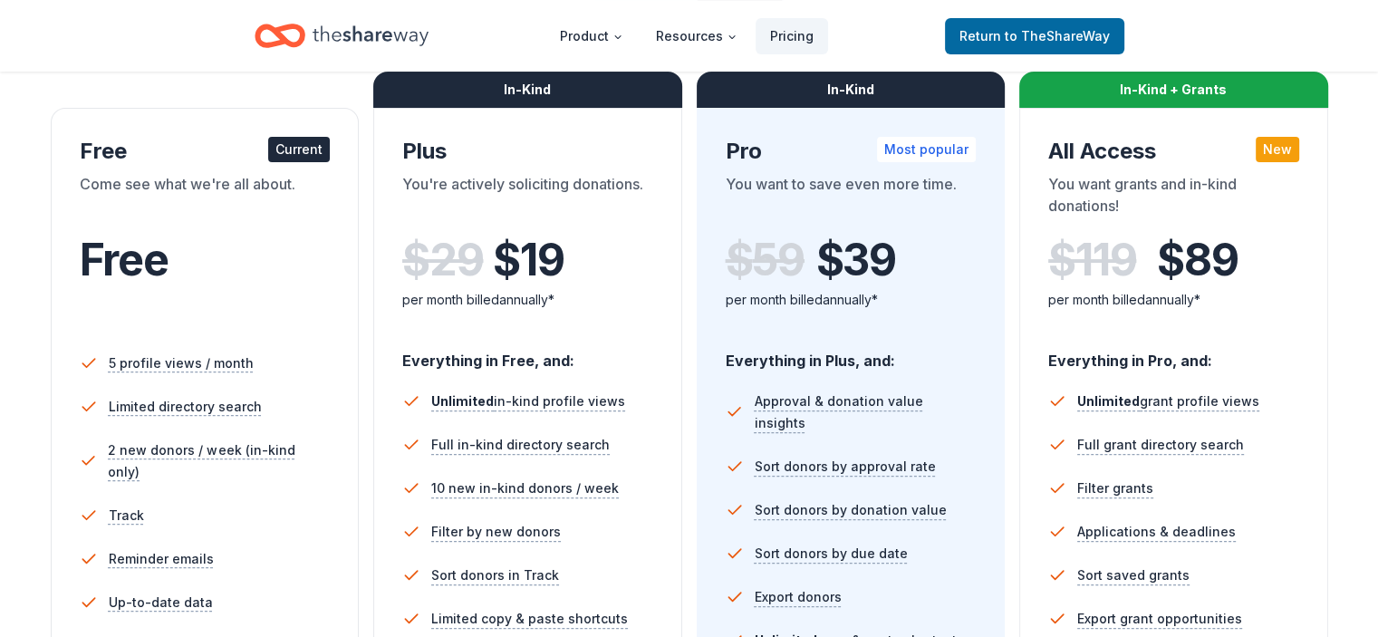
click at [353, 341] on div "Free Current Come see what we're all about. Free 5 profile views / month Limite…" at bounding box center [205, 479] width 309 height 743
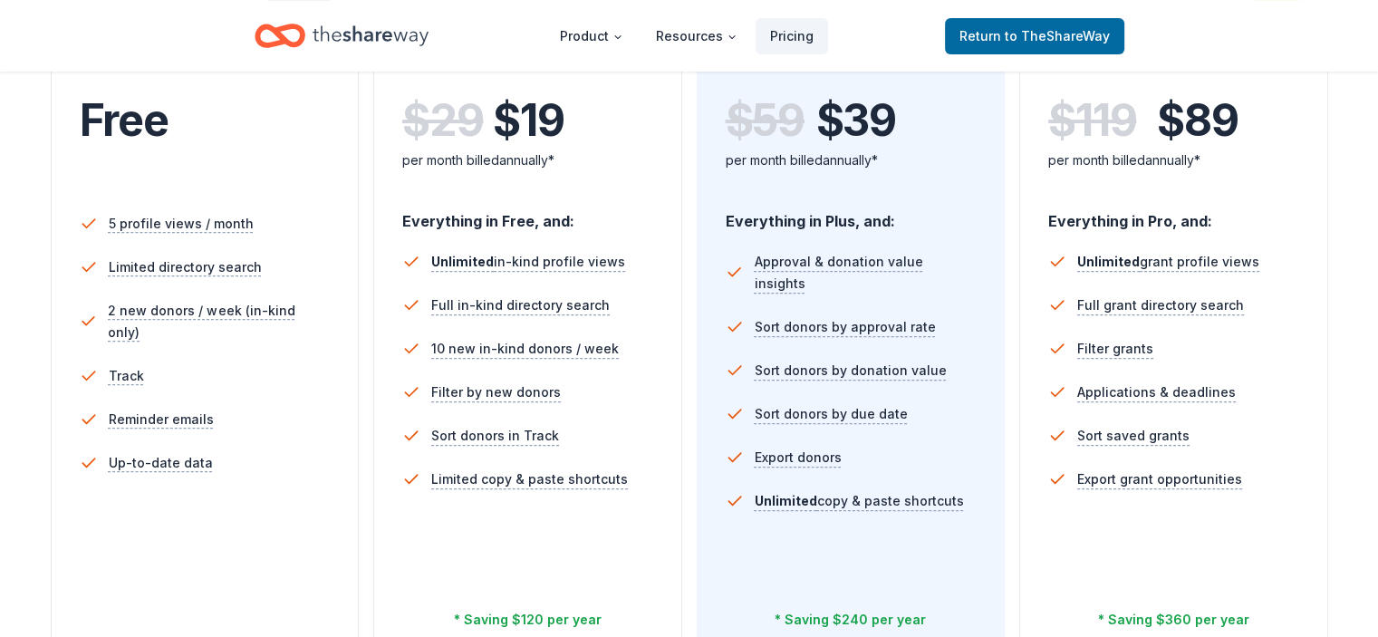
scroll to position [381, 0]
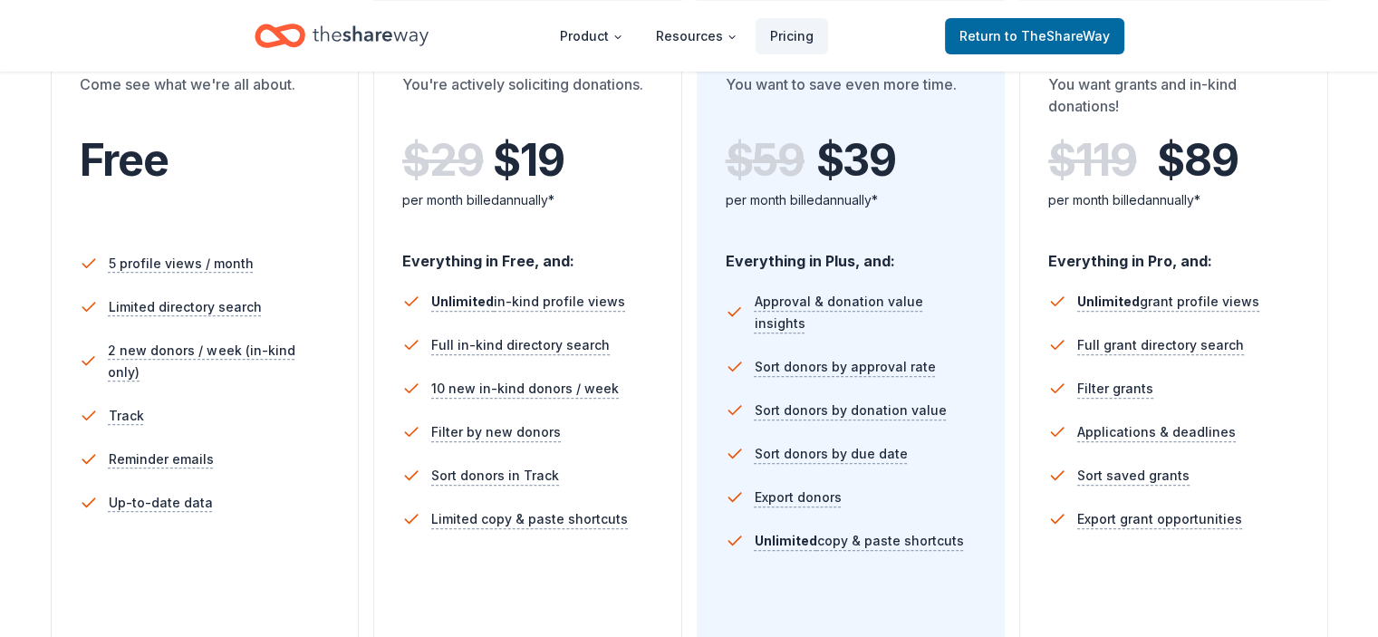
click at [353, 341] on div "Free Current Come see what we're all about. Free 5 profile views / month Limite…" at bounding box center [205, 379] width 309 height 743
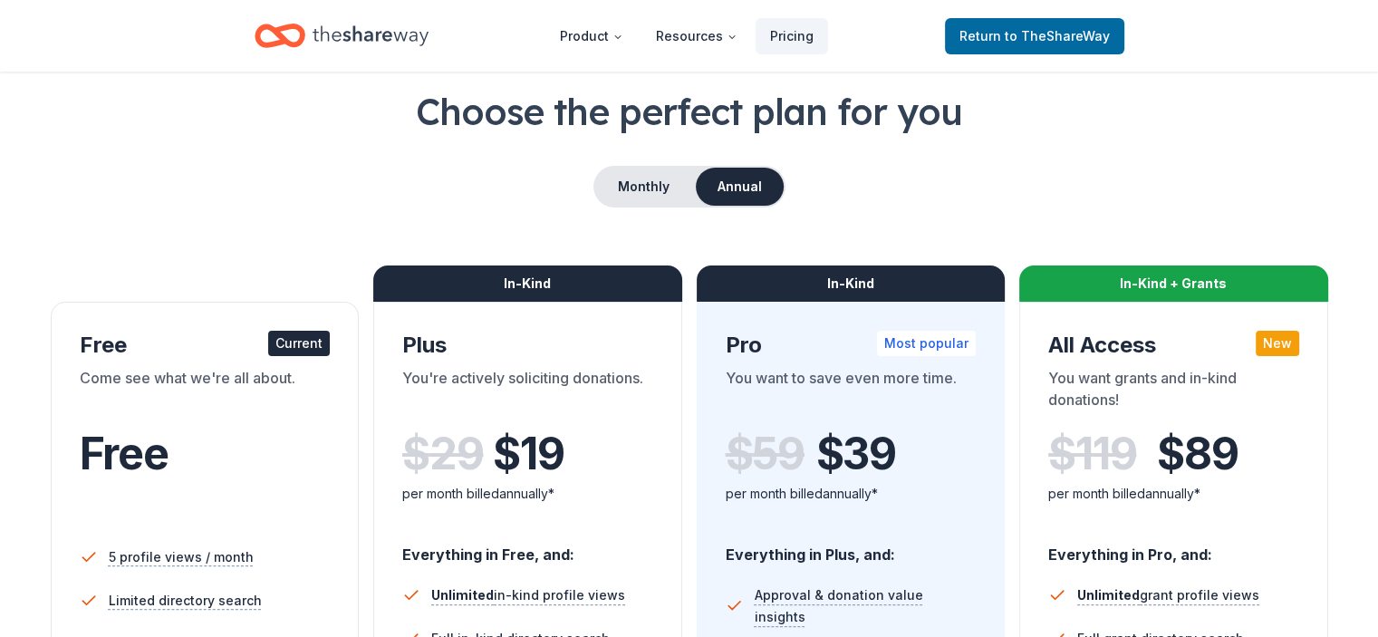
scroll to position [0, 0]
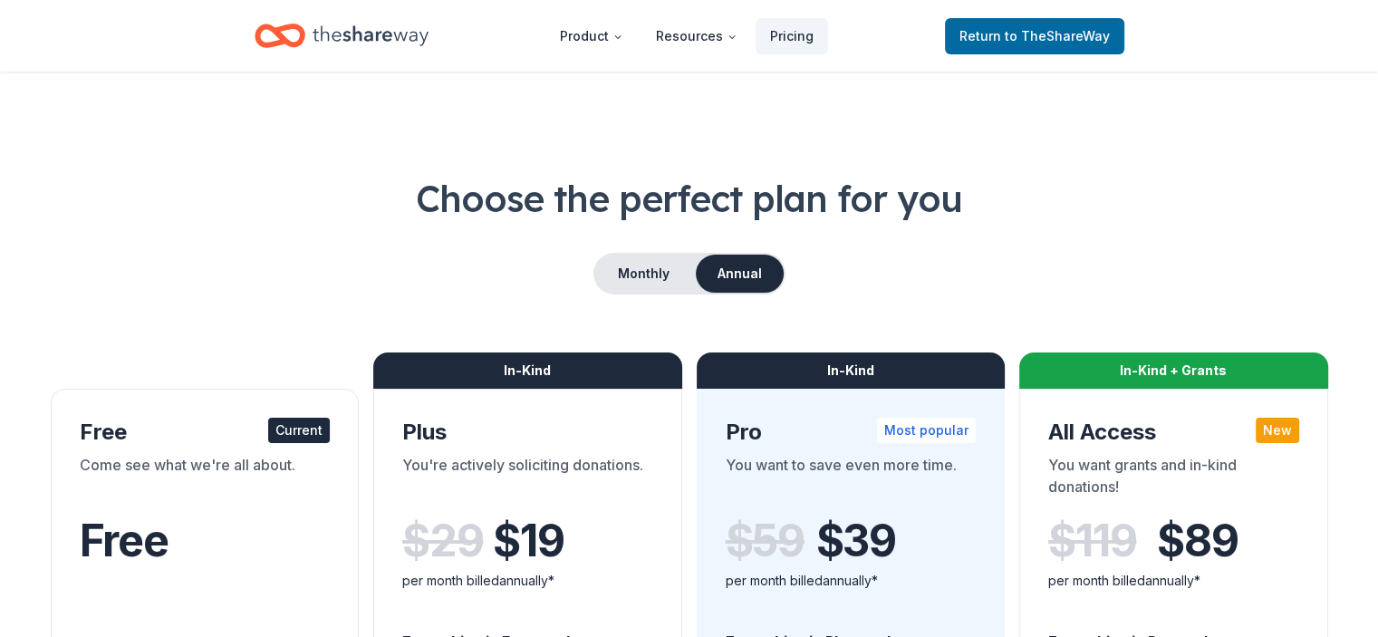
click at [406, 45] on icon "Home" at bounding box center [371, 35] width 116 height 37
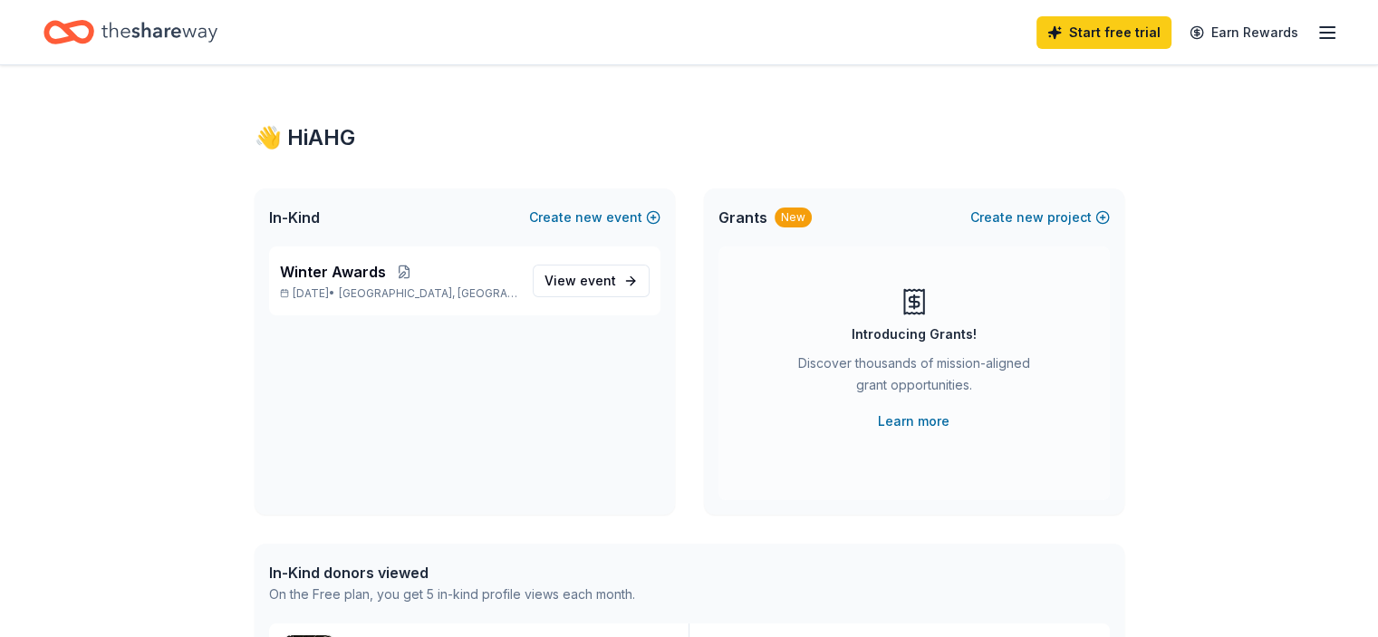
click at [162, 31] on icon "Home" at bounding box center [160, 32] width 116 height 20
click at [1289, 44] on div "Start free trial Earn Rewards" at bounding box center [1188, 32] width 302 height 43
click at [1317, 34] on icon "button" at bounding box center [1328, 33] width 22 height 22
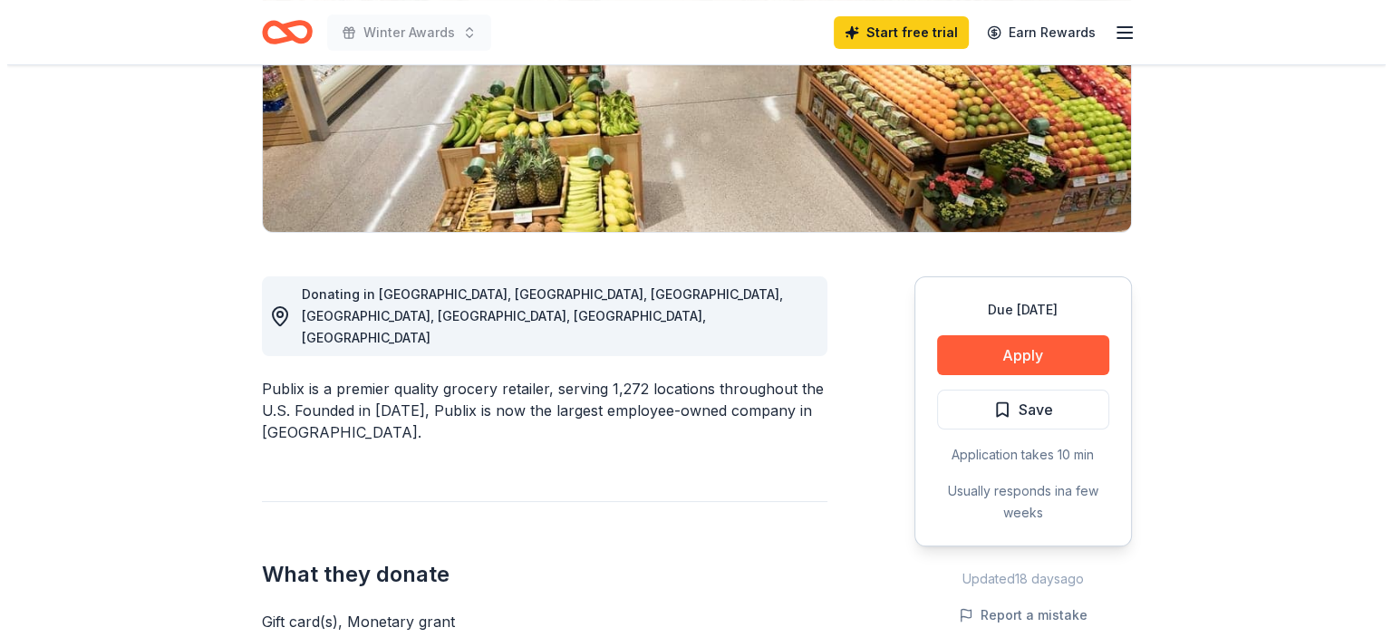
scroll to position [319, 0]
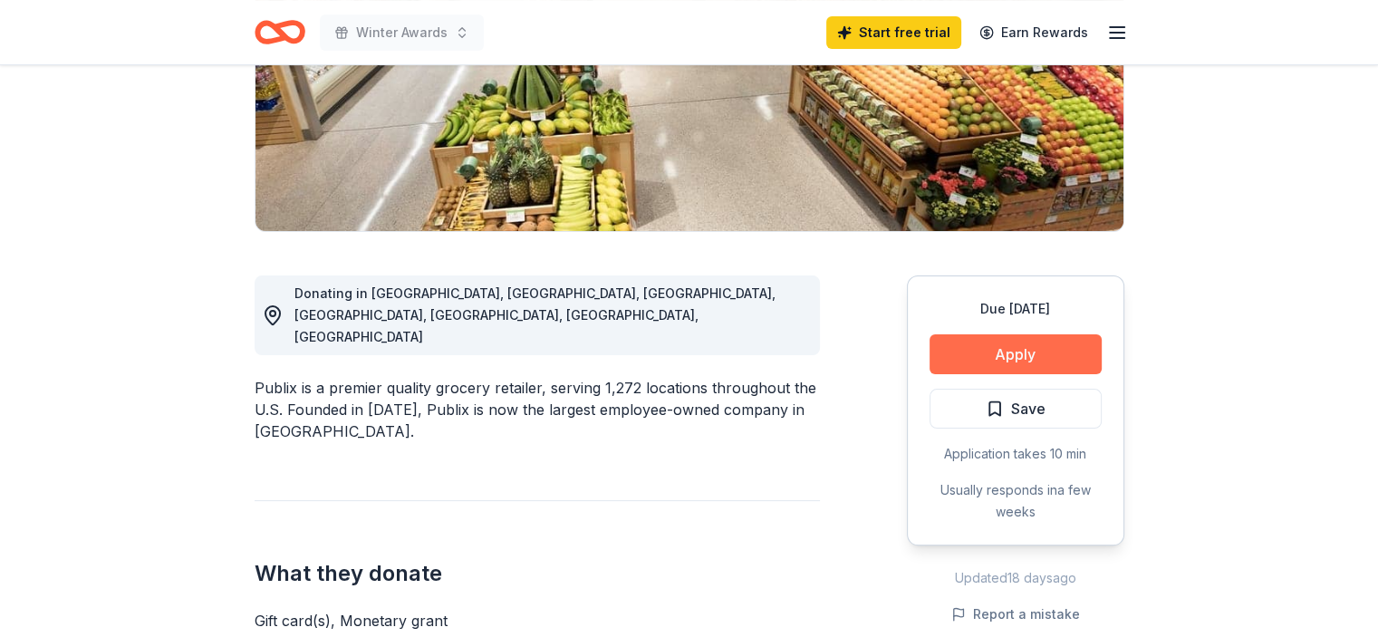
click at [1014, 365] on button "Apply" at bounding box center [1016, 354] width 172 height 40
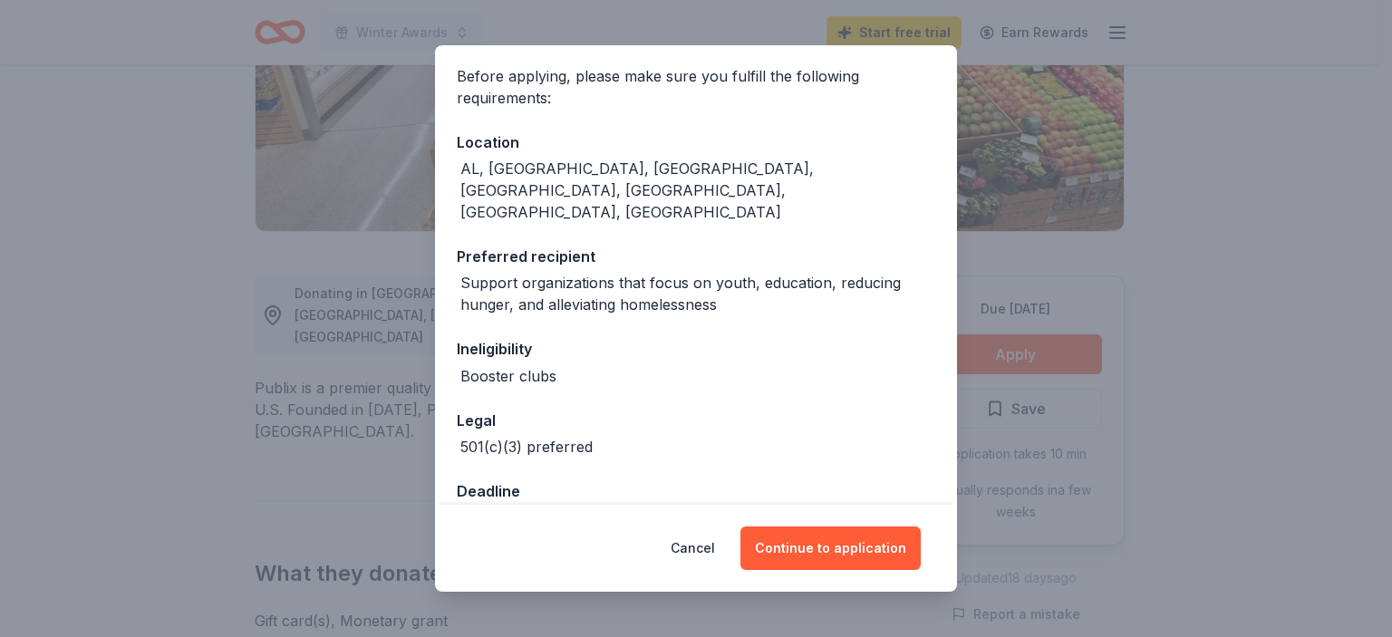
scroll to position [138, 0]
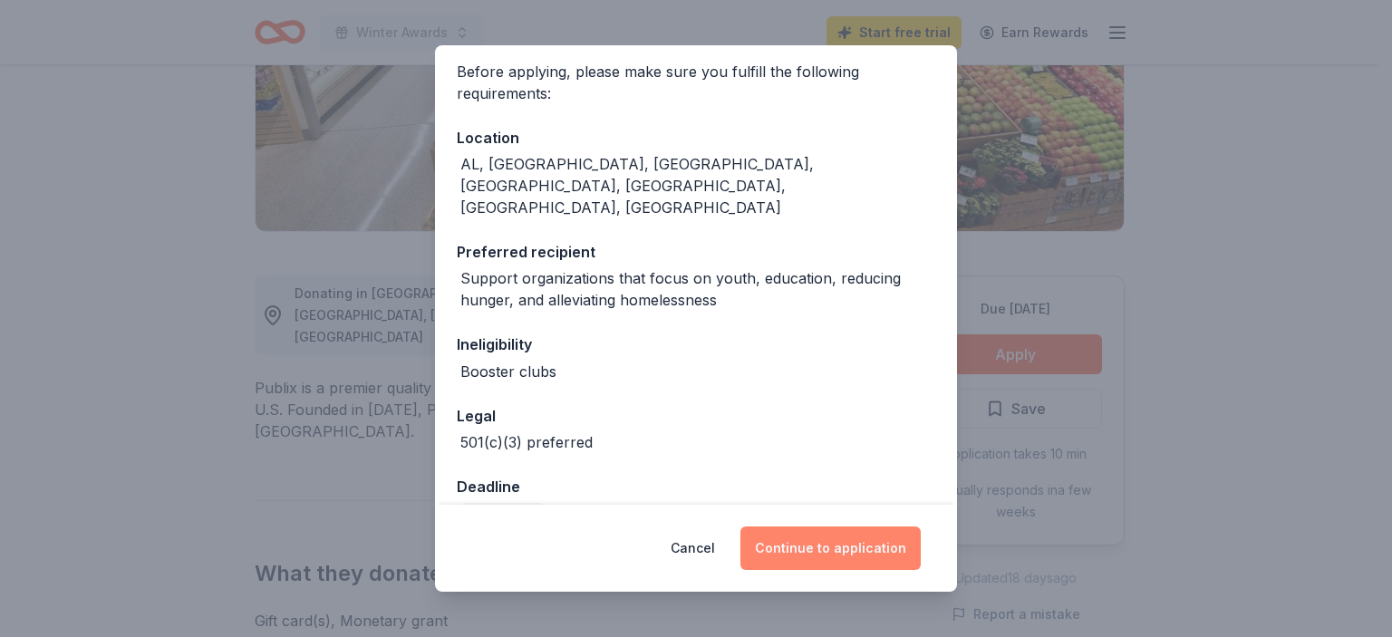
click at [867, 544] on button "Continue to application" at bounding box center [830, 549] width 180 height 44
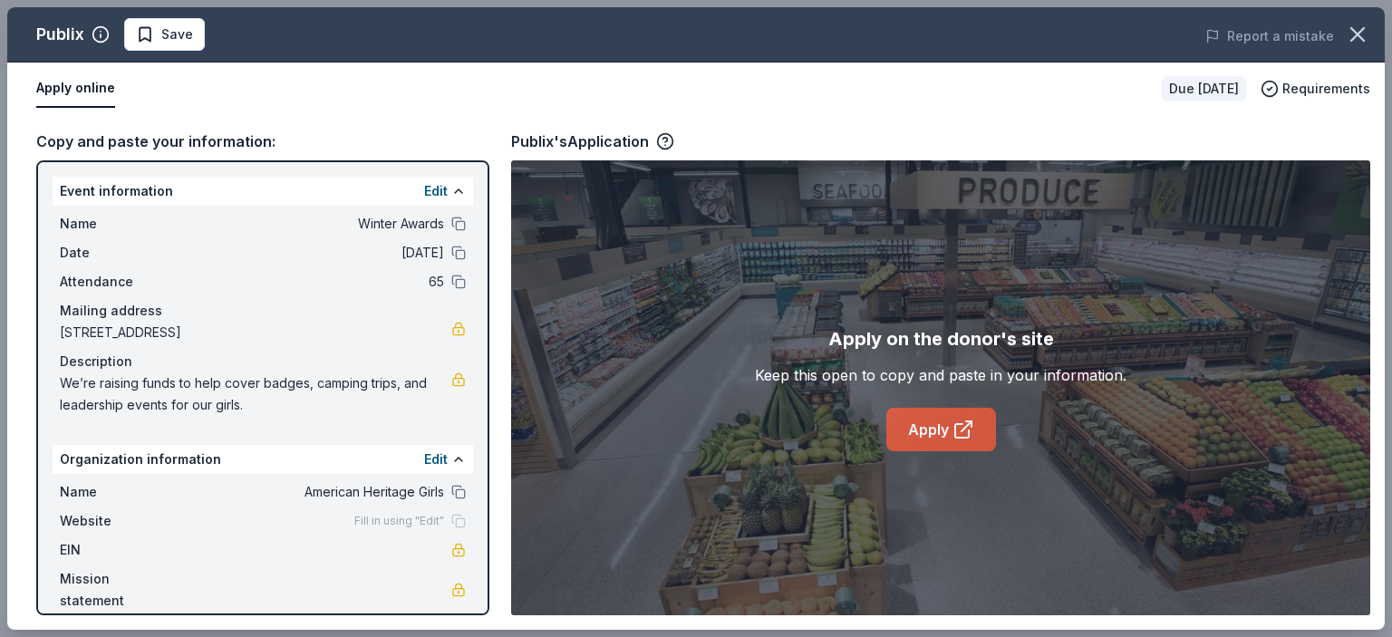
click at [943, 431] on link "Apply" at bounding box center [941, 430] width 110 height 44
